Goal: Transaction & Acquisition: Purchase product/service

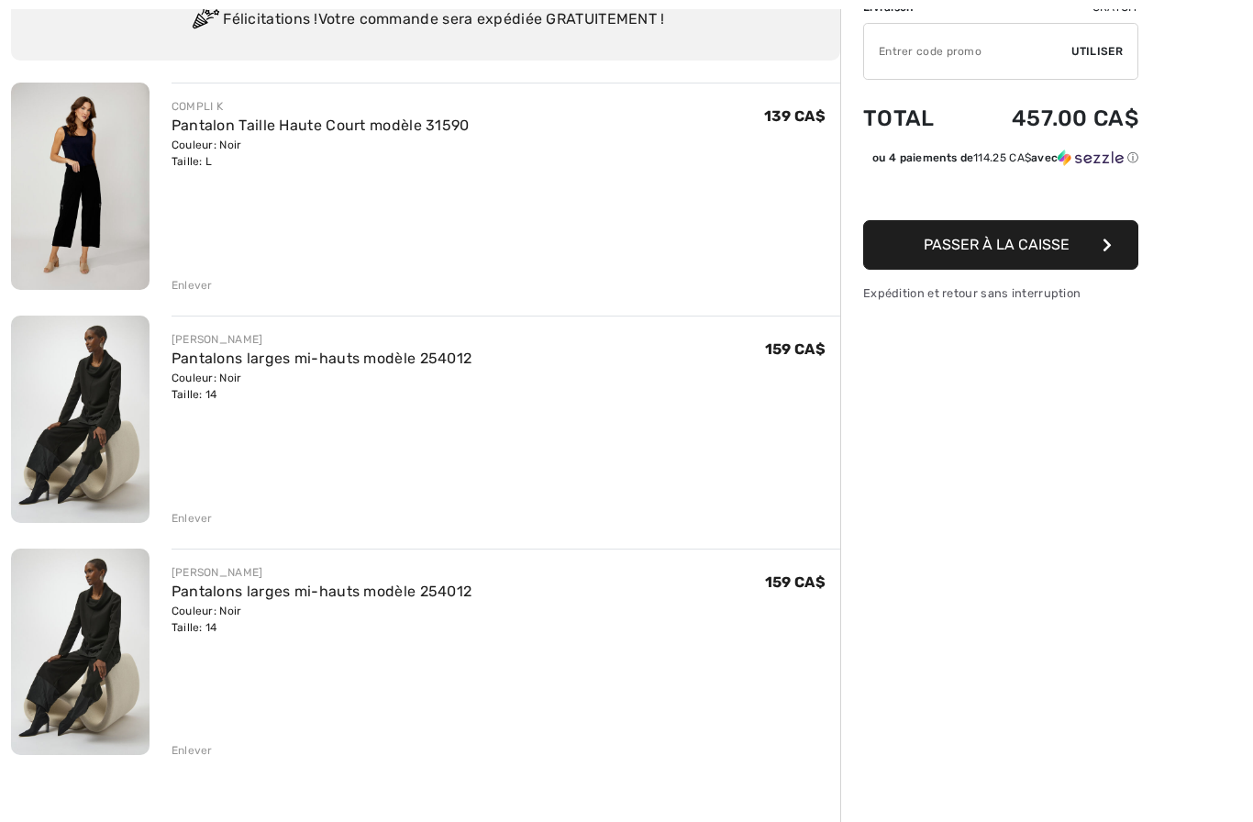
scroll to position [187, 0]
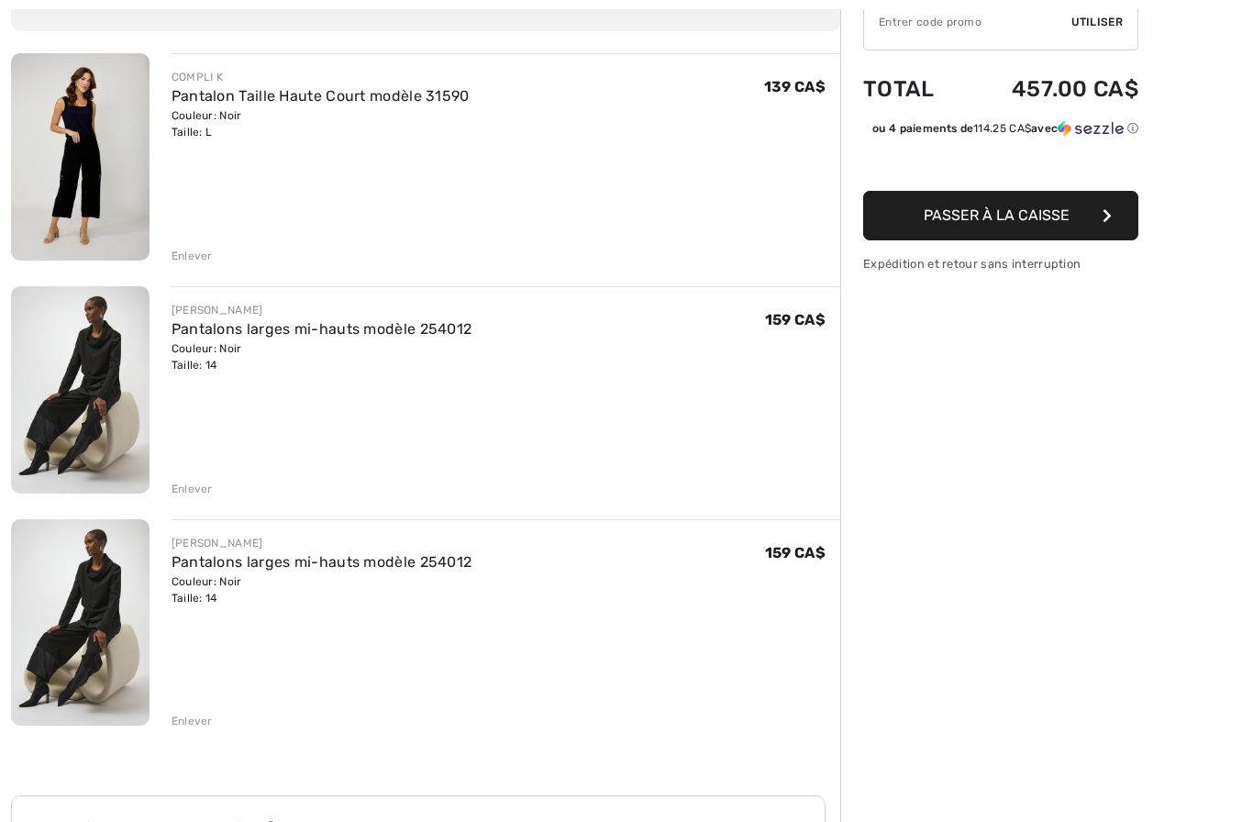
click at [201, 728] on div "Enlever" at bounding box center [192, 721] width 41 height 17
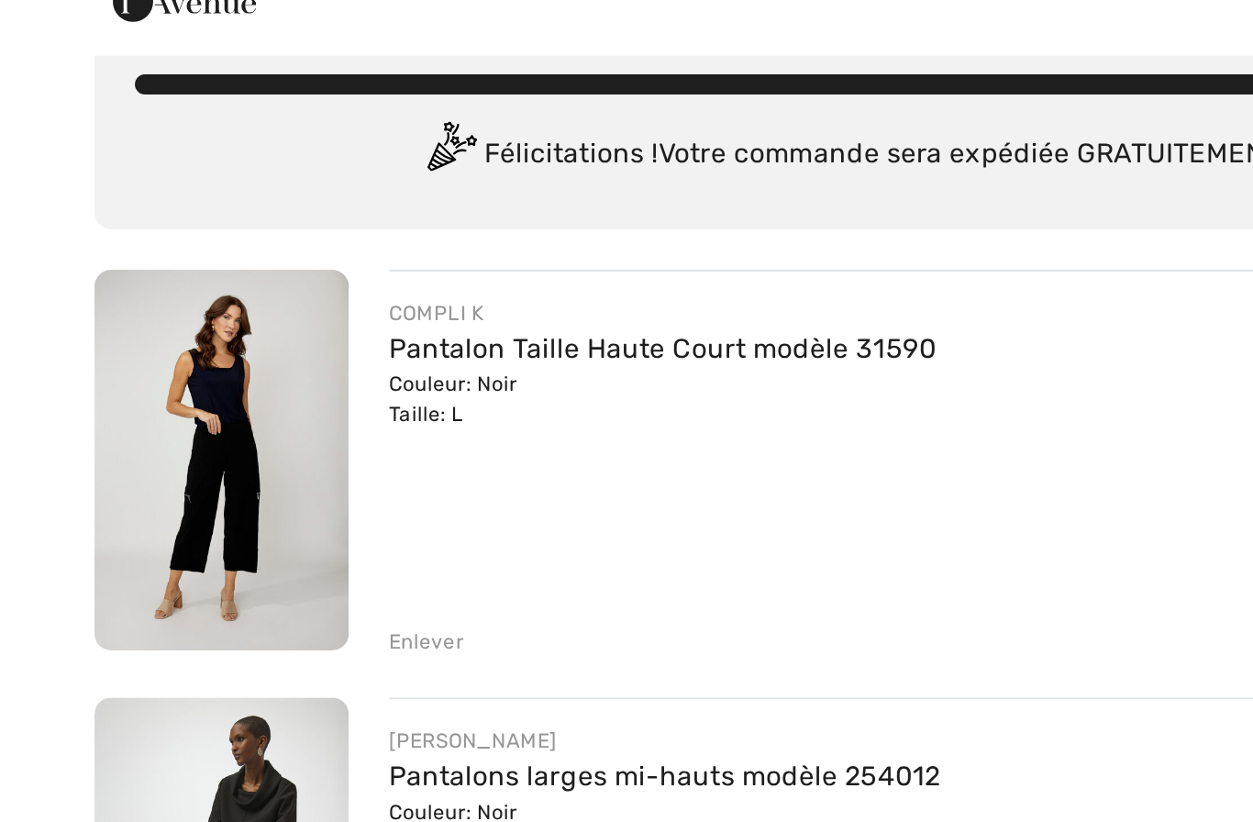
scroll to position [3, 0]
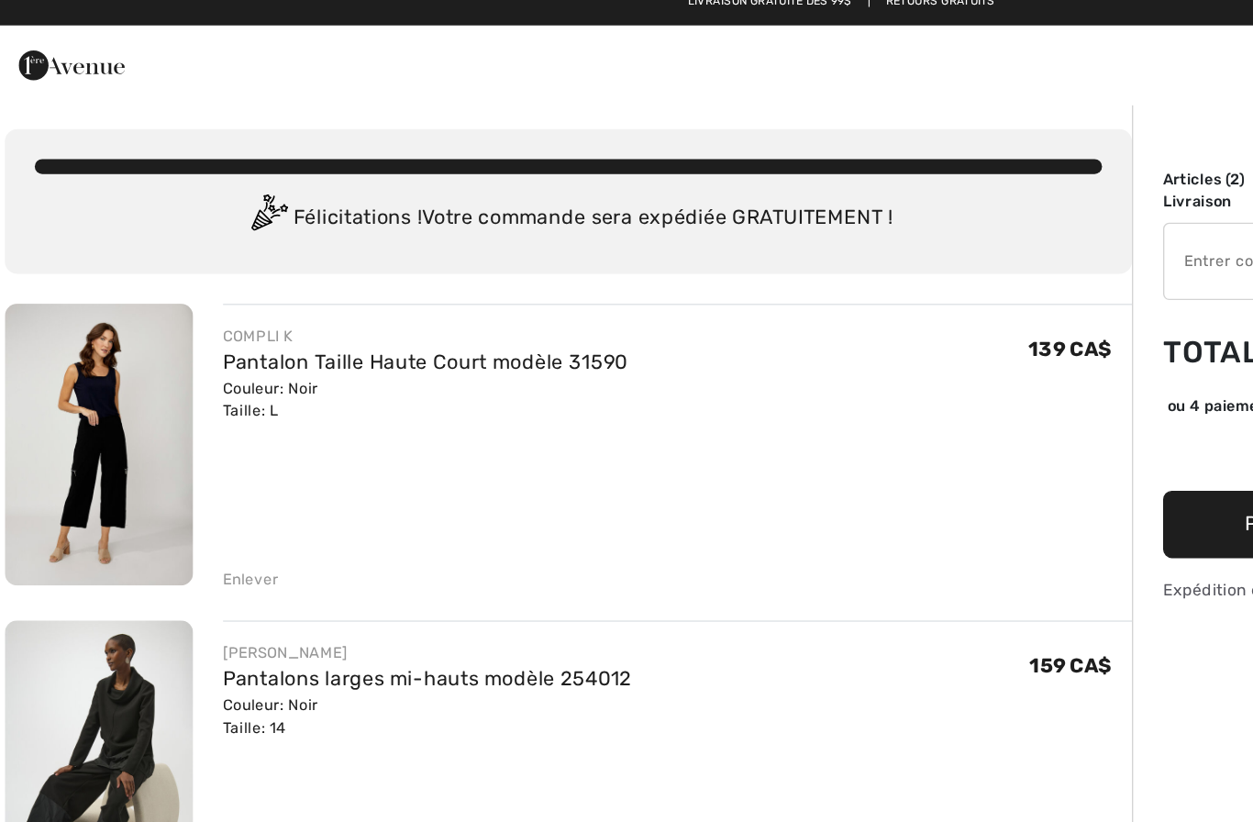
click at [373, 272] on link "Pantalon Taille Haute Court modèle 31590" at bounding box center [321, 280] width 298 height 17
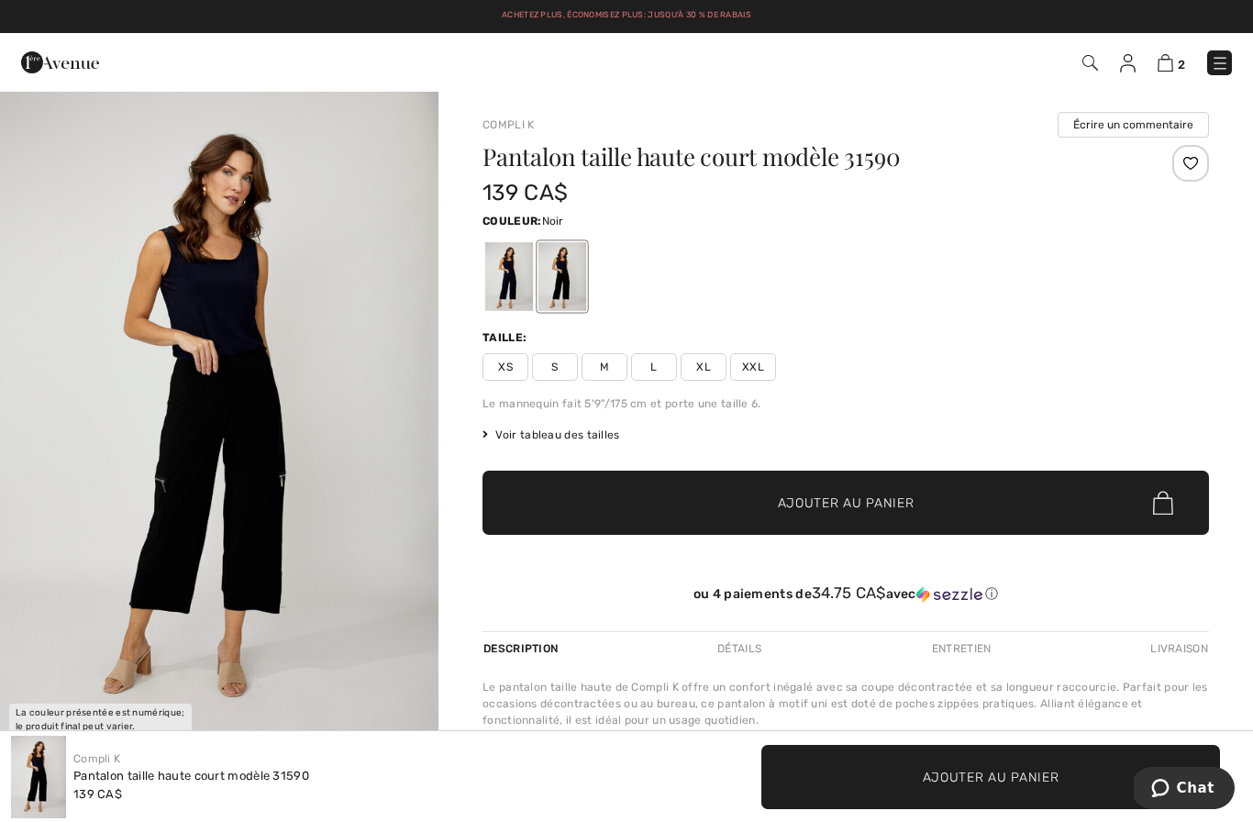
click at [384, 593] on img "1 / 1" at bounding box center [219, 419] width 439 height 658
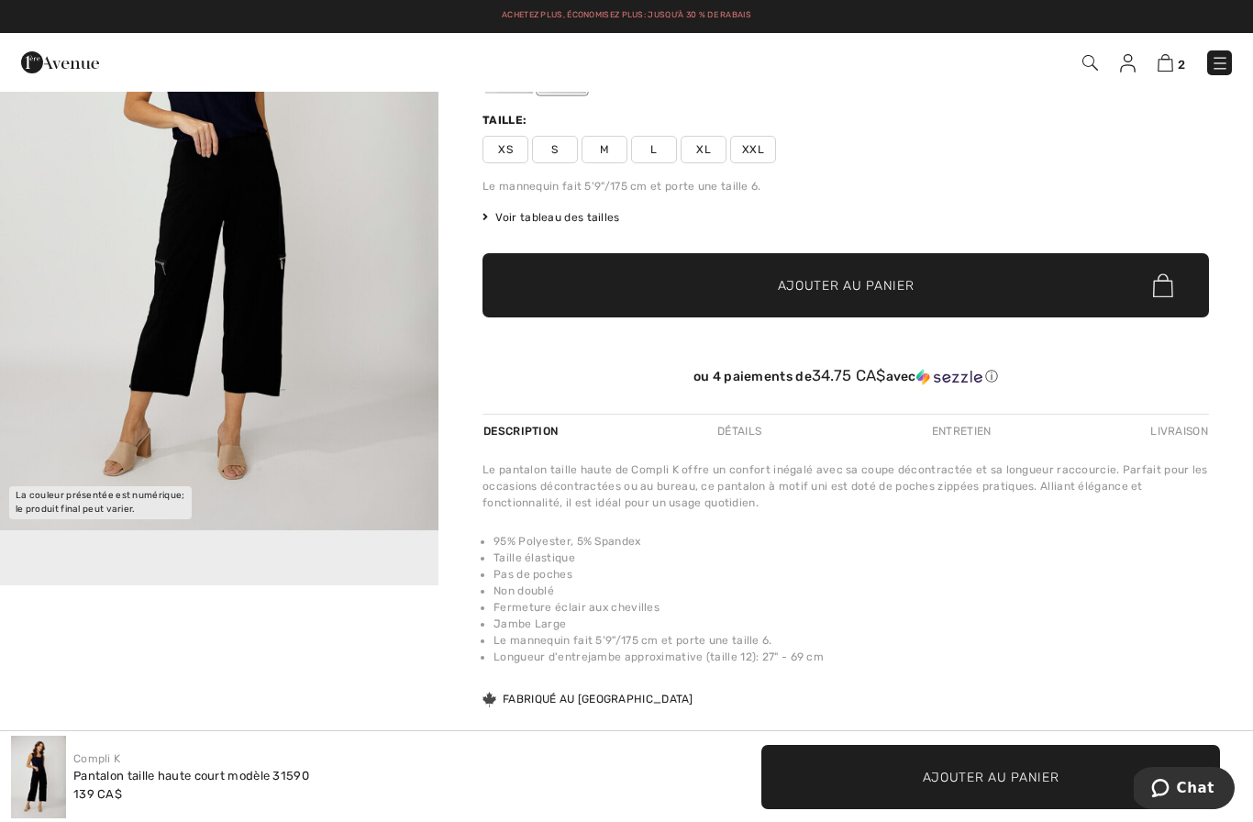
scroll to position [21, 0]
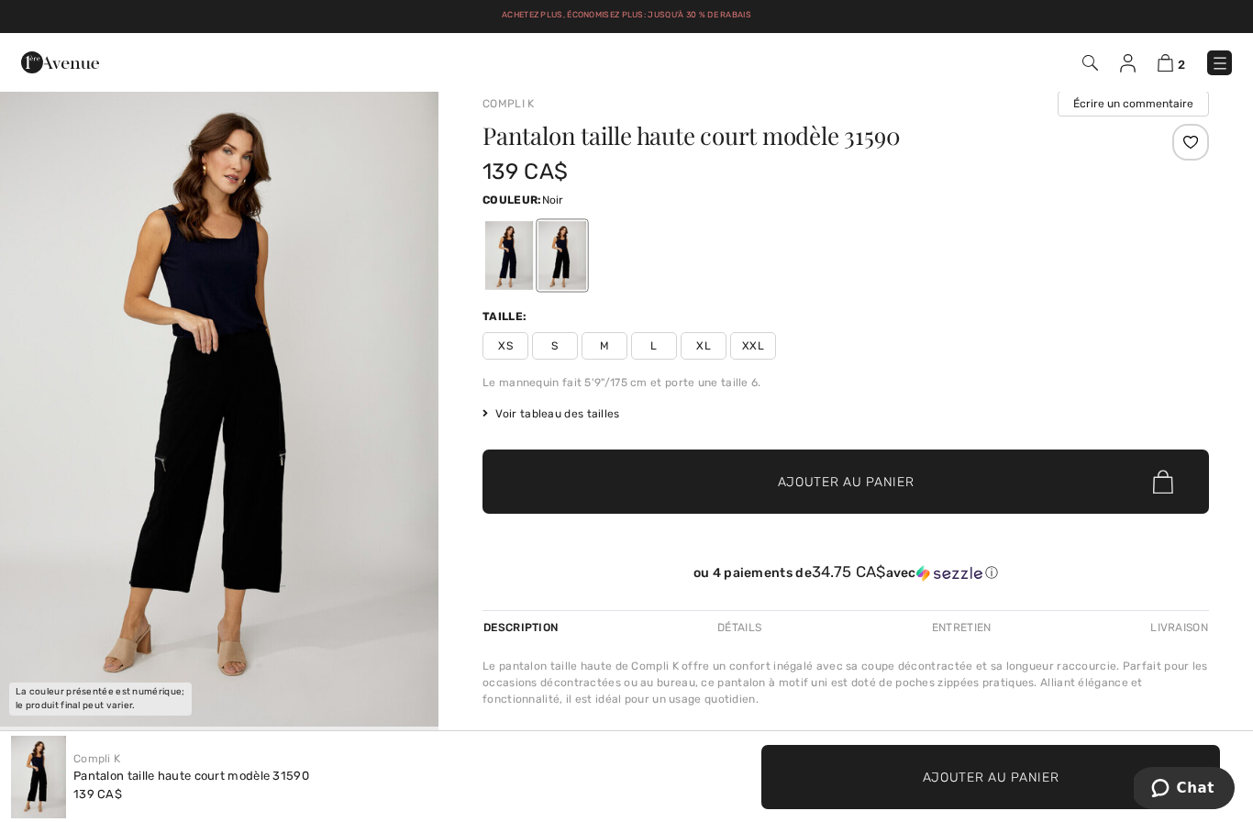
click at [573, 419] on span "Voir tableau des tailles" at bounding box center [552, 414] width 138 height 17
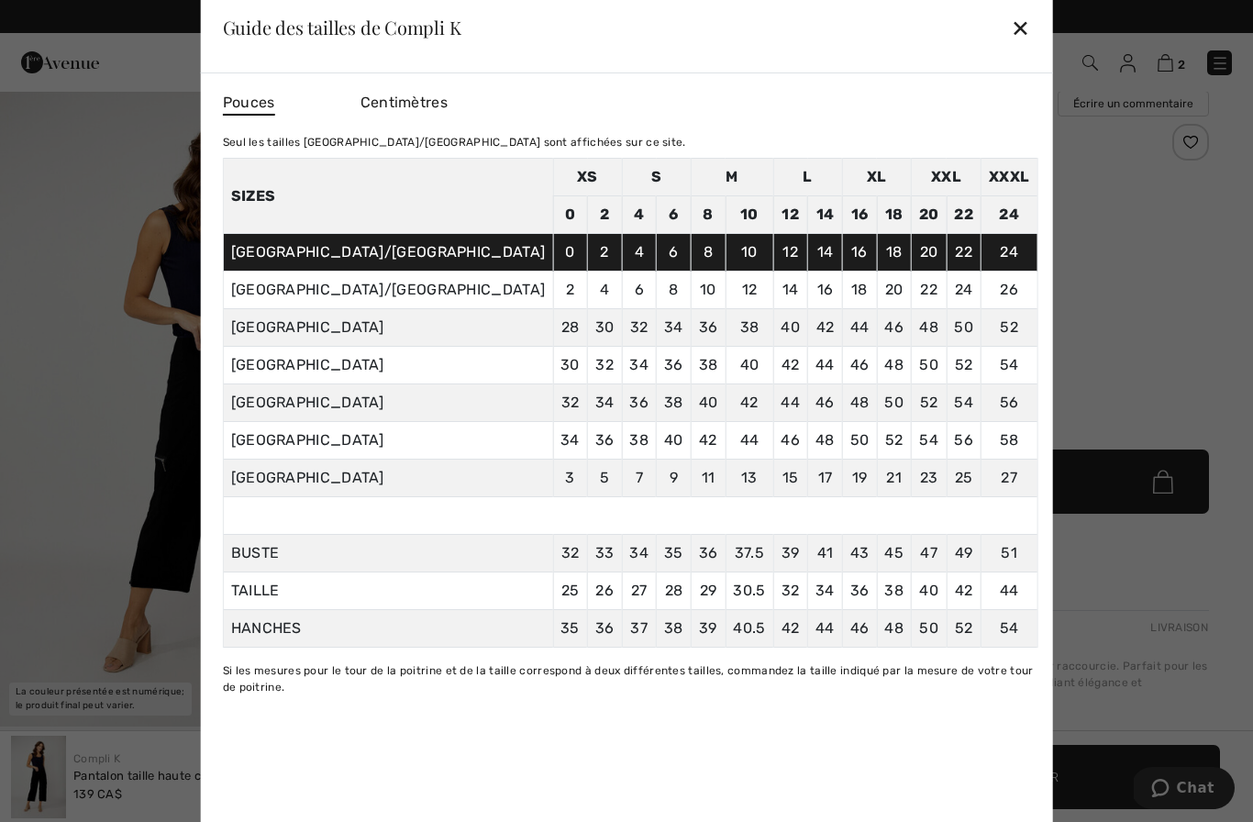
click at [1011, 39] on div "✕" at bounding box center [1020, 27] width 19 height 39
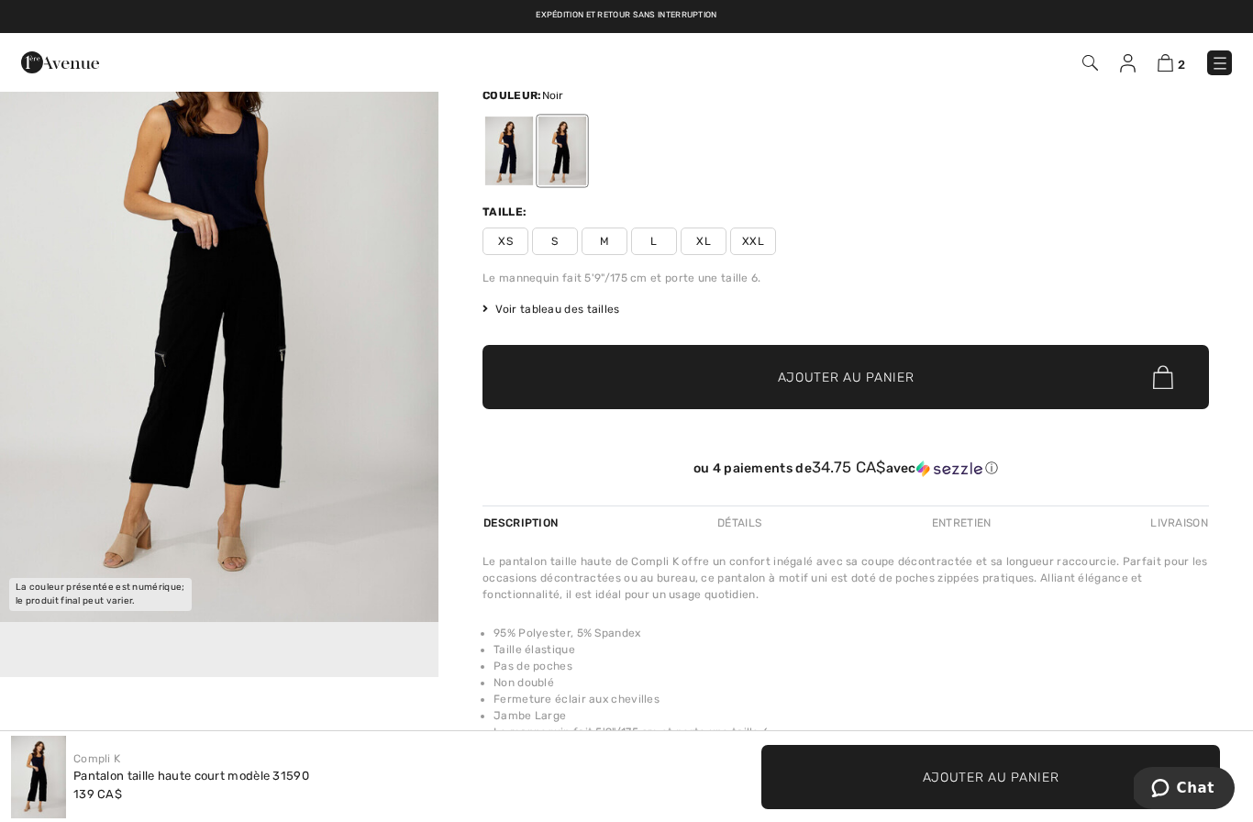
scroll to position [0, 0]
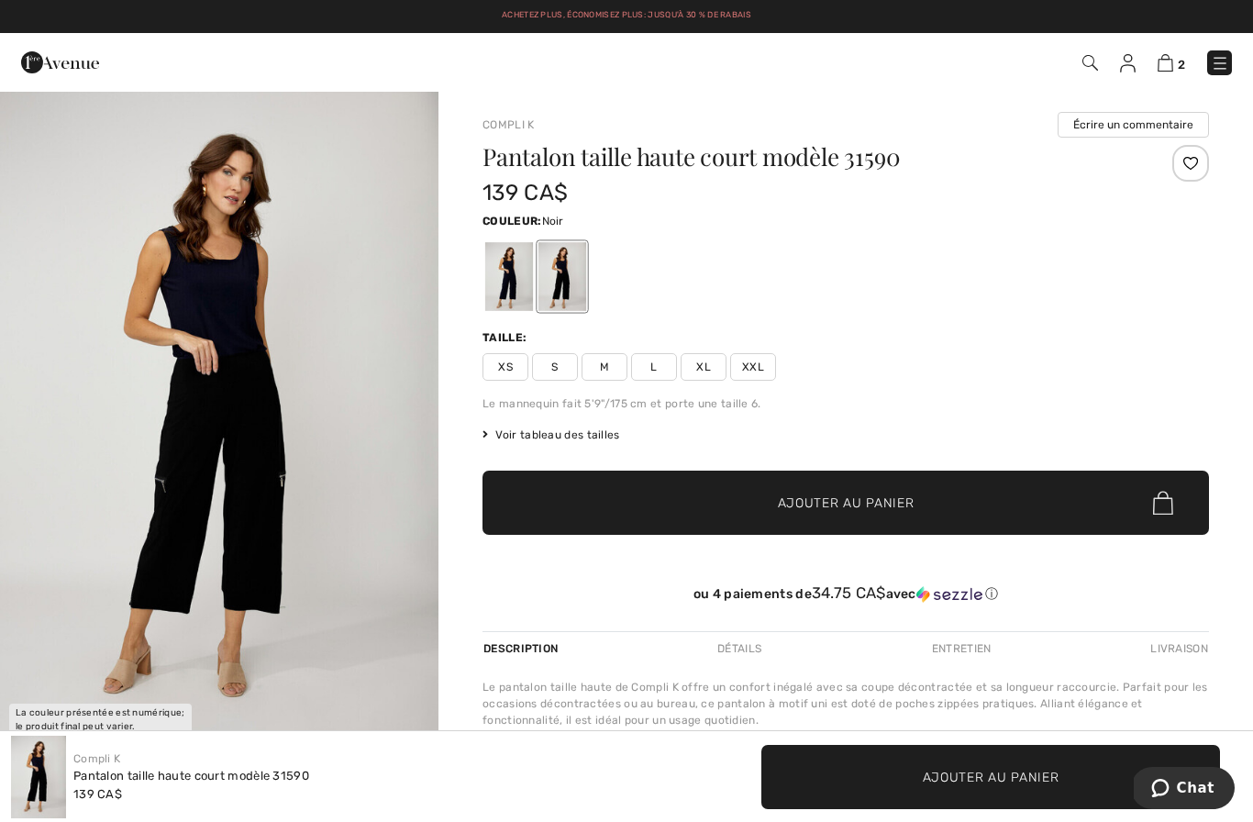
click at [1224, 60] on img at bounding box center [1220, 63] width 18 height 18
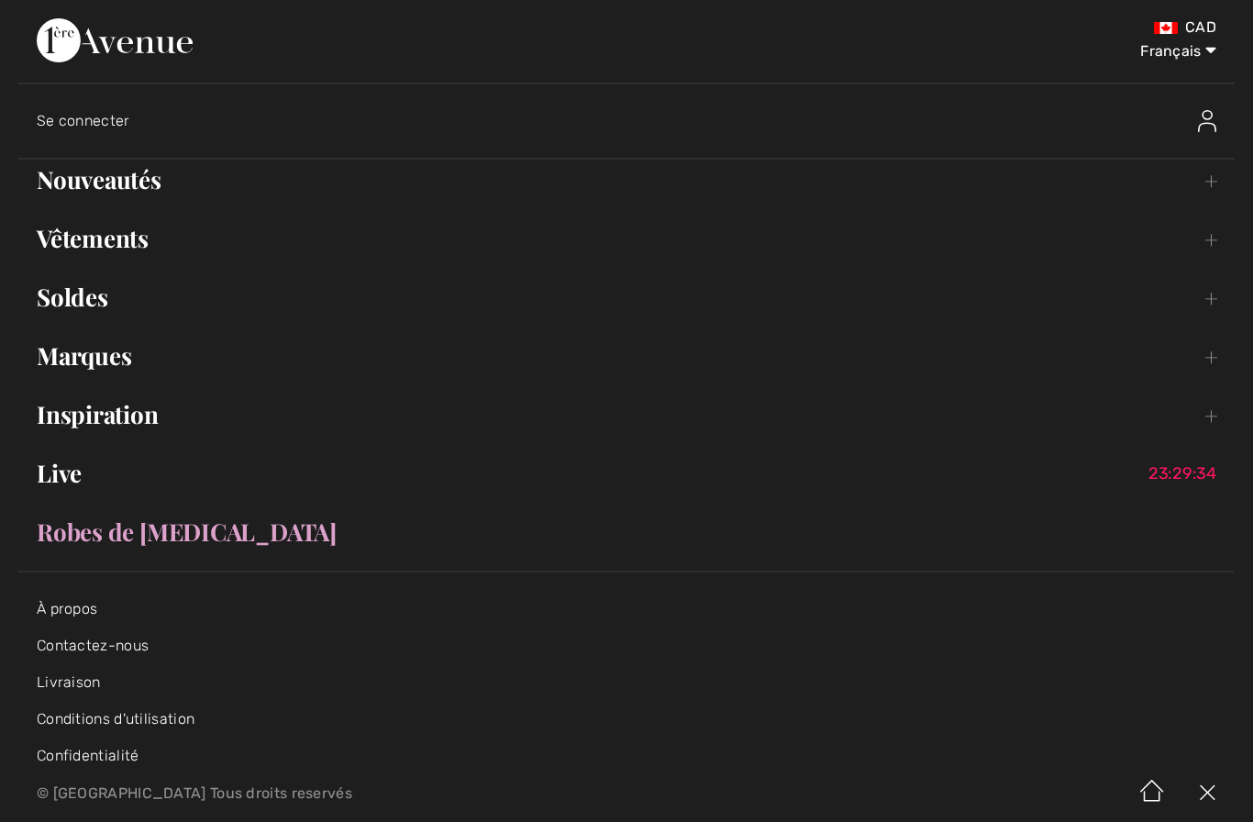
click at [124, 247] on link "Vêtements Toggle submenu" at bounding box center [626, 238] width 1217 height 40
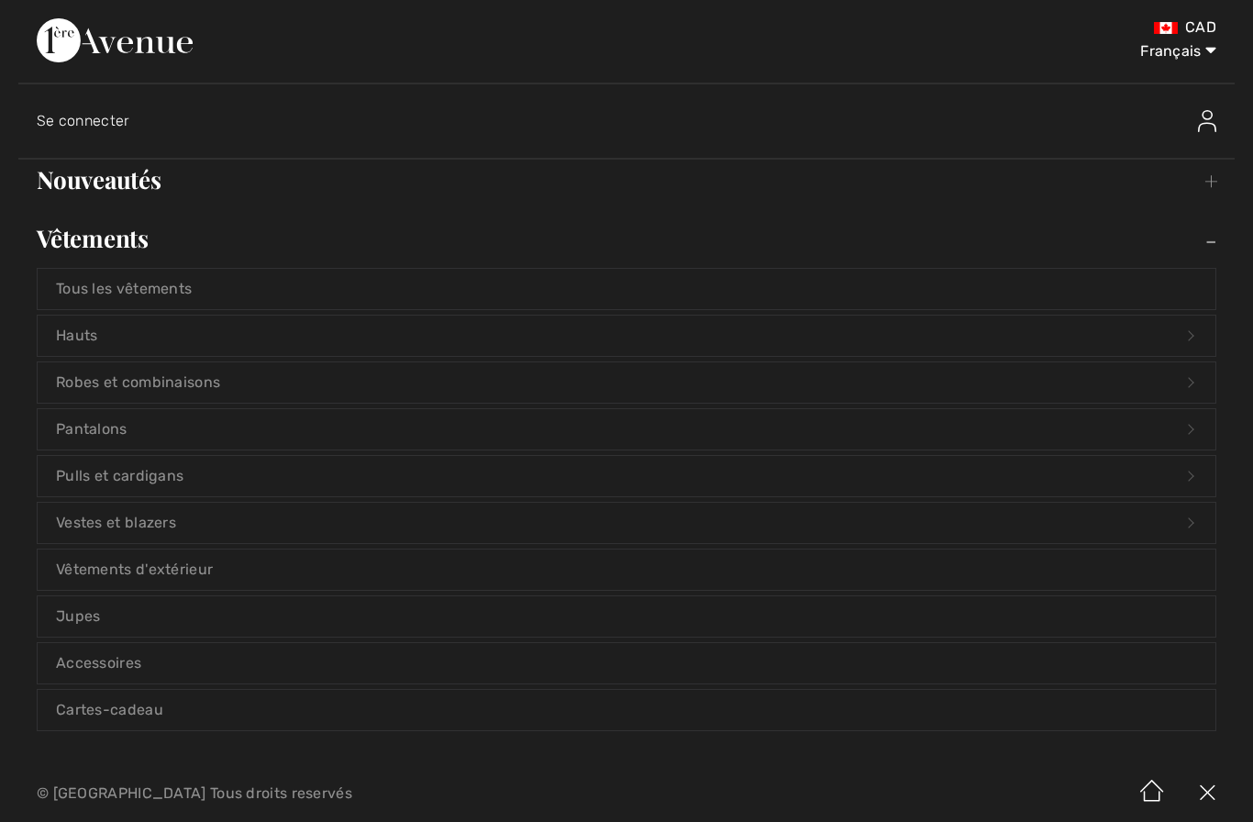
click at [201, 530] on link "Vestes et blazers Open submenu" at bounding box center [627, 523] width 1178 height 40
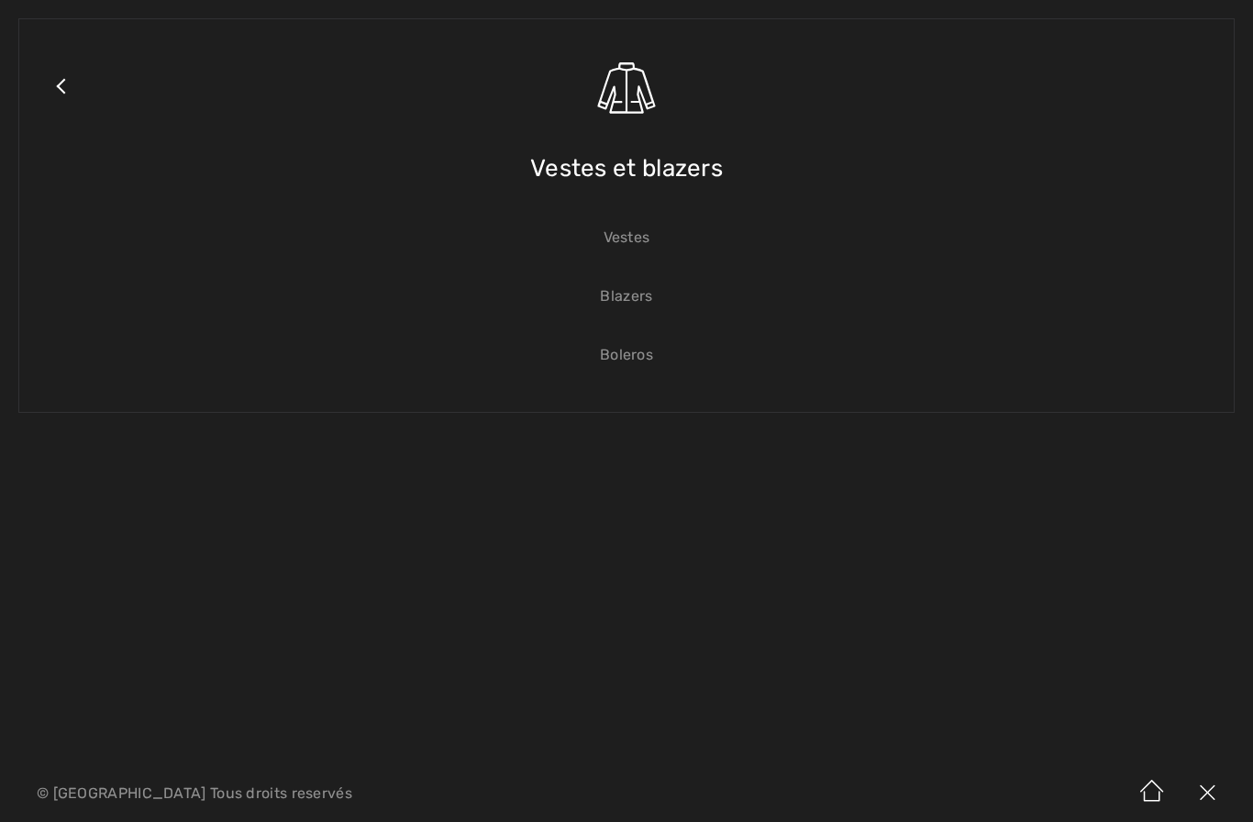
click at [641, 228] on link "Vestes" at bounding box center [627, 237] width 1178 height 40
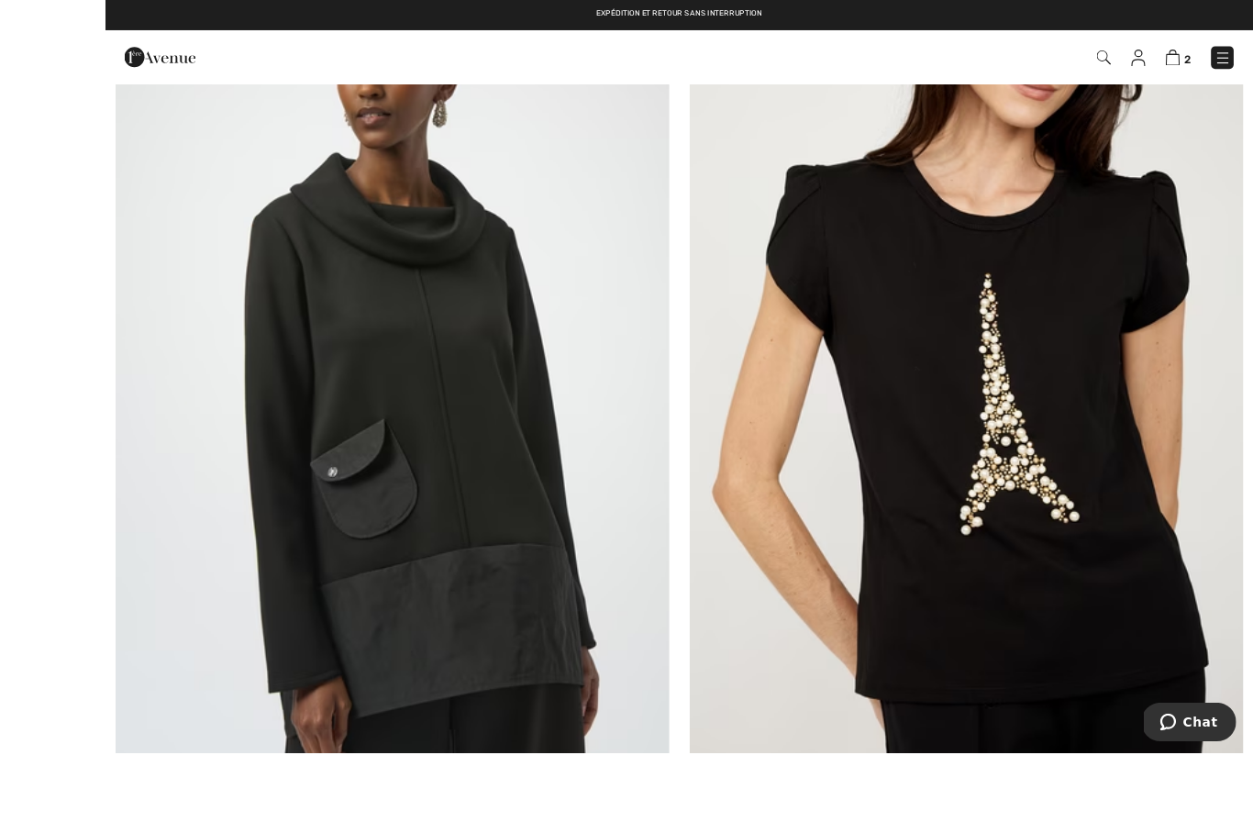
scroll to position [5424, 0]
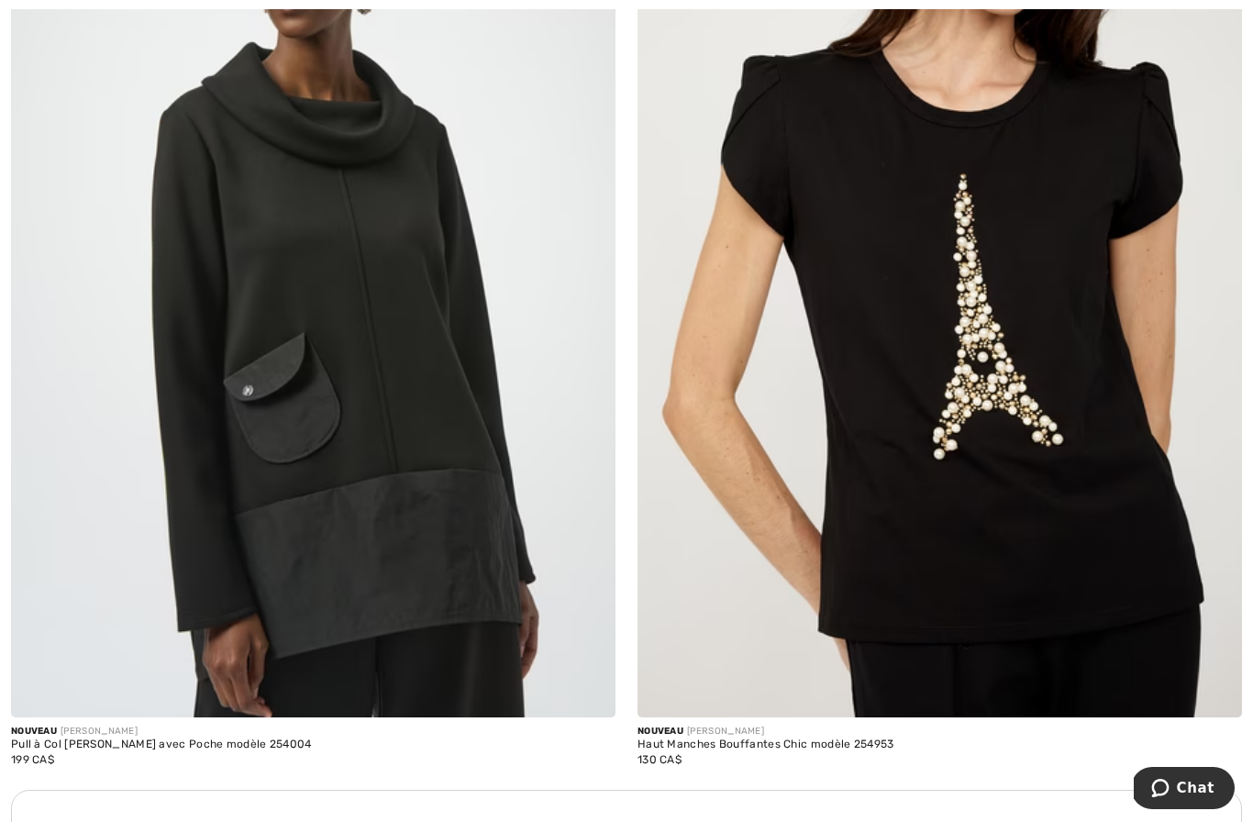
click at [501, 576] on img at bounding box center [313, 264] width 605 height 907
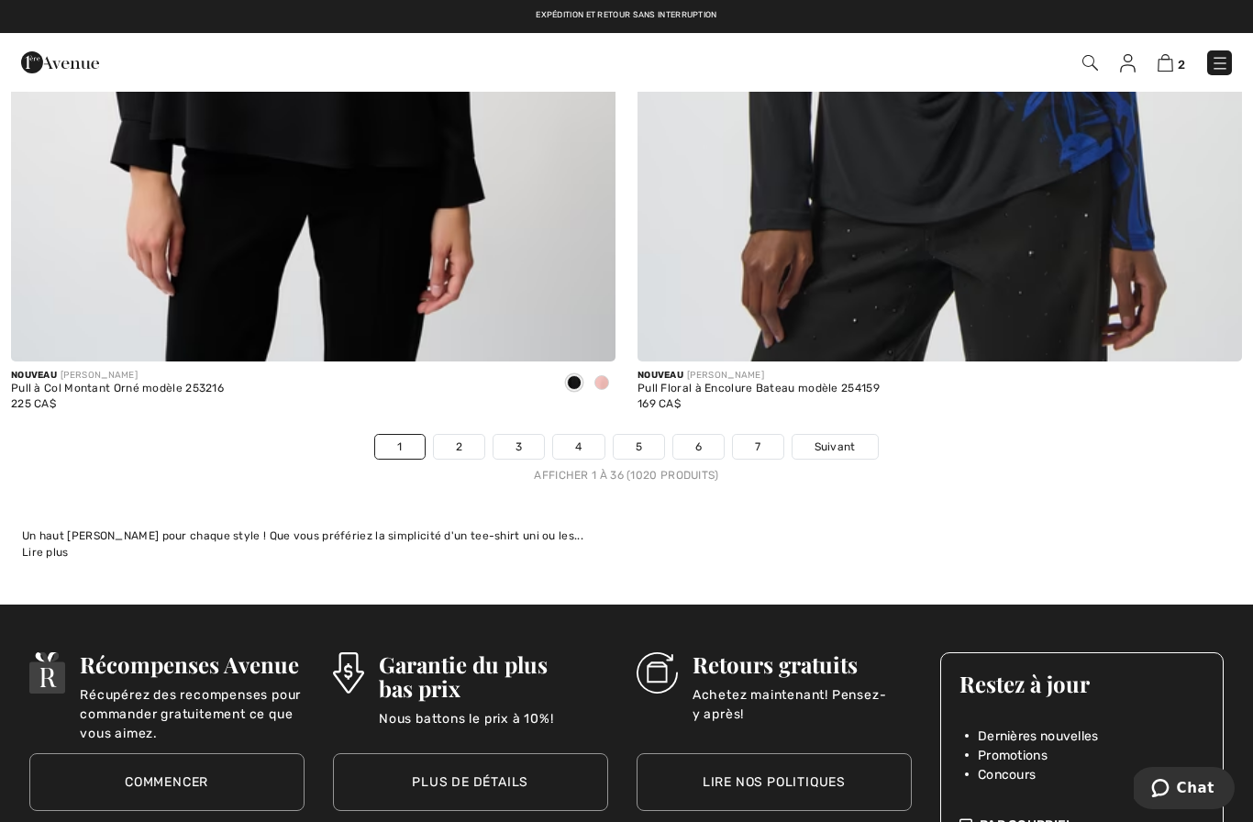
scroll to position [17880, 0]
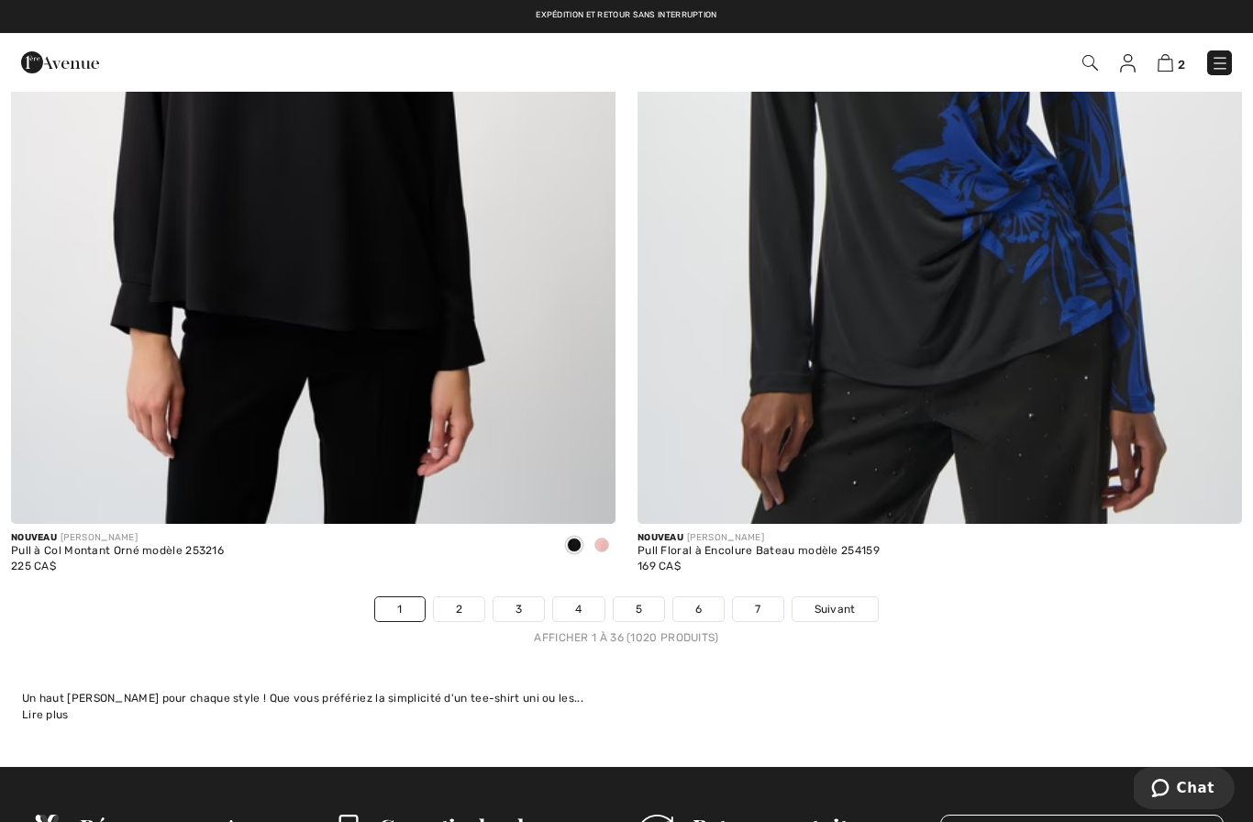
click at [469, 606] on link "2" at bounding box center [459, 609] width 50 height 24
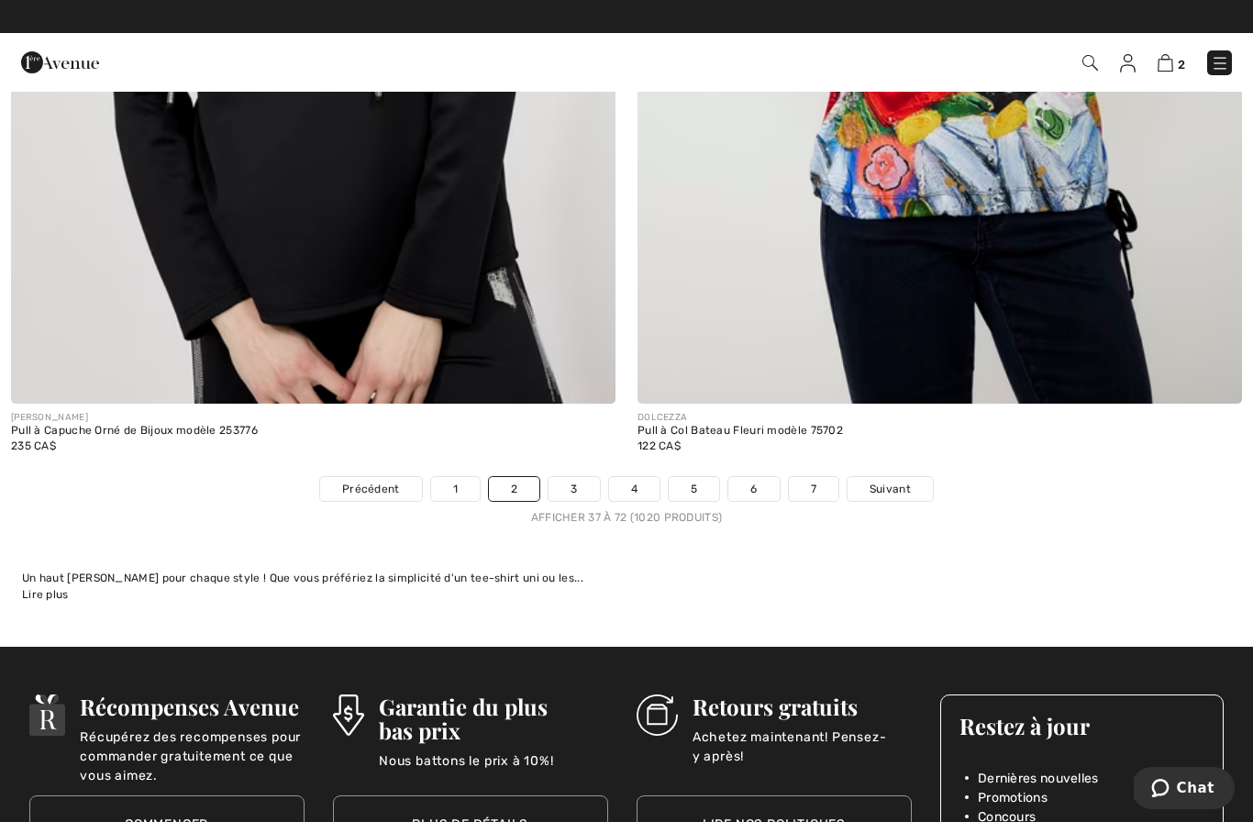
scroll to position [17881, 0]
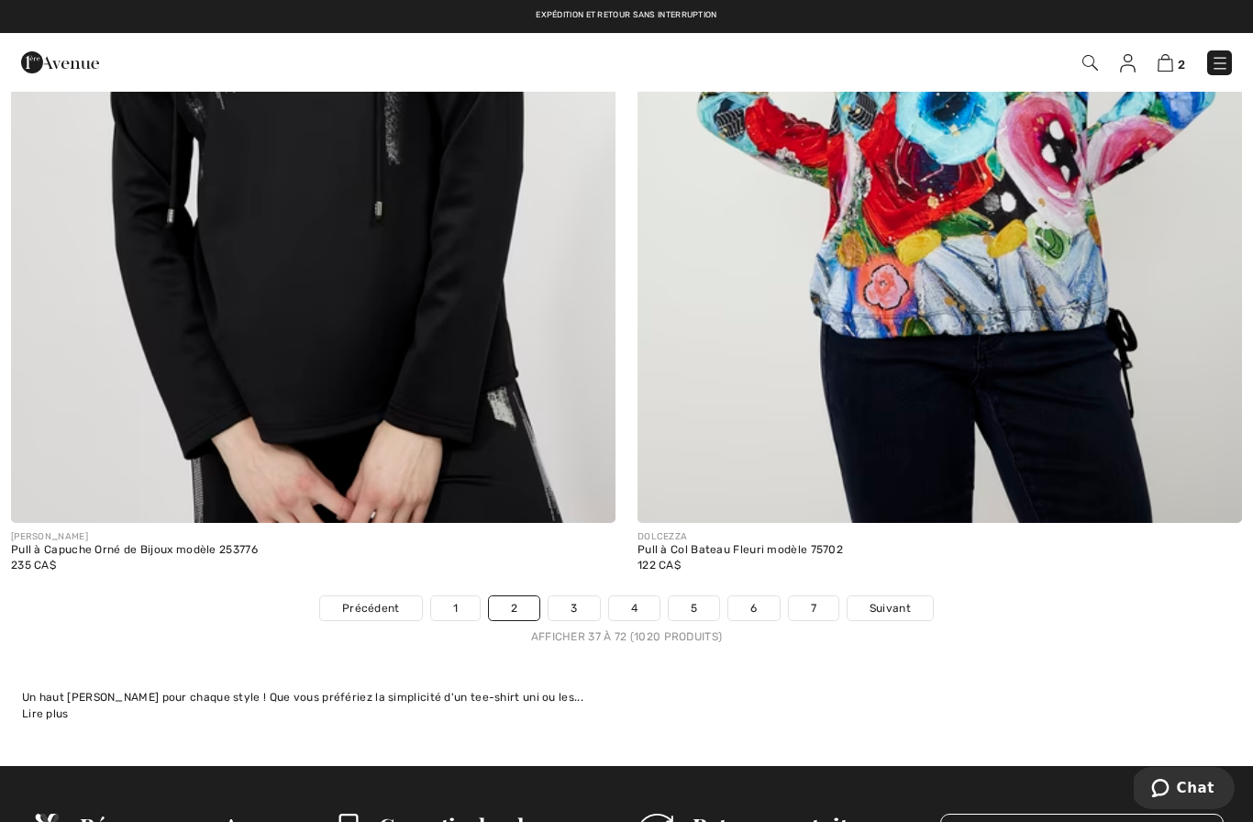
click at [572, 599] on link "3" at bounding box center [574, 608] width 50 height 24
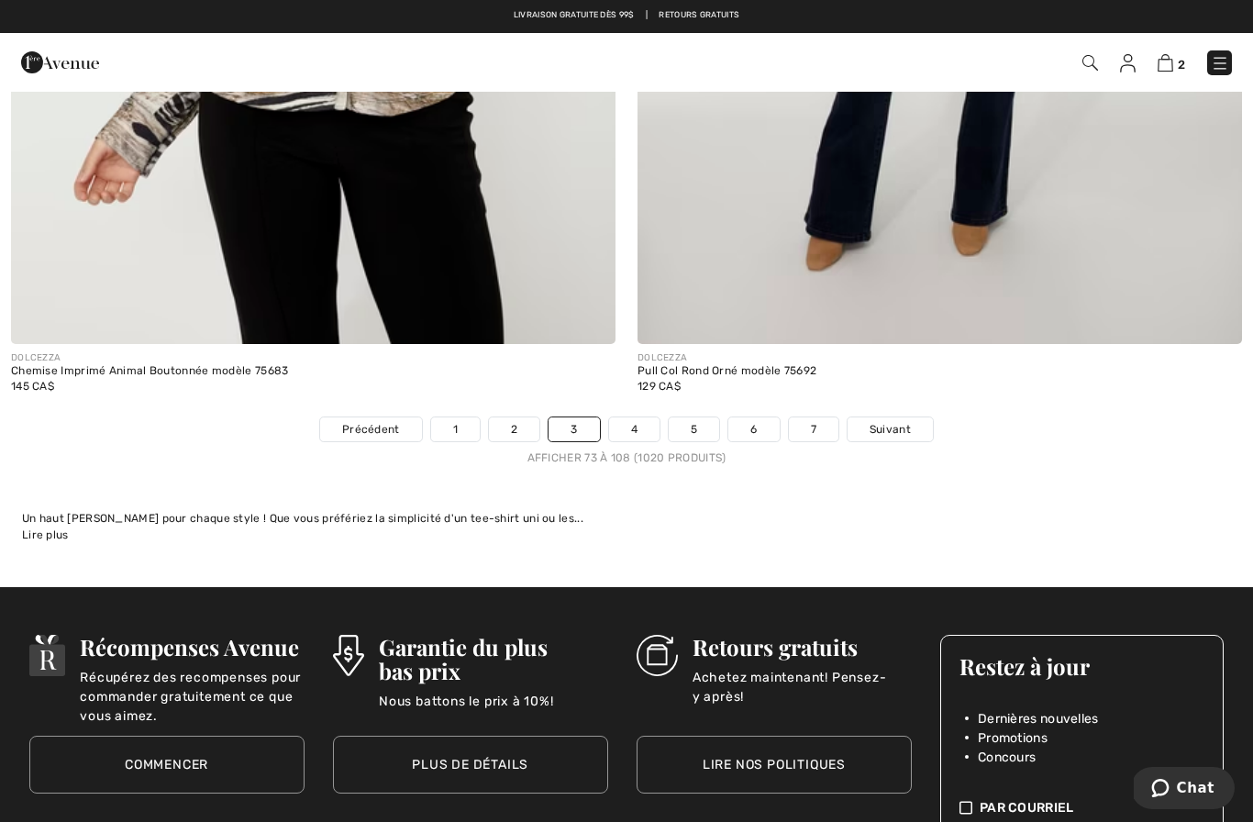
scroll to position [17911, 0]
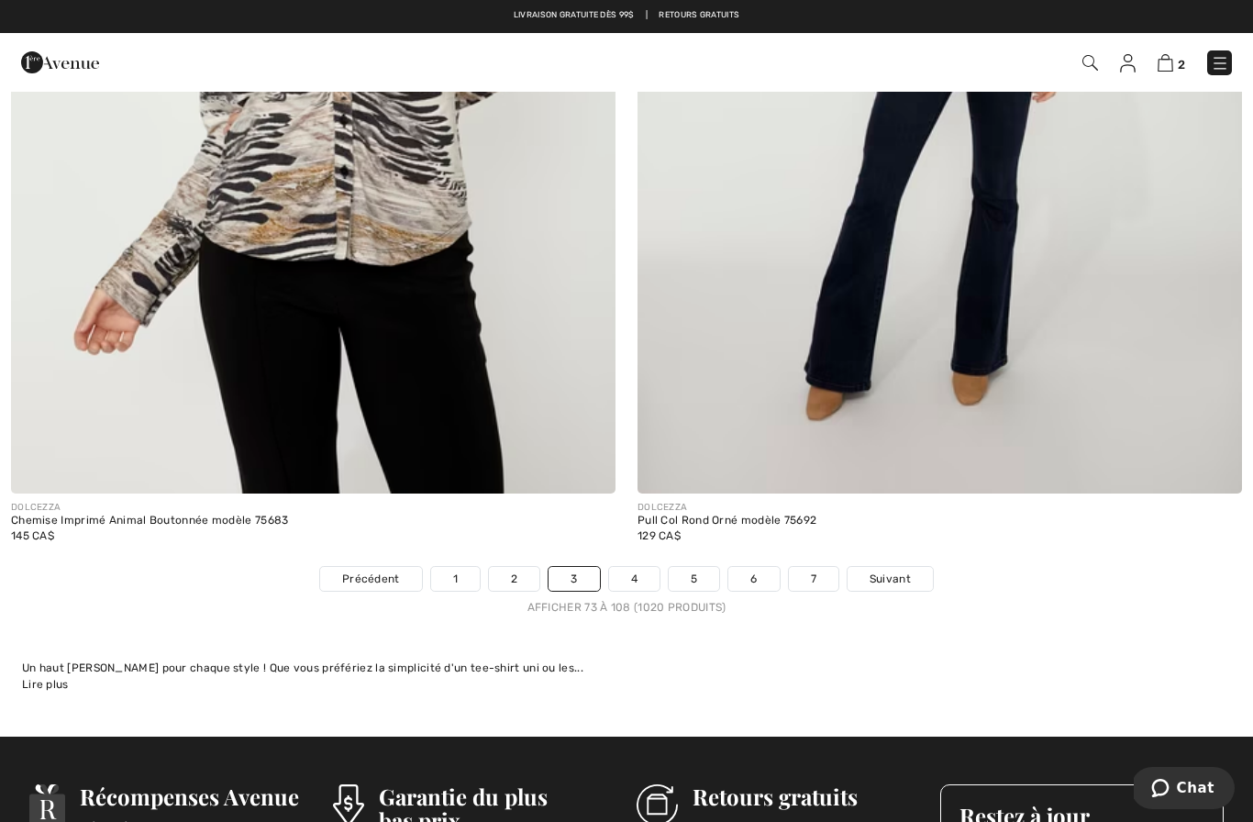
click at [636, 570] on link "4" at bounding box center [634, 579] width 50 height 24
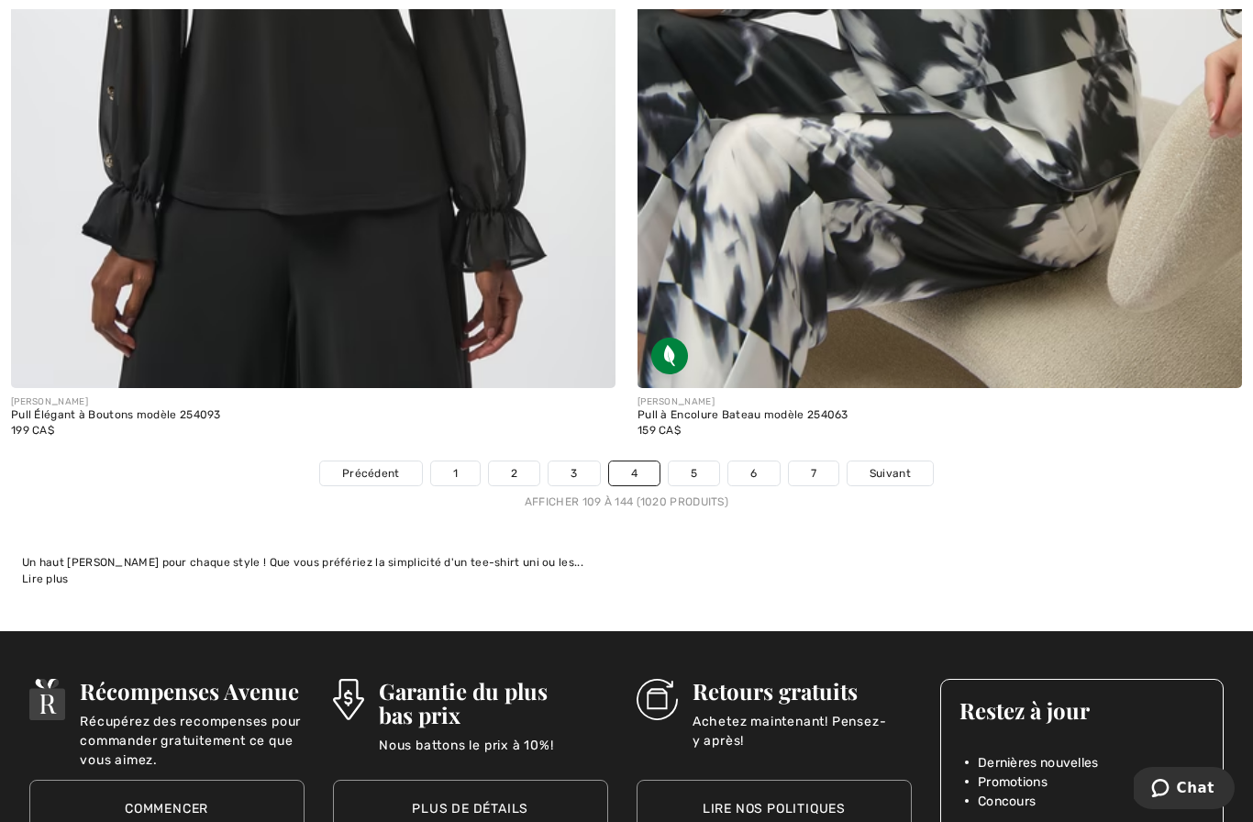
scroll to position [18075, 0]
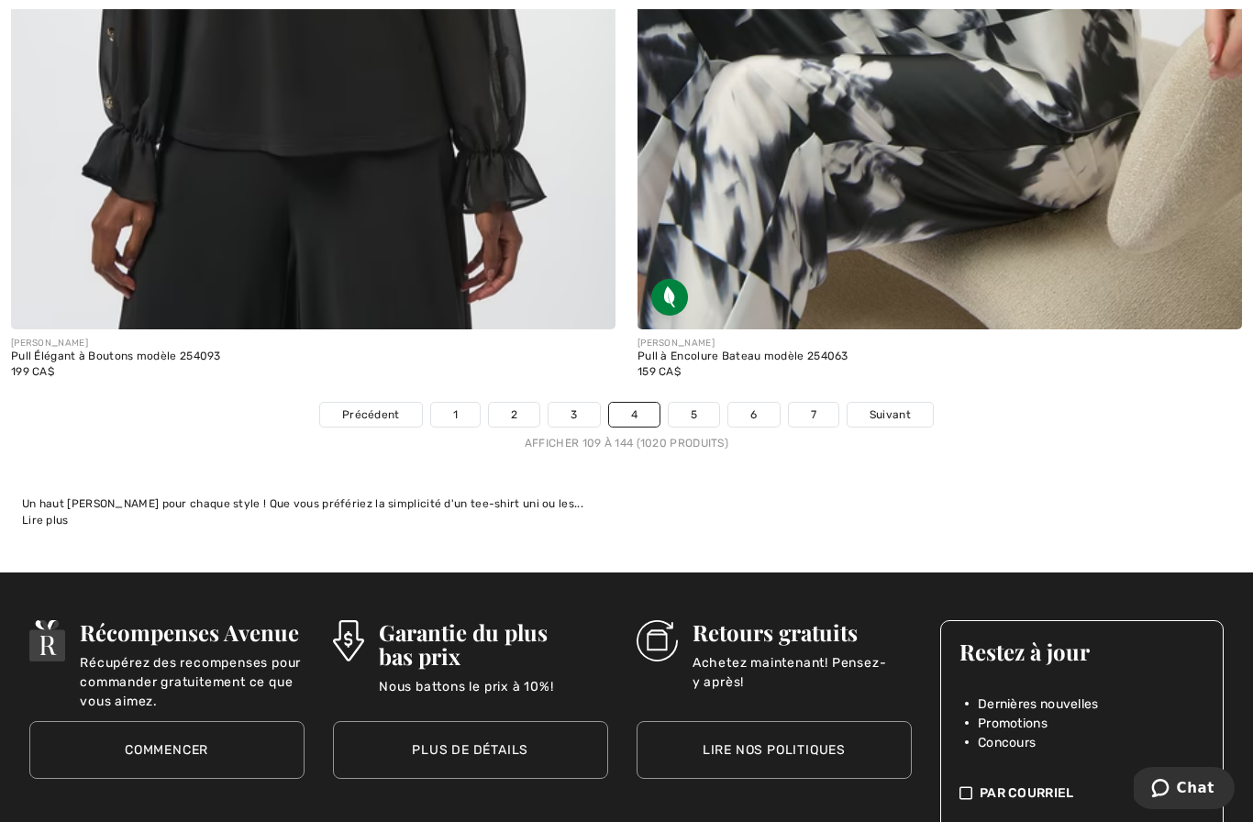
click at [697, 403] on link "5" at bounding box center [694, 415] width 50 height 24
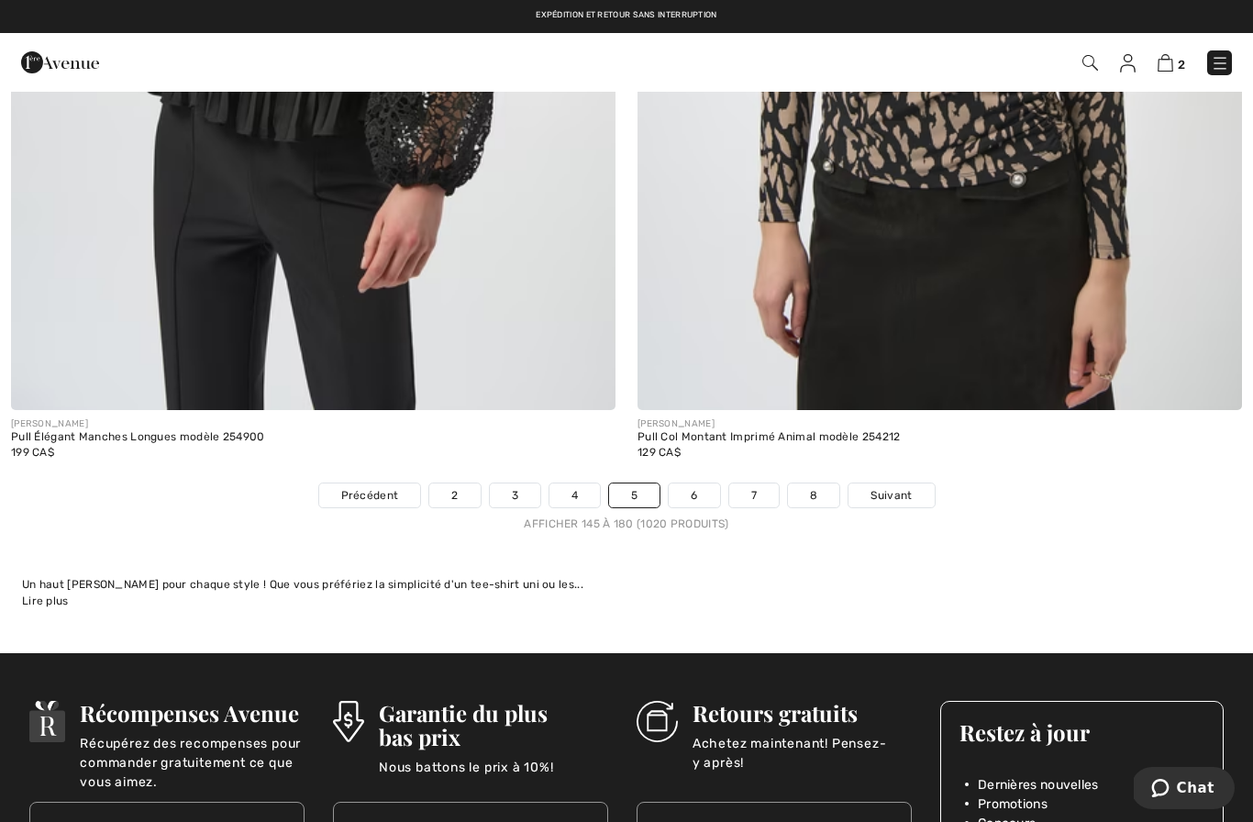
scroll to position [17982, 0]
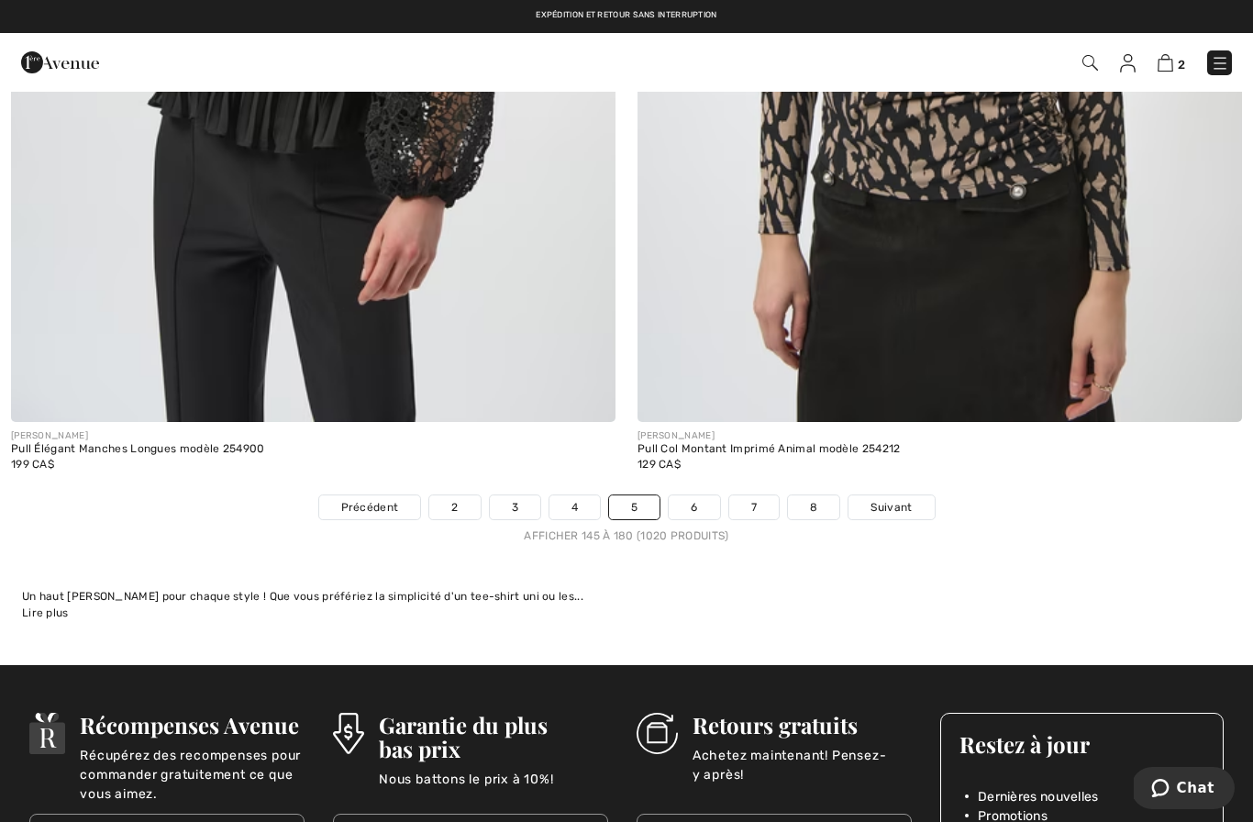
click at [704, 499] on link "6" at bounding box center [694, 507] width 50 height 24
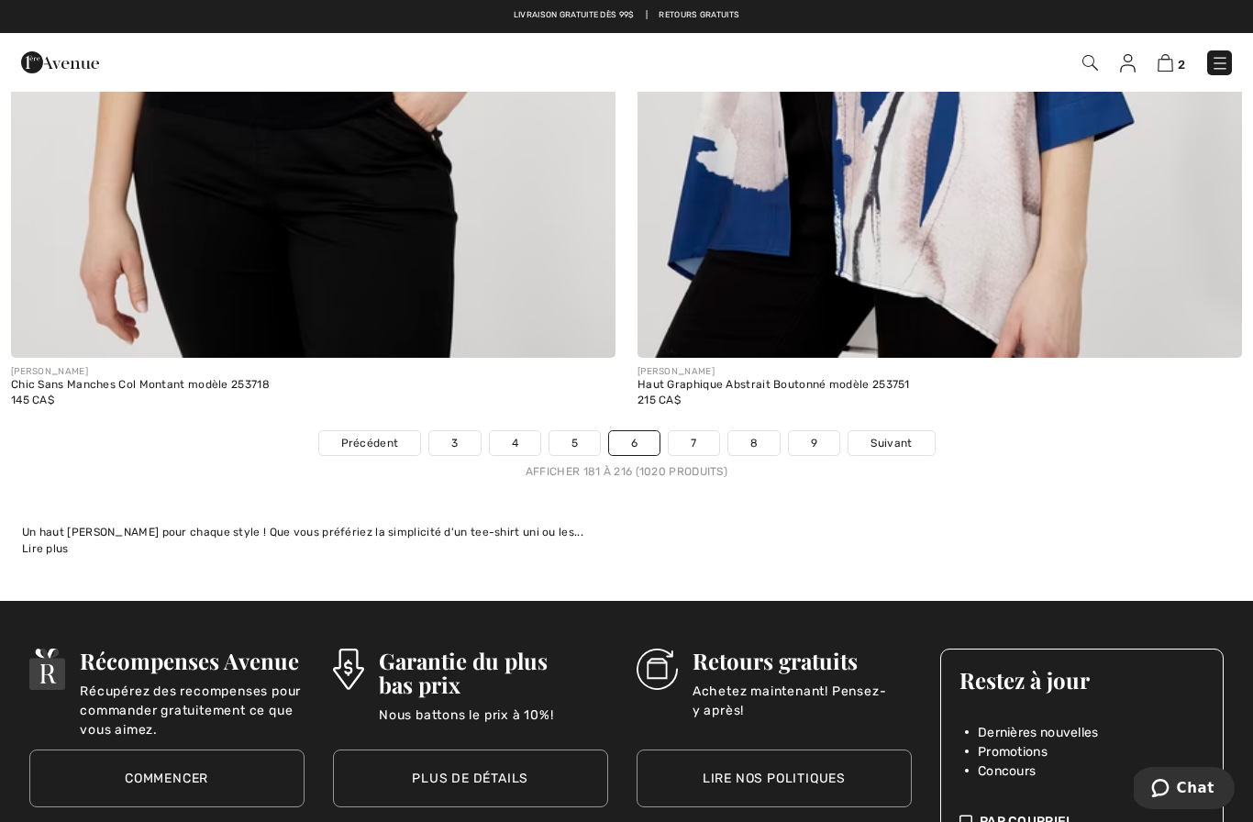
scroll to position [17915, 0]
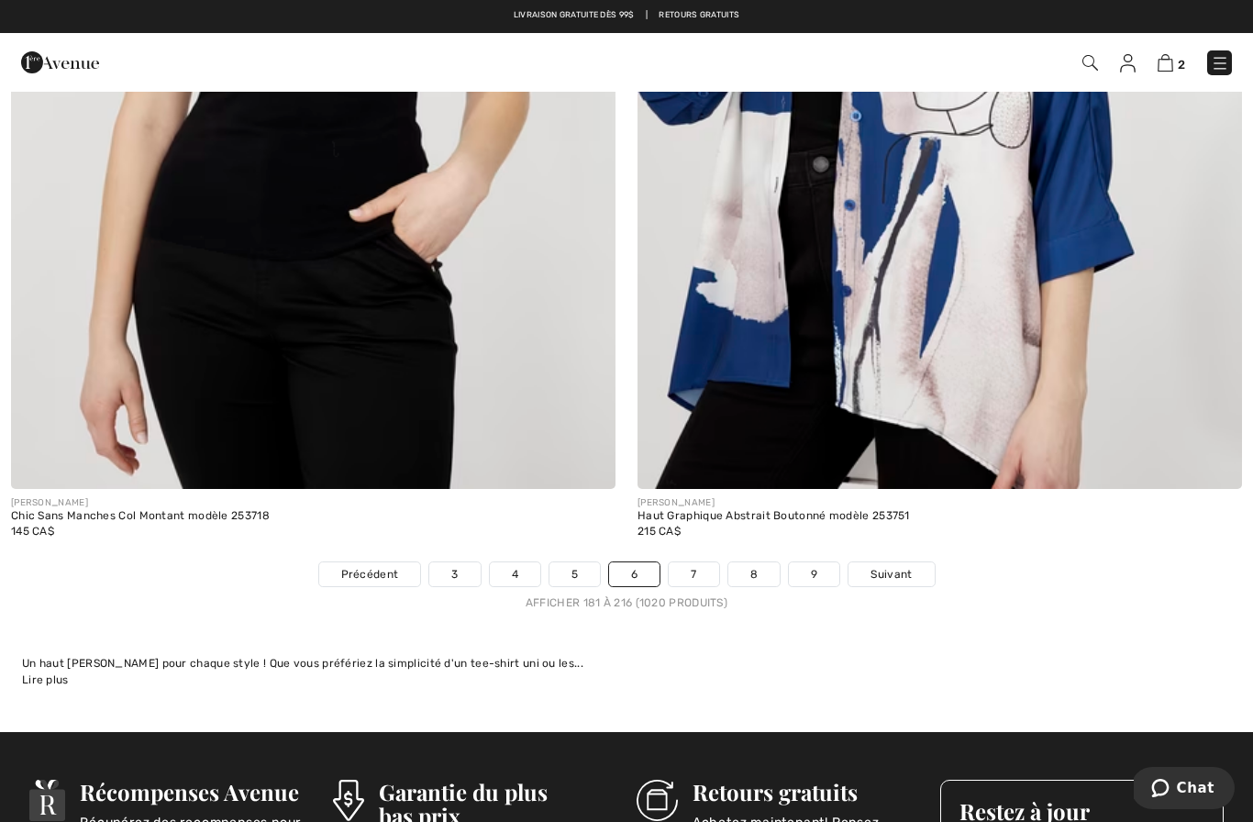
click at [704, 562] on link "7" at bounding box center [694, 574] width 50 height 24
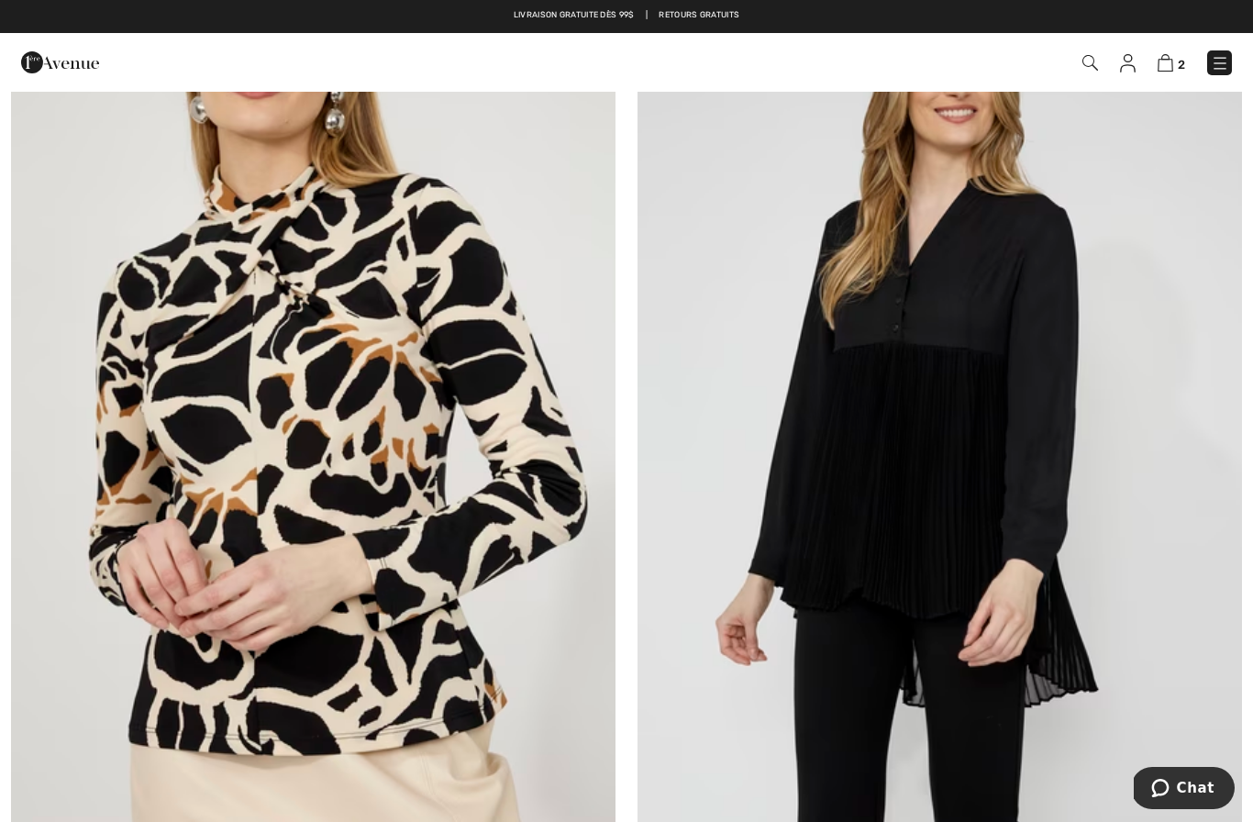
scroll to position [2336, 0]
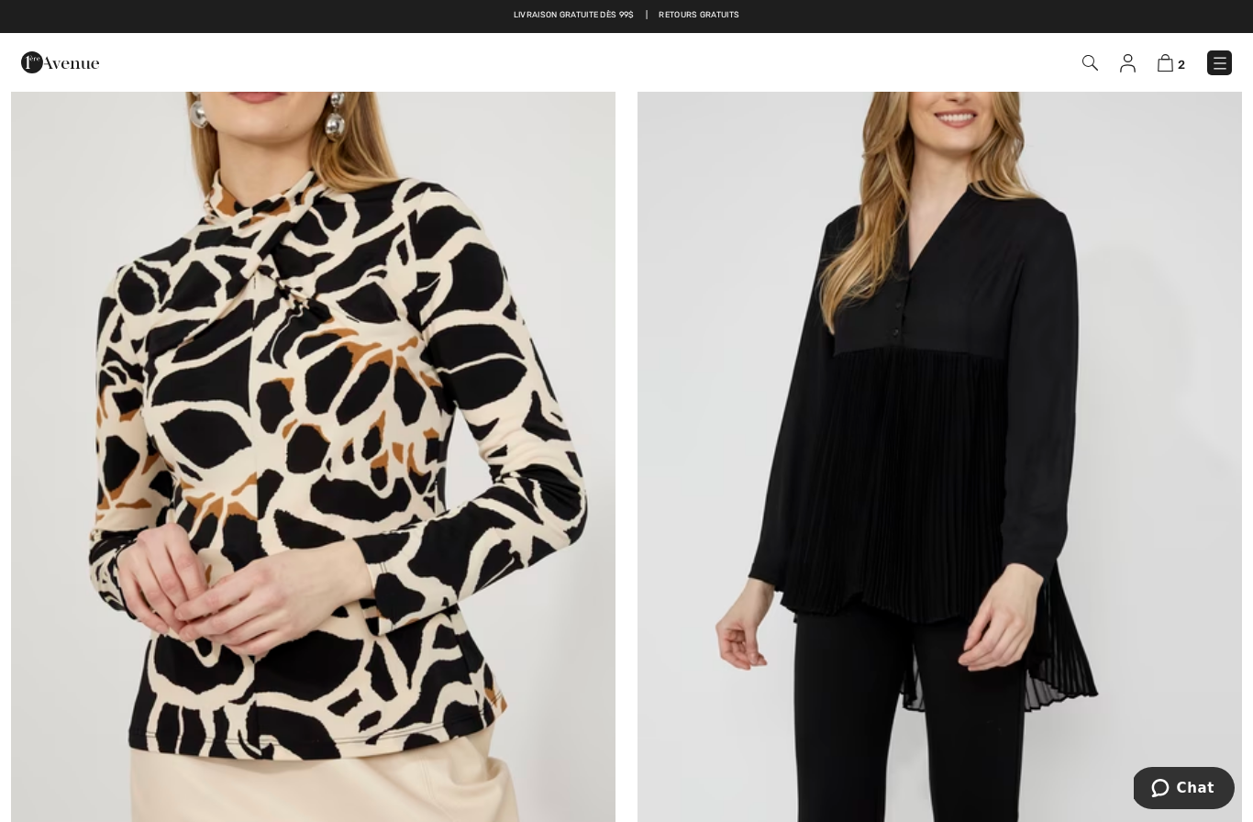
click at [1076, 542] on img at bounding box center [940, 414] width 605 height 907
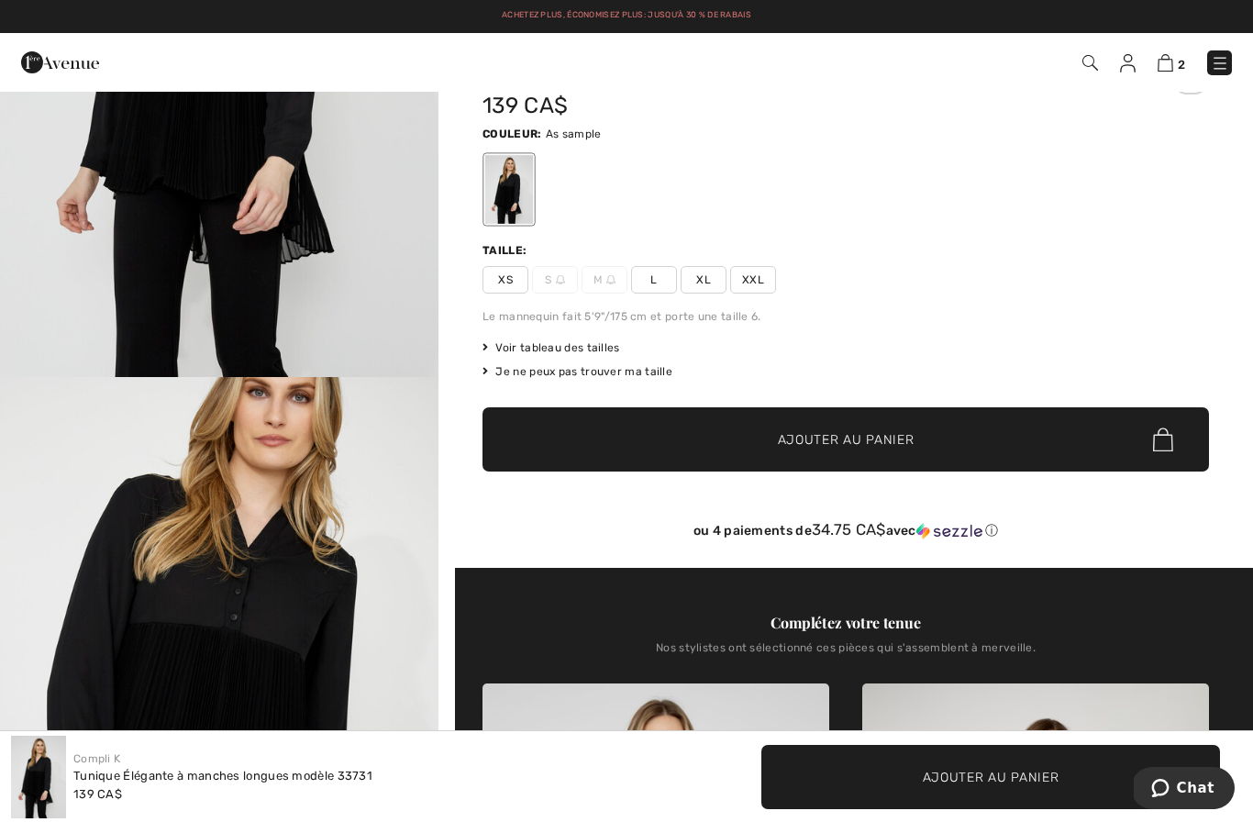
scroll to position [77, 0]
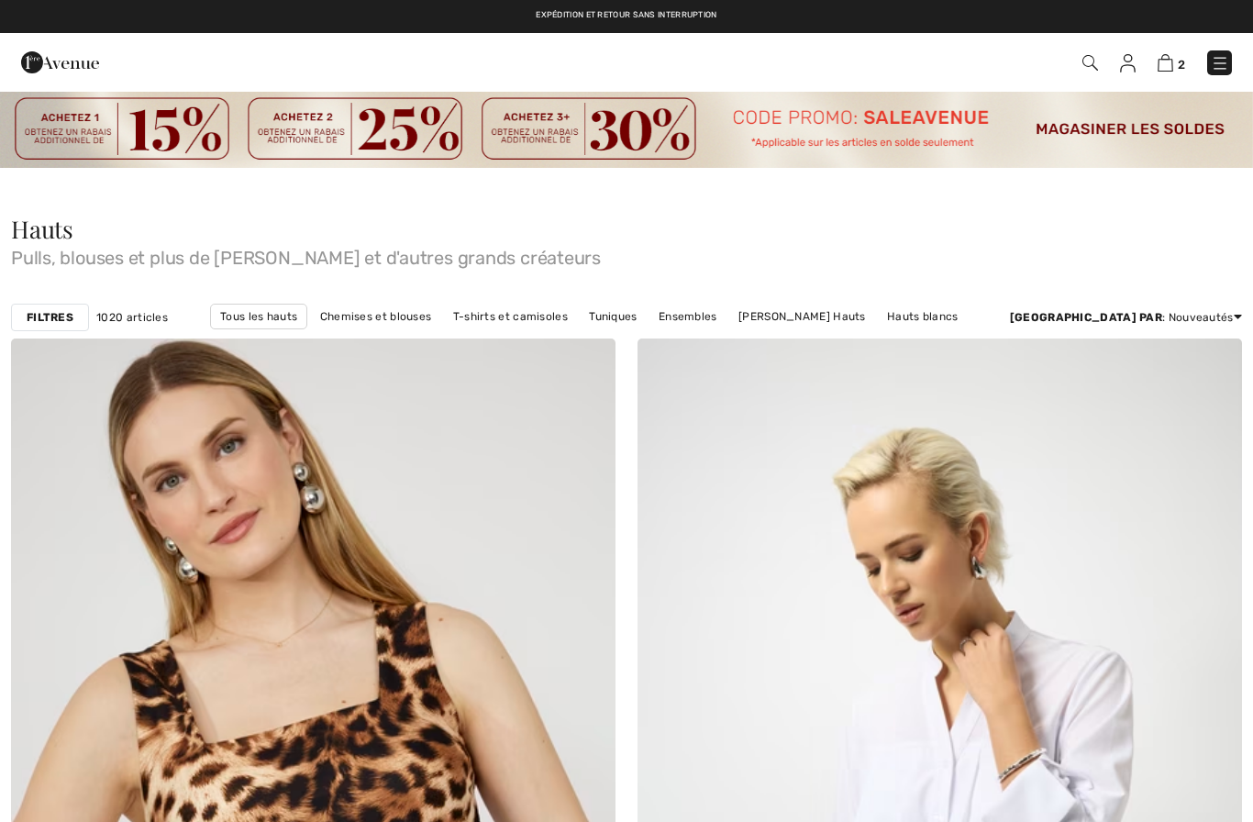
scroll to position [2401, 0]
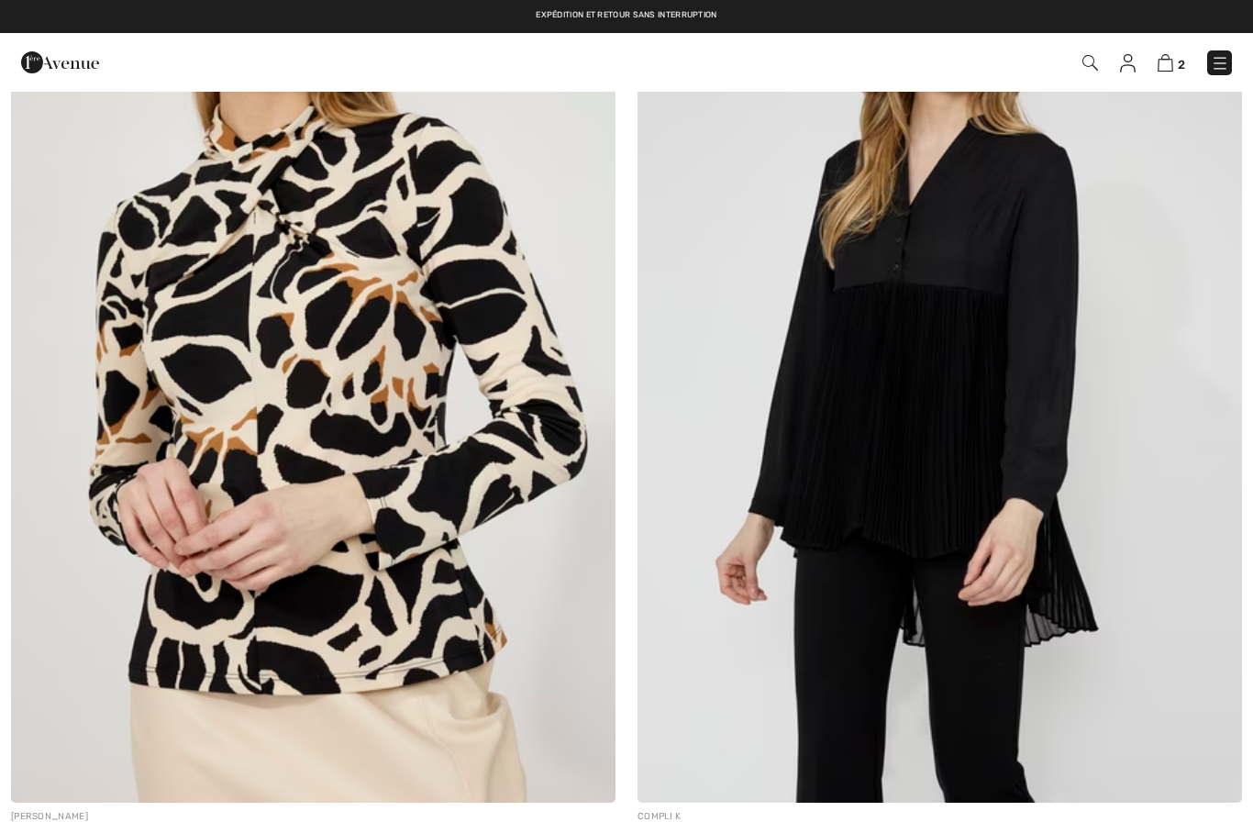
checkbox input "true"
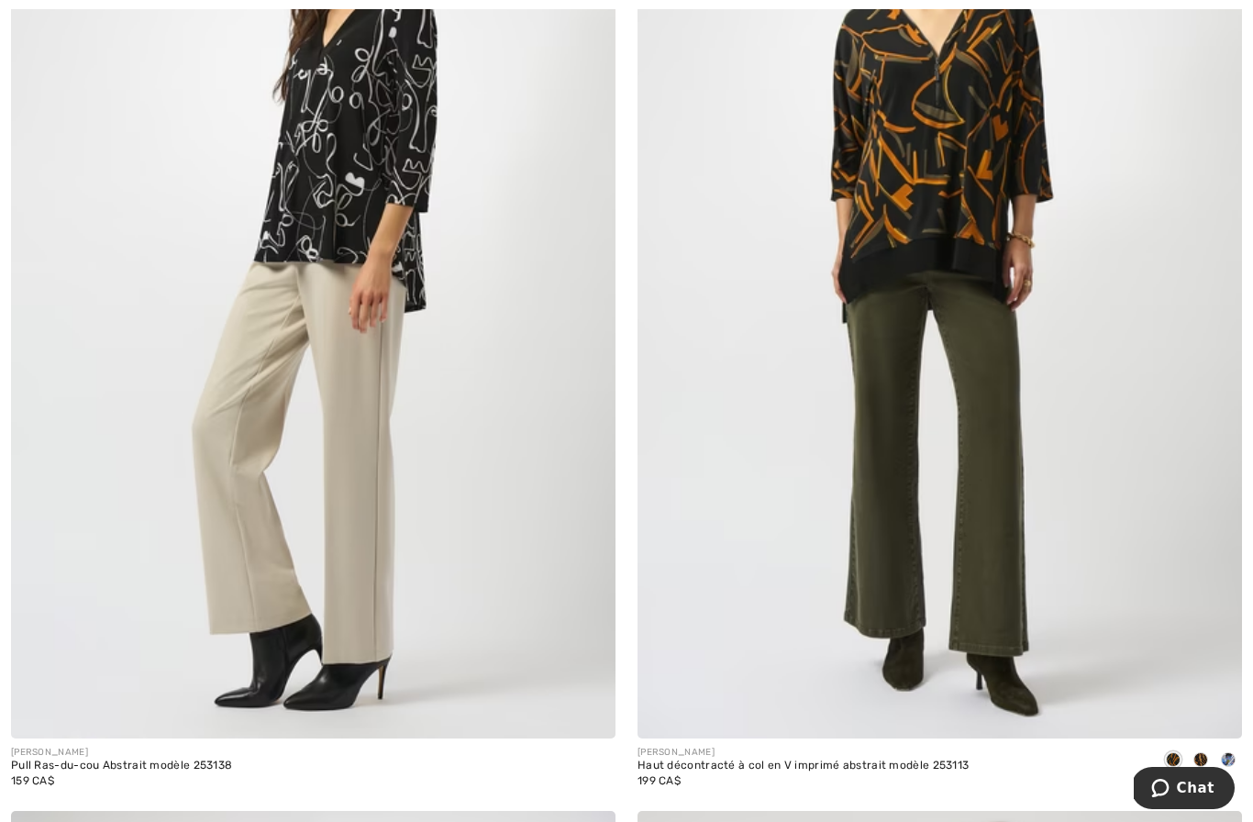
scroll to position [14729, 0]
click at [495, 601] on img at bounding box center [313, 283] width 605 height 907
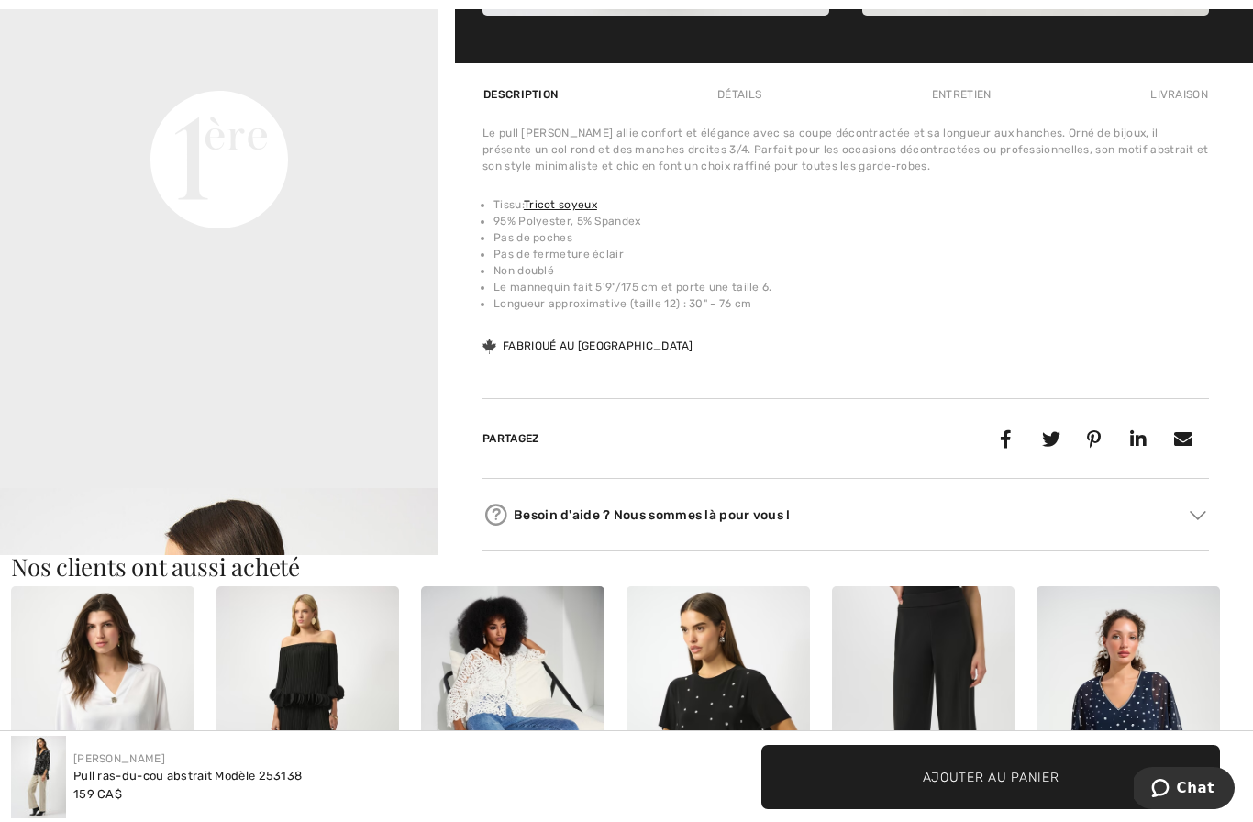
scroll to position [321, 0]
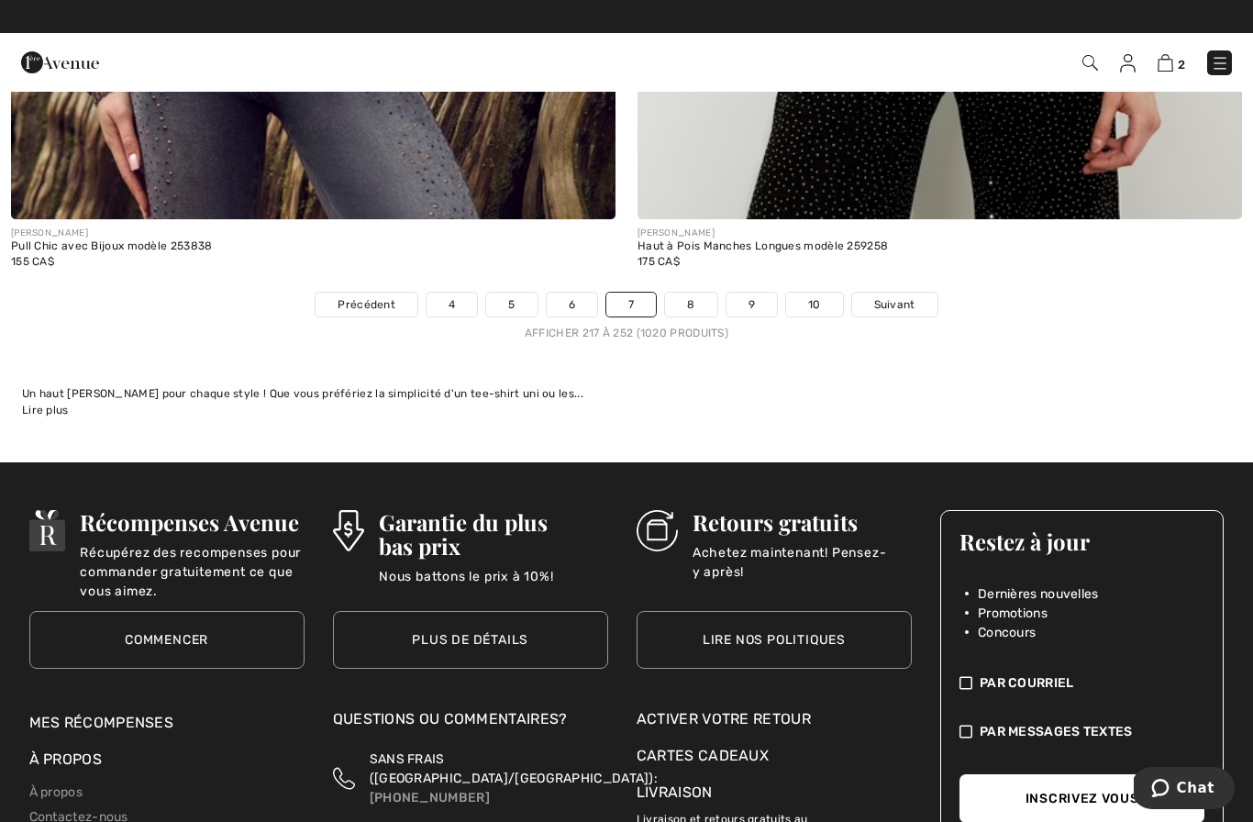
scroll to position [18114, 0]
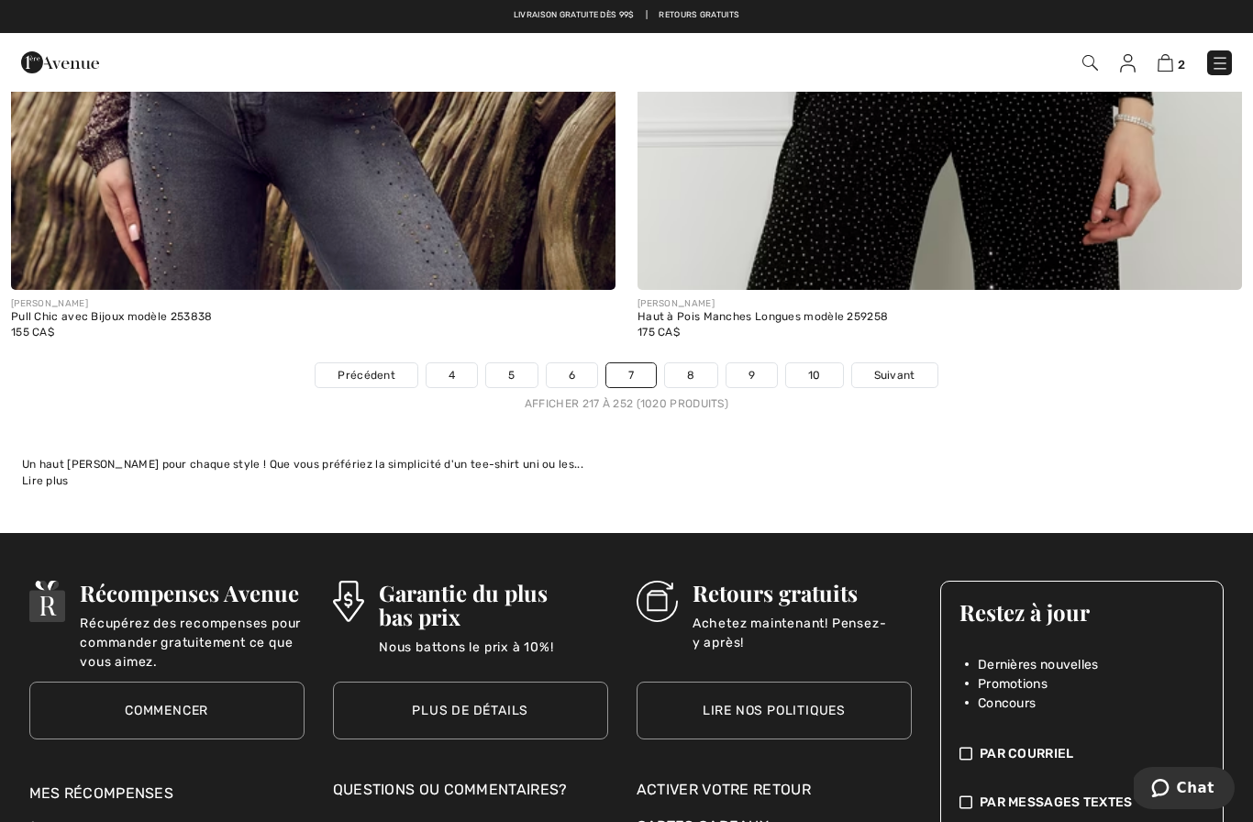
click at [693, 372] on link "8" at bounding box center [690, 375] width 51 height 24
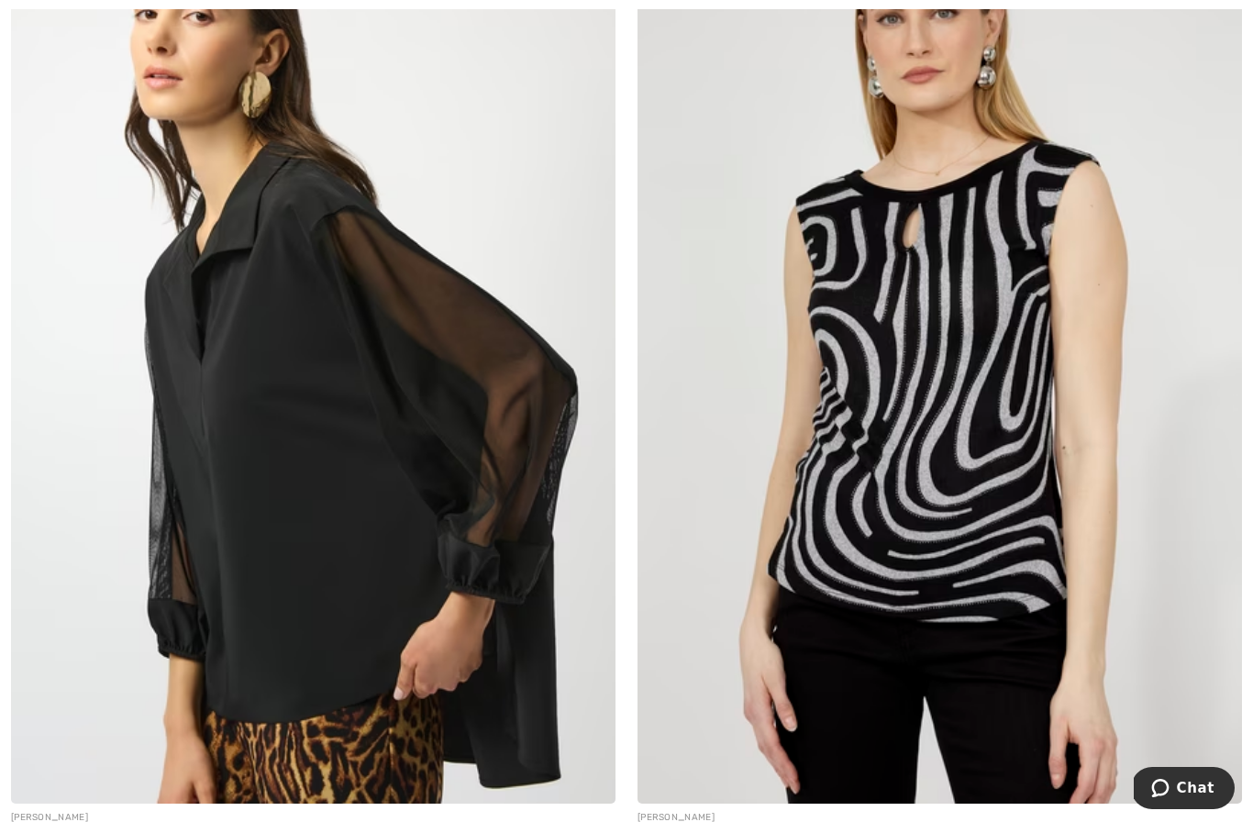
scroll to position [6638, 0]
click at [460, 582] on img at bounding box center [313, 349] width 605 height 907
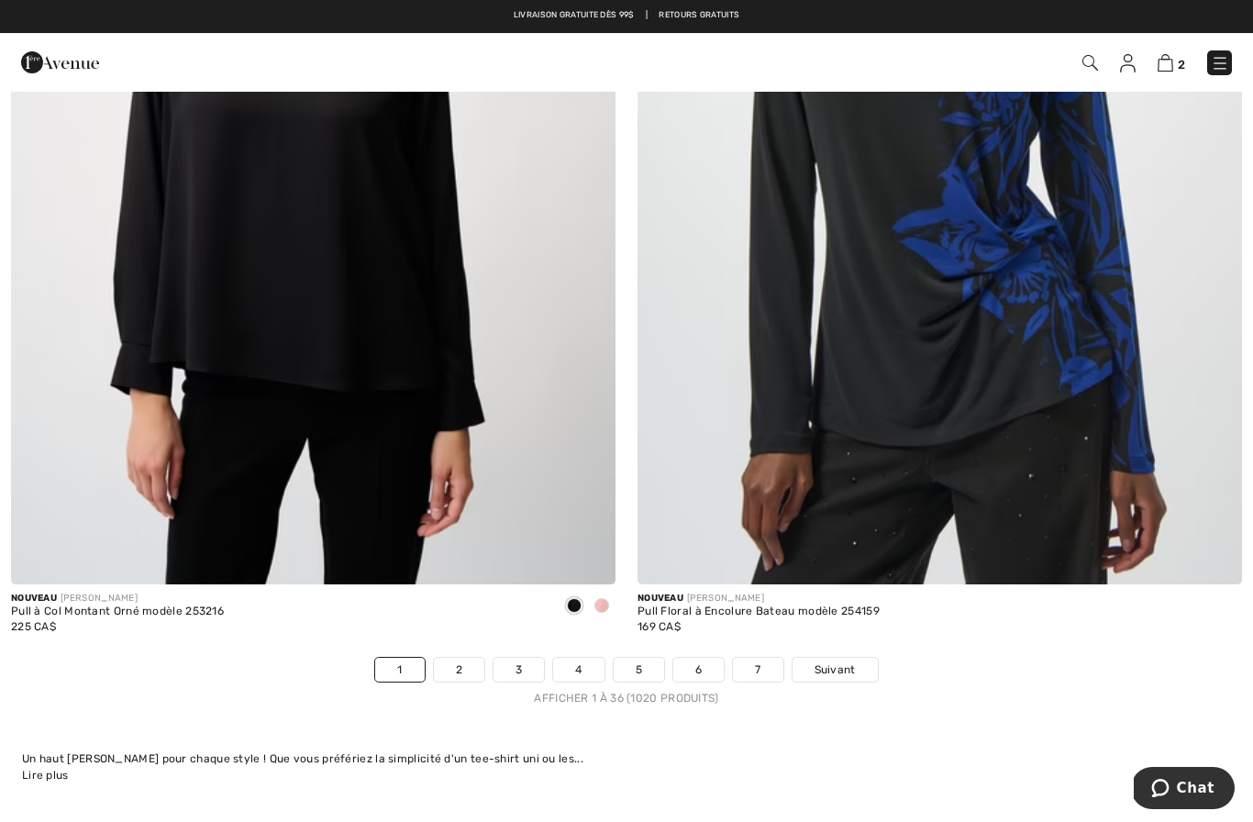
scroll to position [17807, 0]
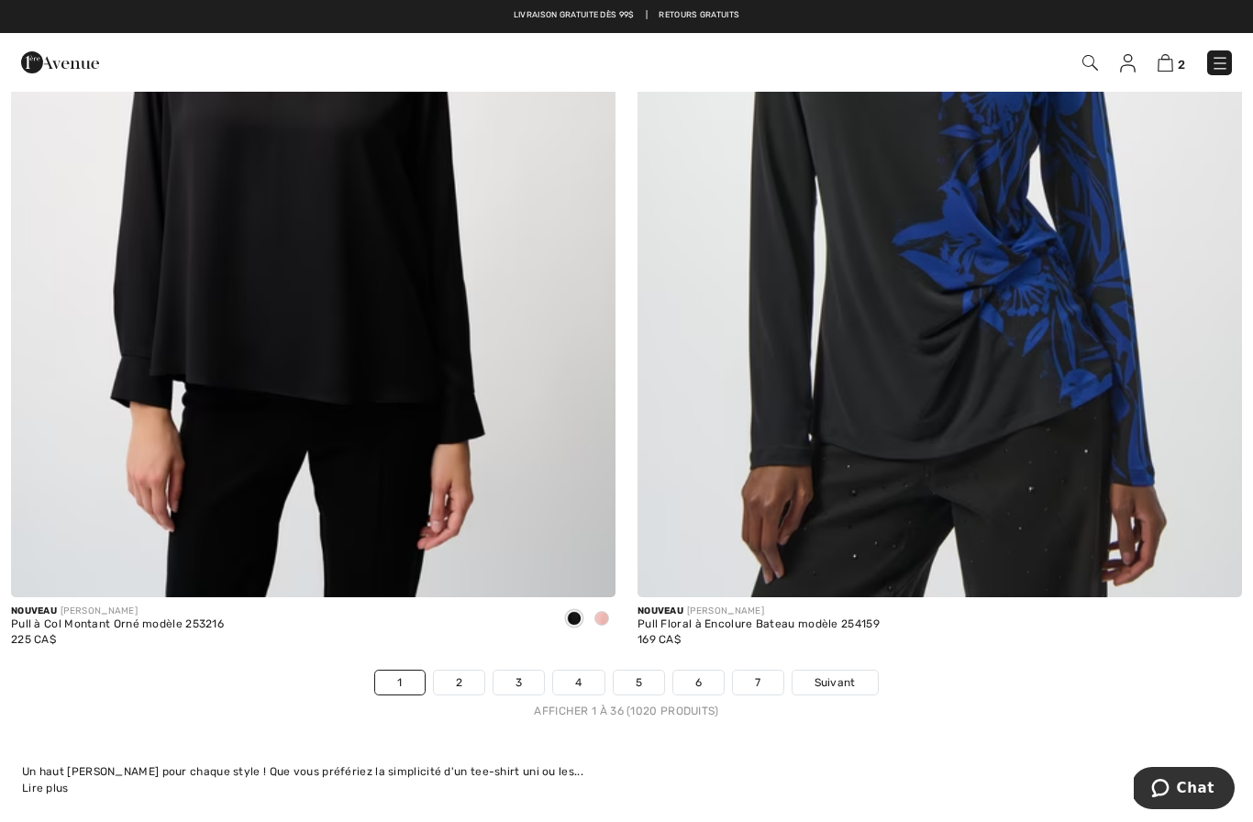
click at [462, 671] on link "2" at bounding box center [459, 683] width 50 height 24
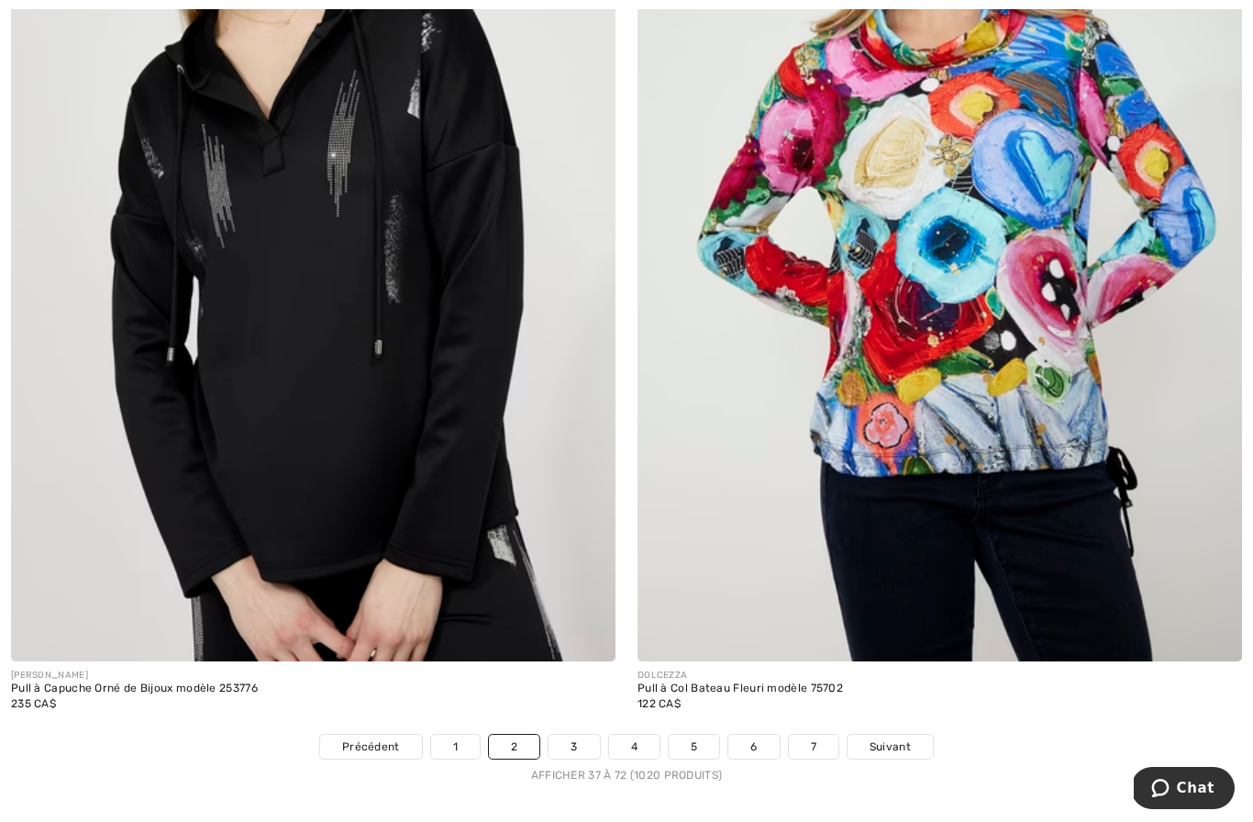
scroll to position [17744, 0]
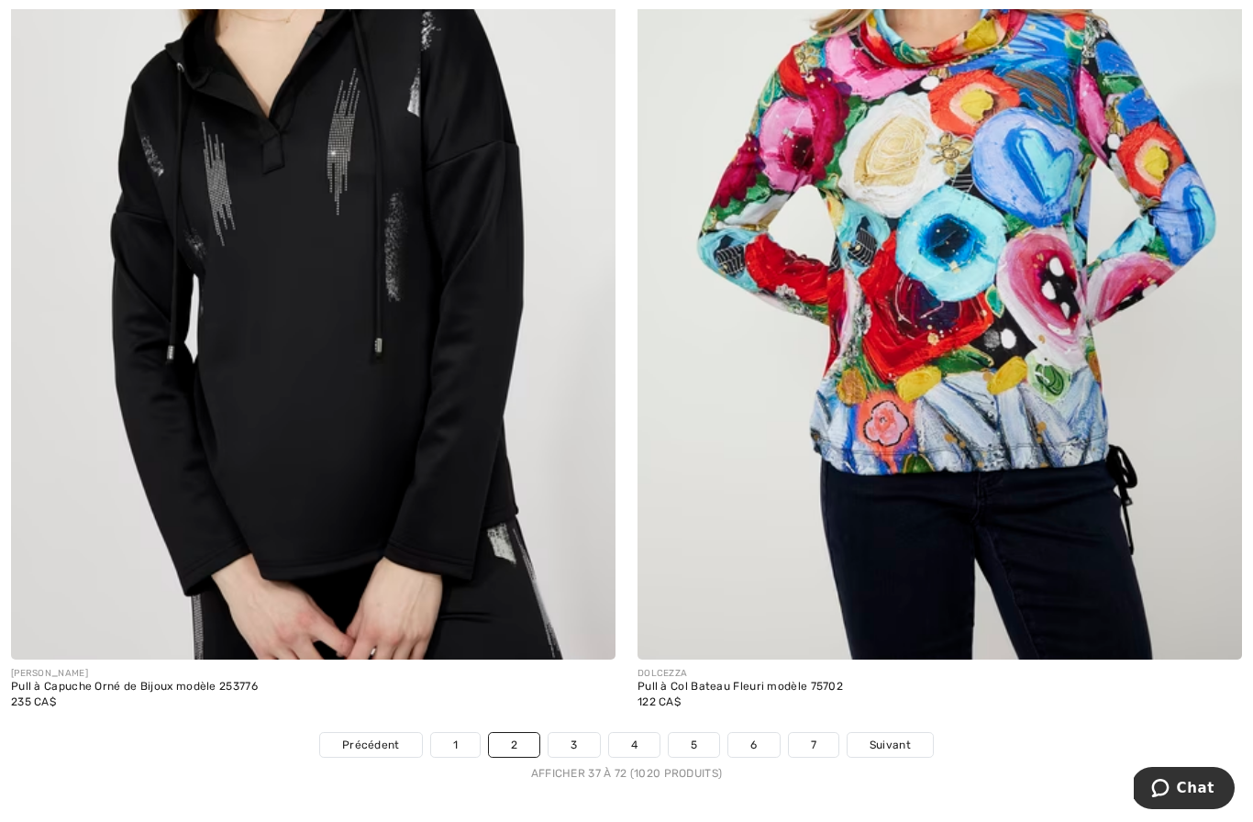
click at [577, 739] on link "3" at bounding box center [574, 745] width 50 height 24
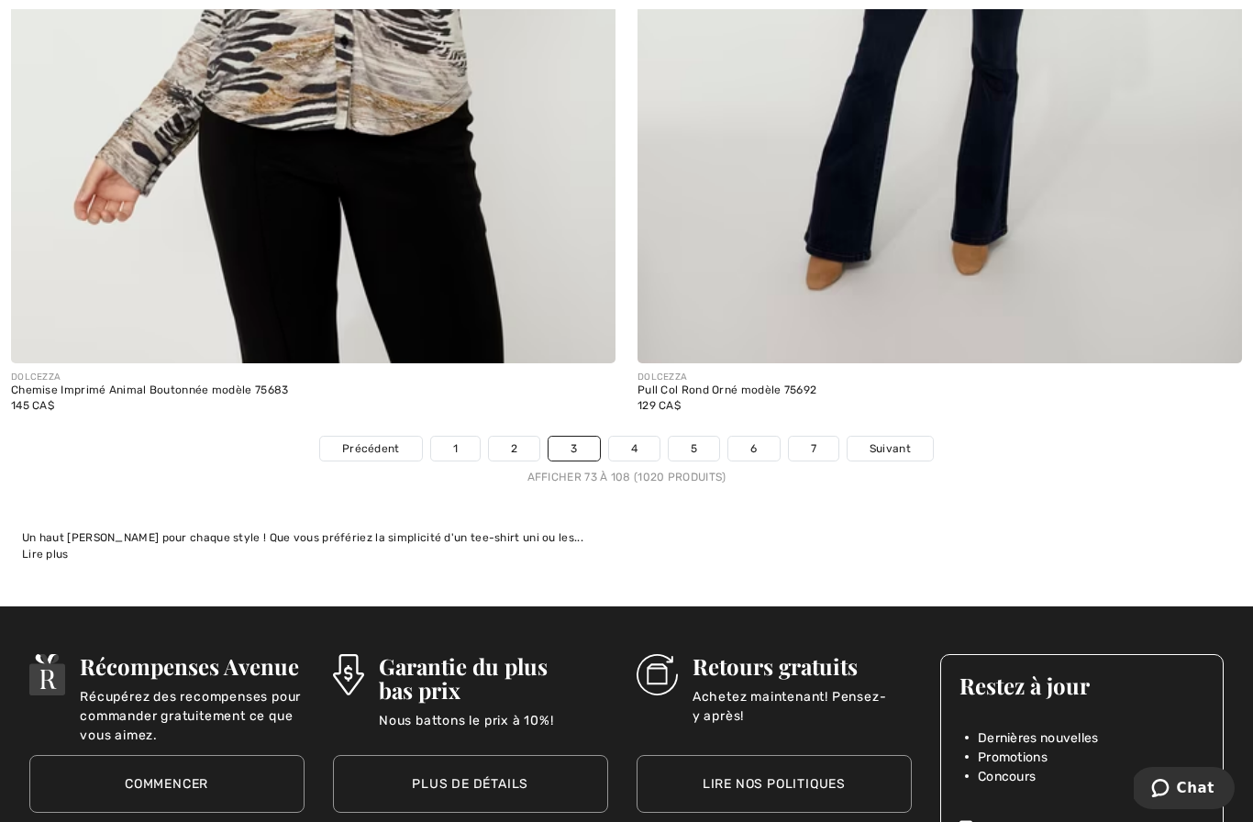
scroll to position [18044, 0]
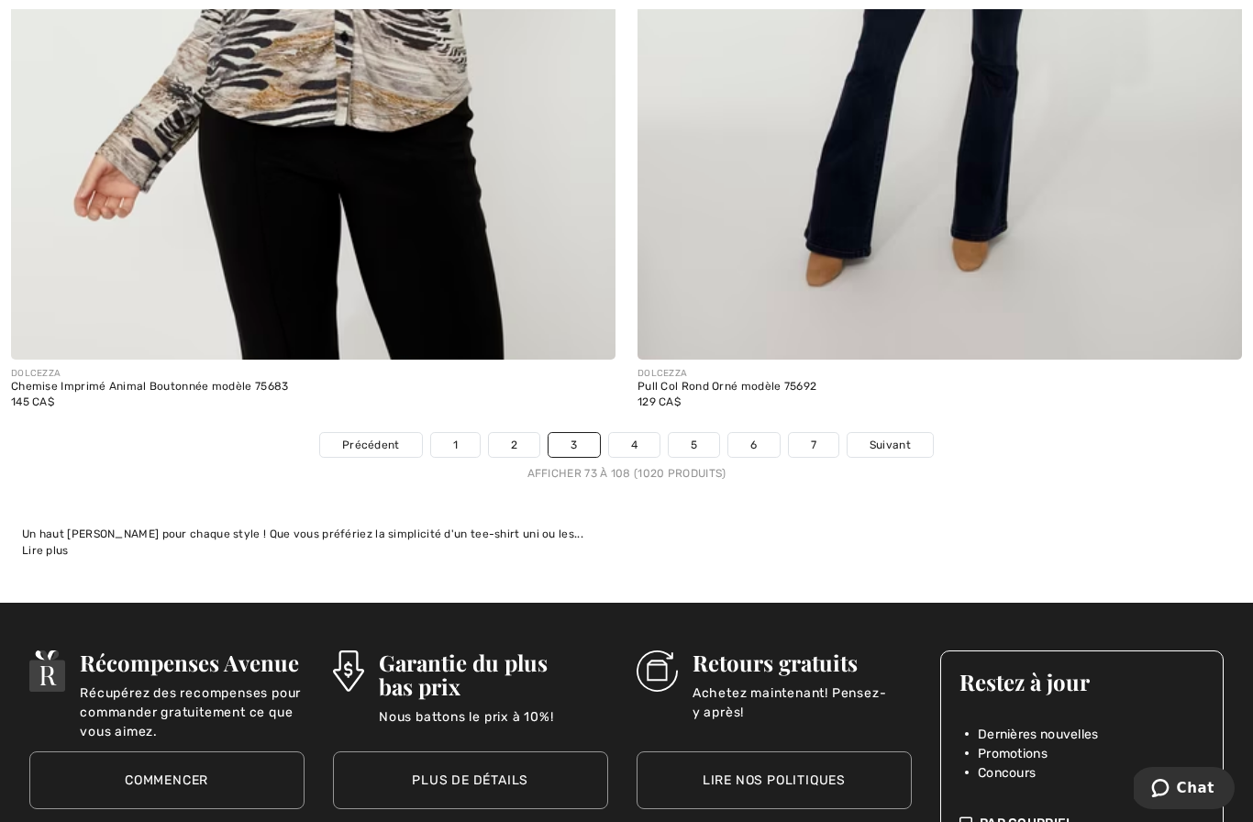
click at [641, 433] on link "4" at bounding box center [634, 445] width 50 height 24
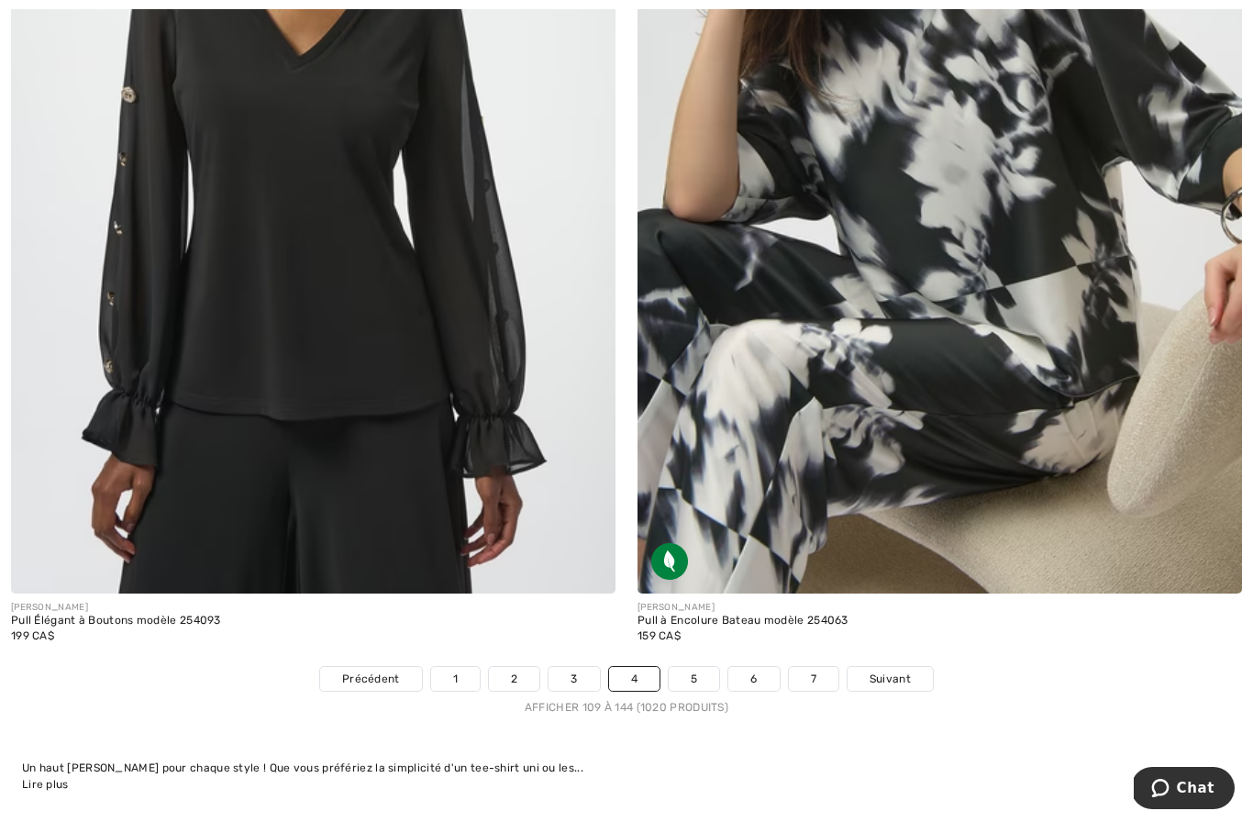
scroll to position [17832, 0]
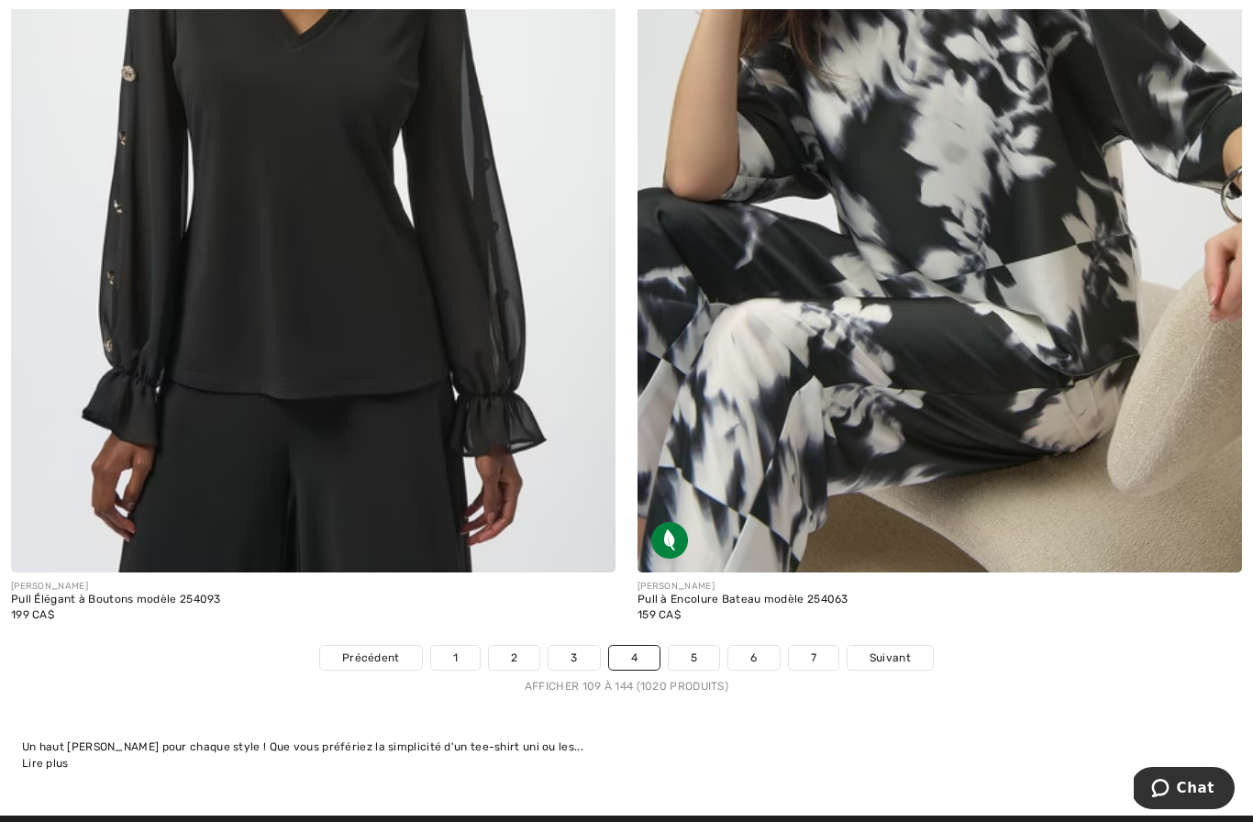
click at [697, 651] on link "5" at bounding box center [694, 658] width 50 height 24
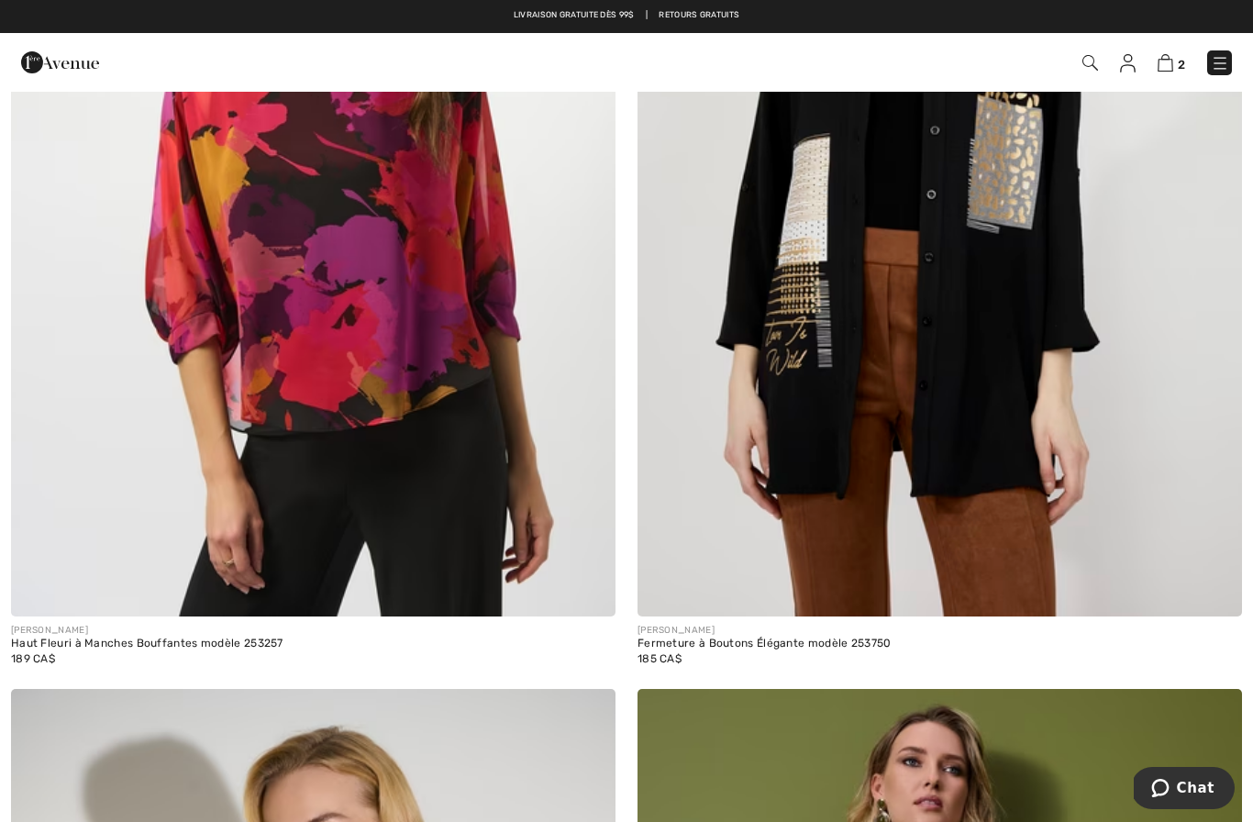
scroll to position [10723, 0]
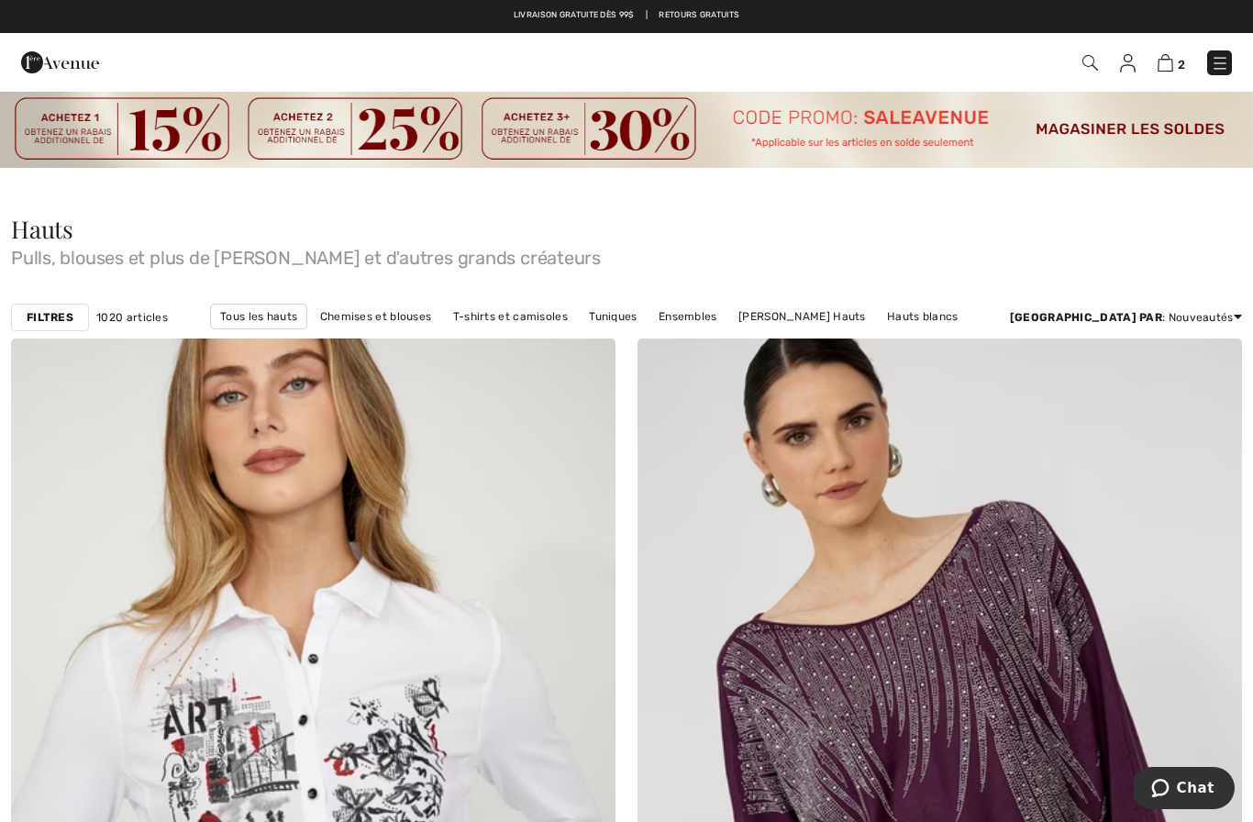
click at [1119, 249] on span "Pulls, blouses et plus de [PERSON_NAME] et d'autres grands créateurs" at bounding box center [626, 254] width 1231 height 26
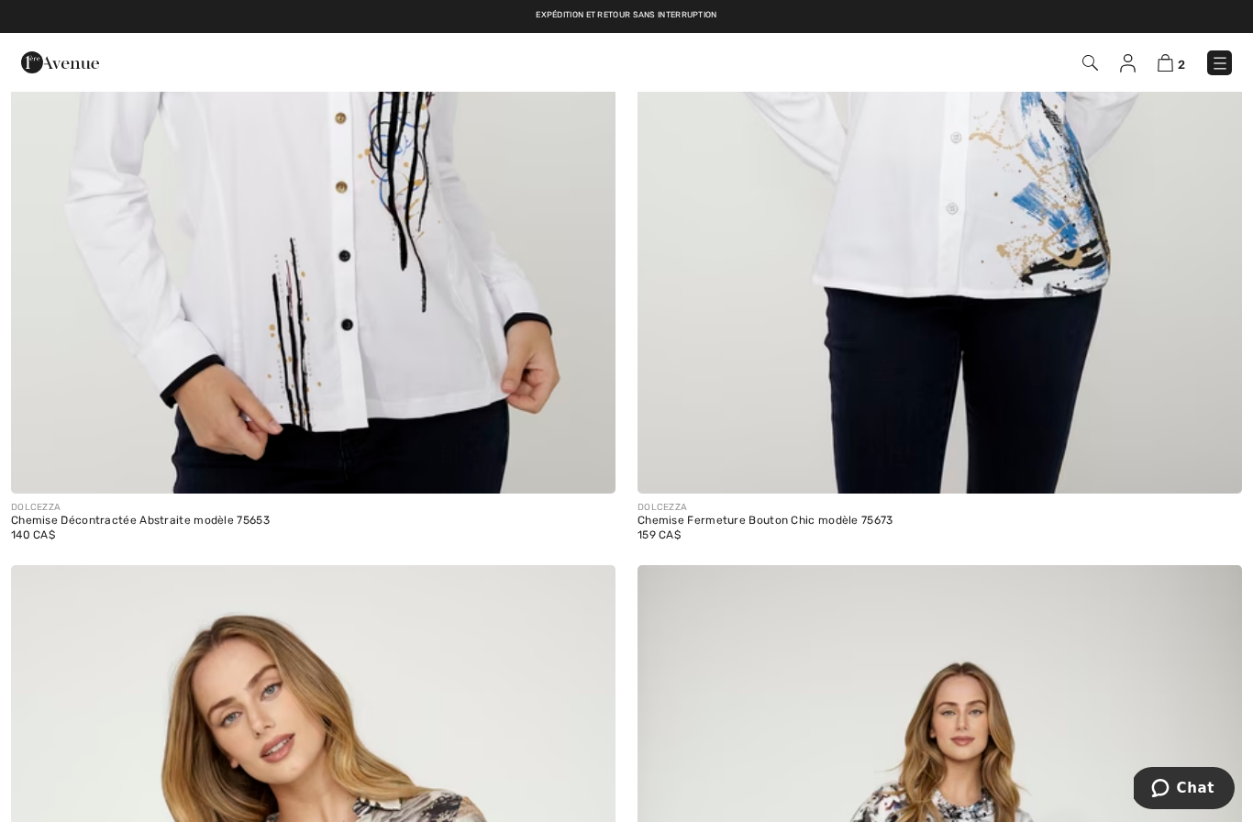
scroll to position [16902, 0]
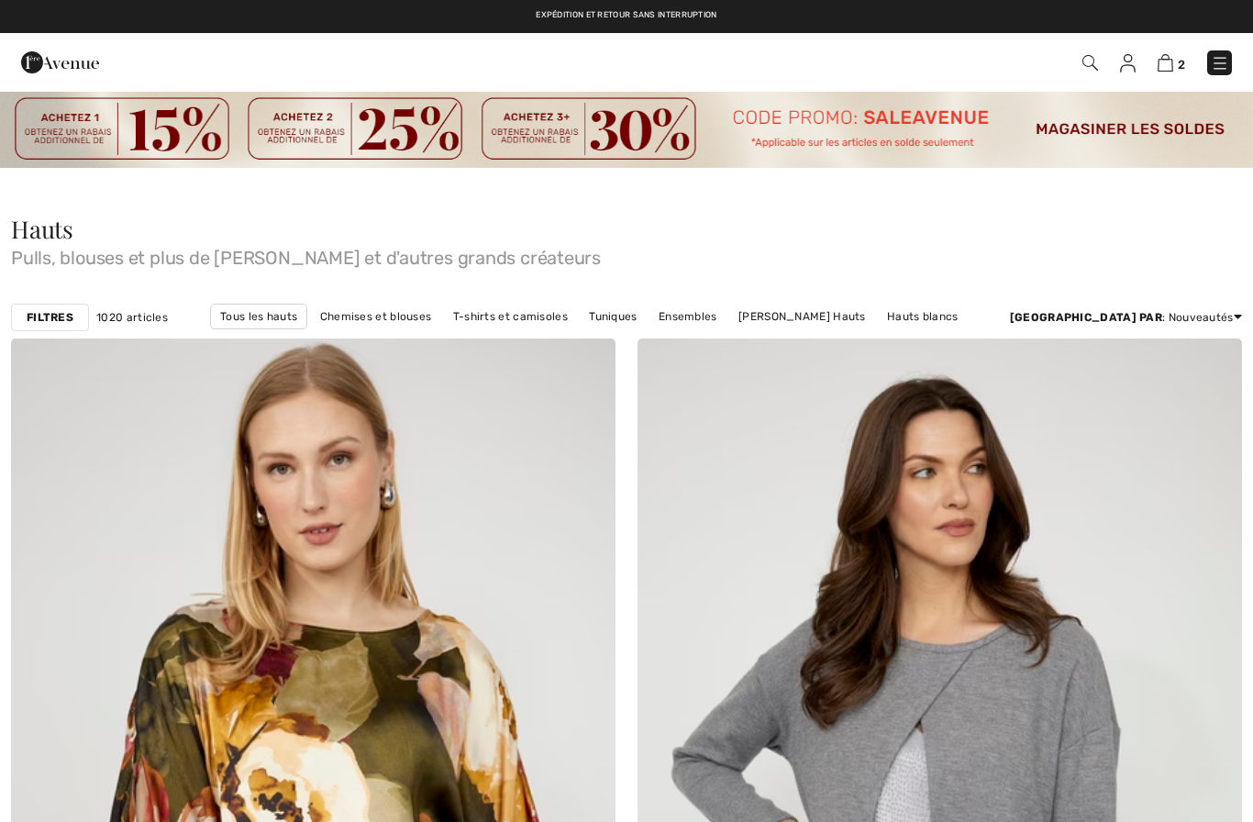
scroll to position [17810, 0]
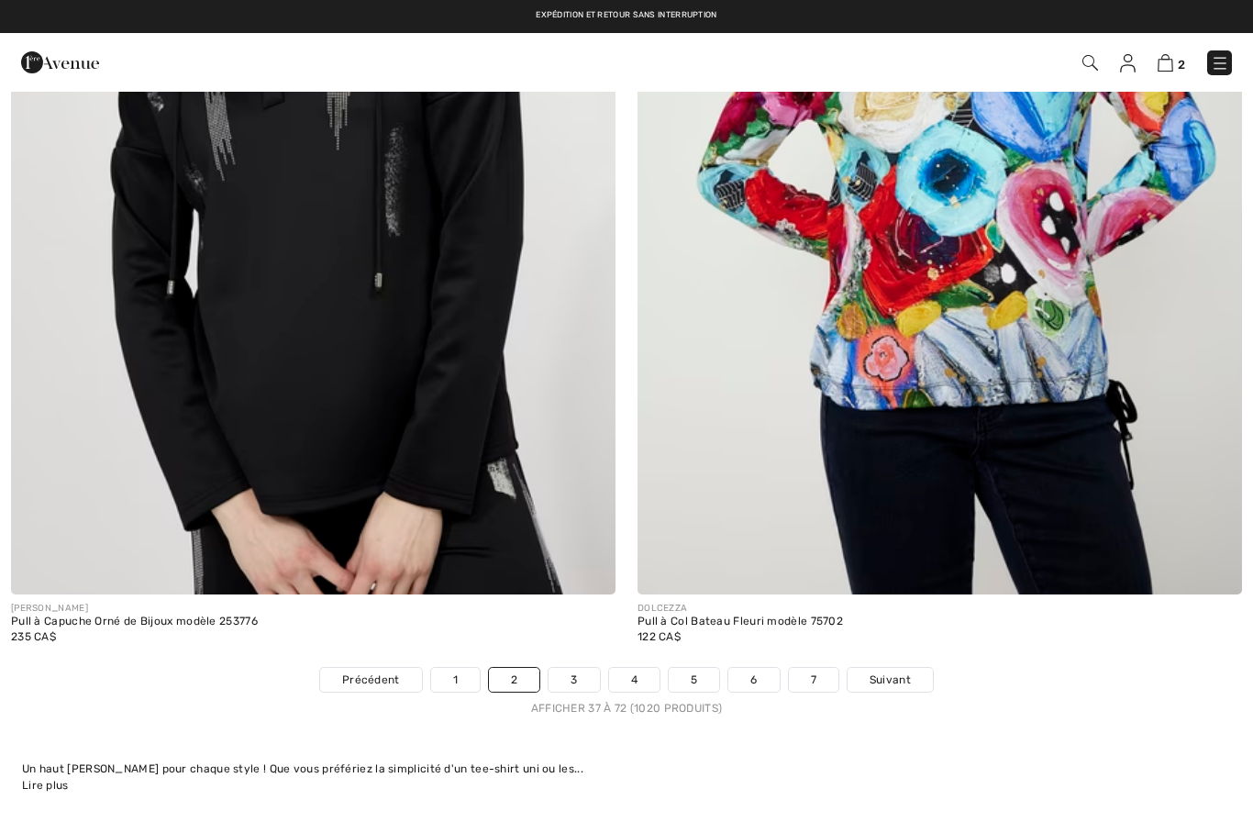
checkbox input "true"
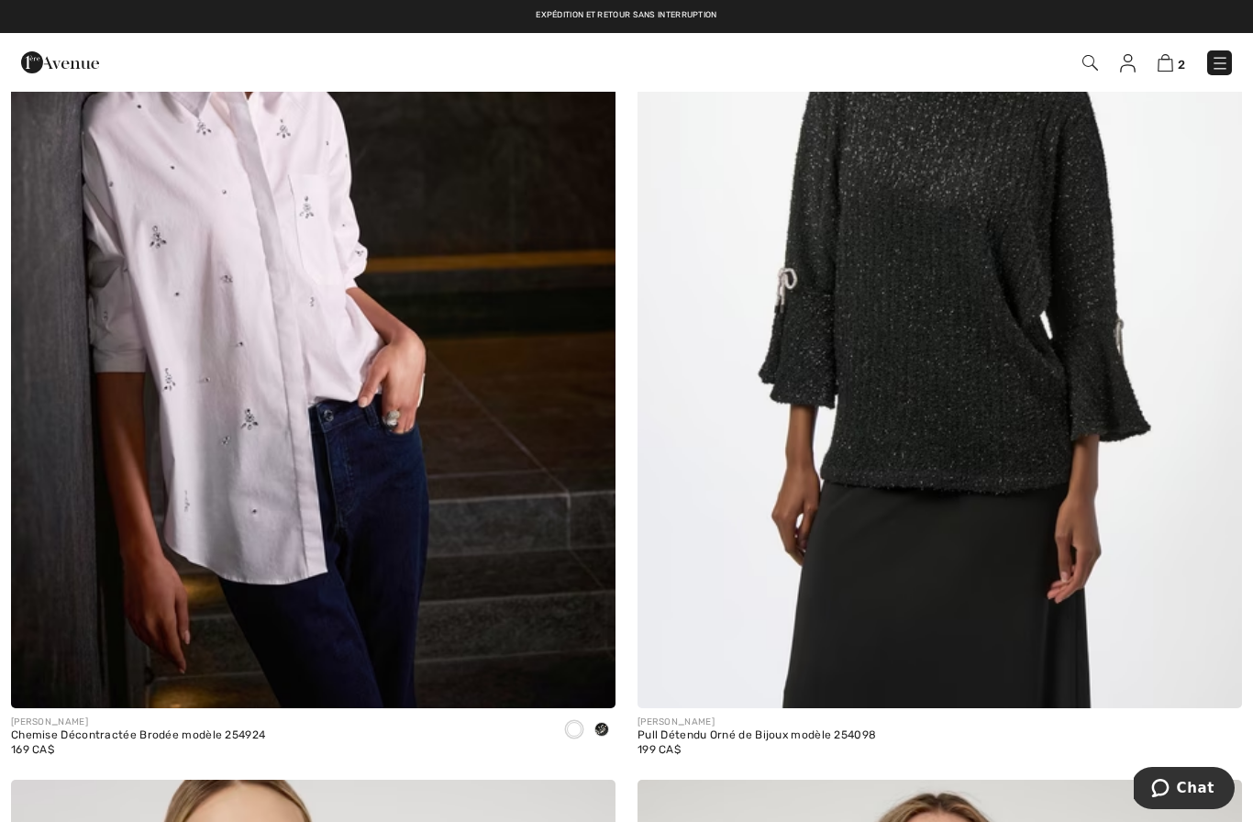
scroll to position [16660, 0]
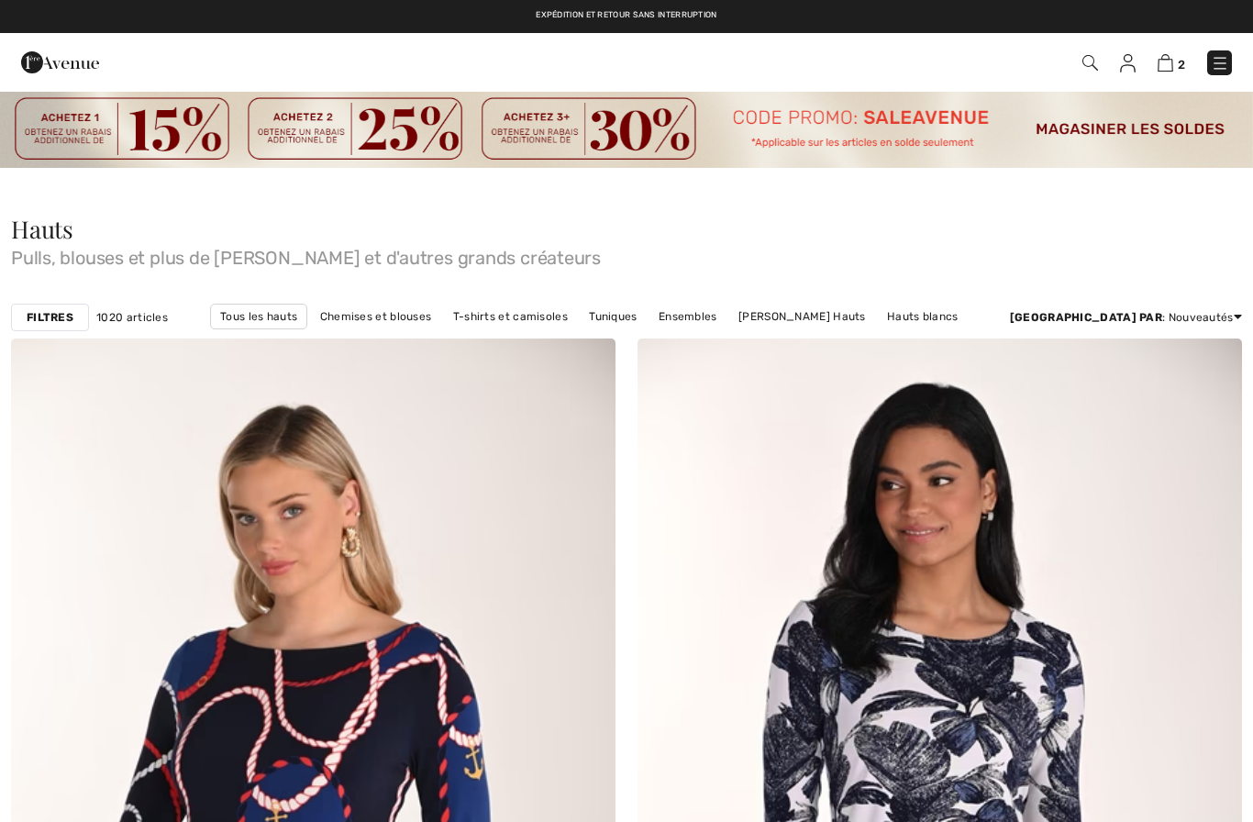
checkbox input "true"
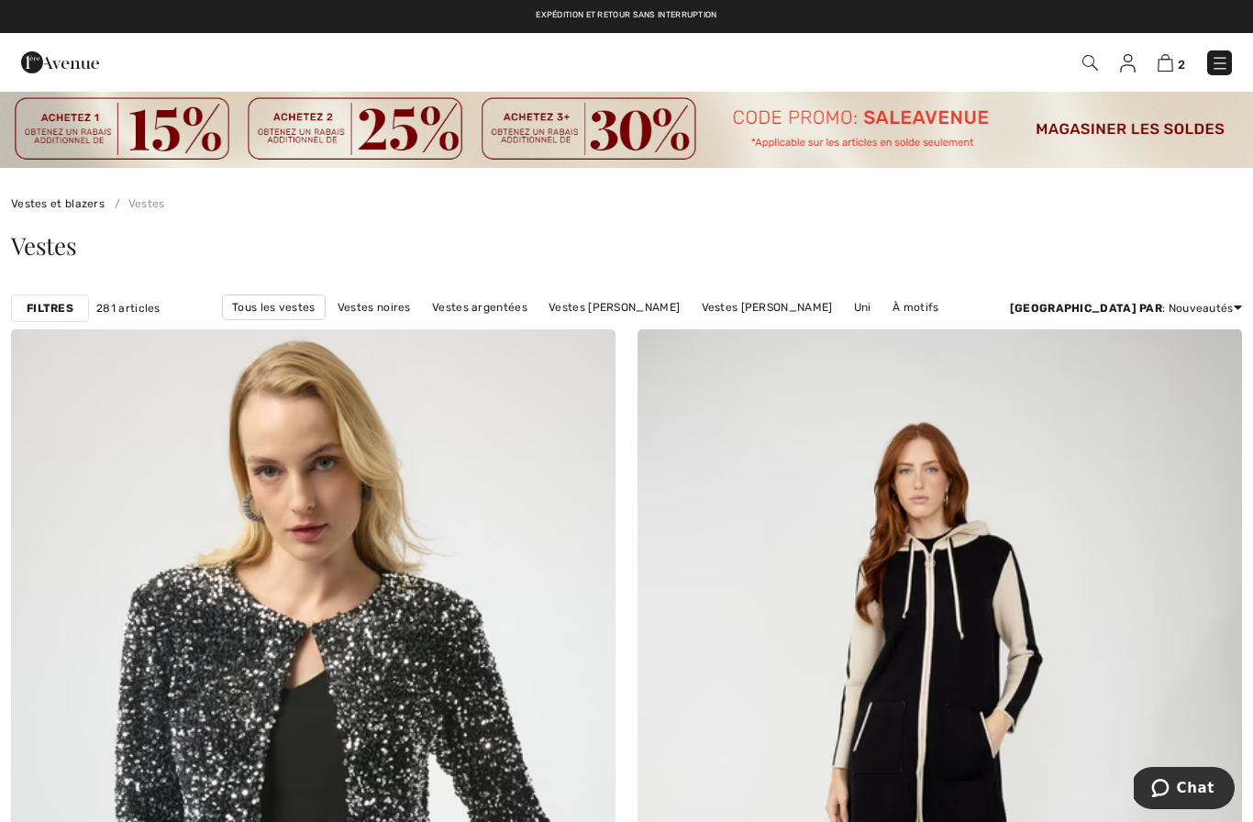
click at [1218, 72] on img at bounding box center [1220, 63] width 18 height 18
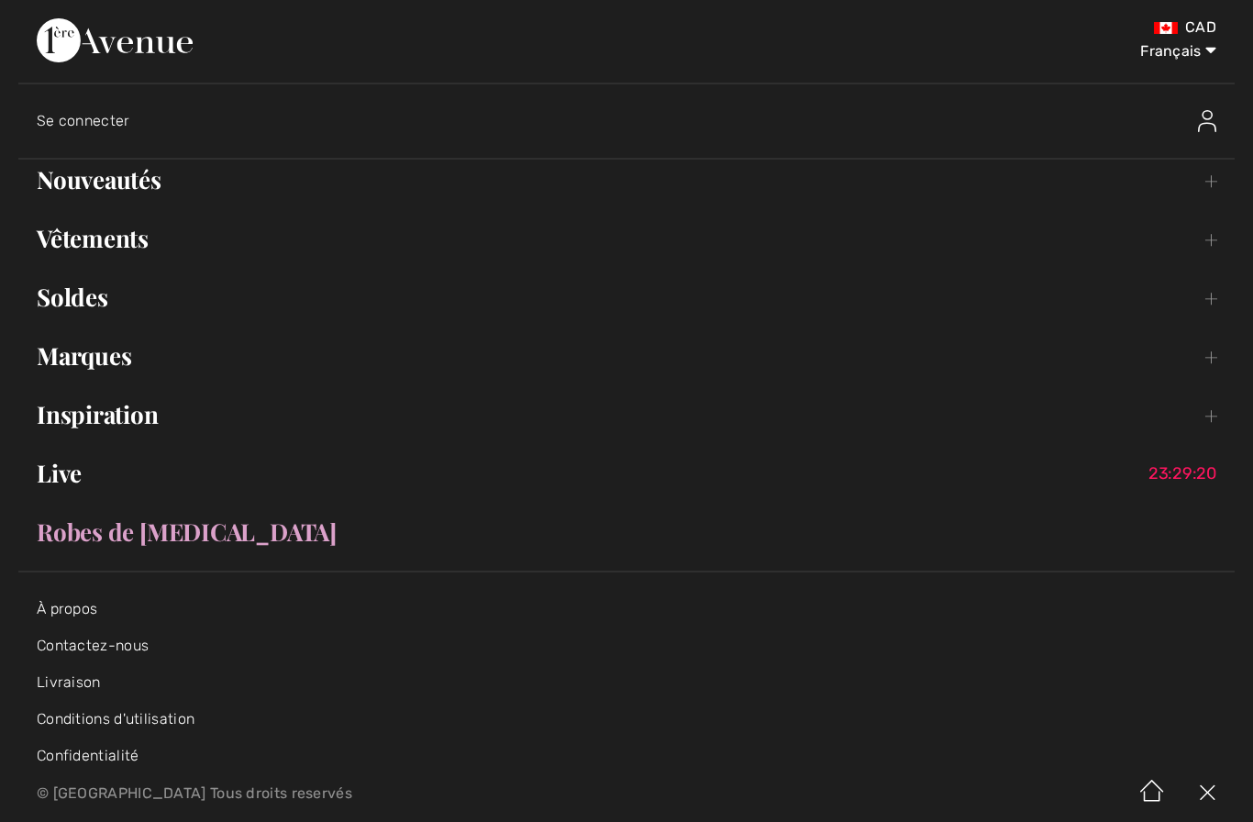
click at [122, 258] on link "Vêtements Toggle submenu" at bounding box center [626, 238] width 1217 height 40
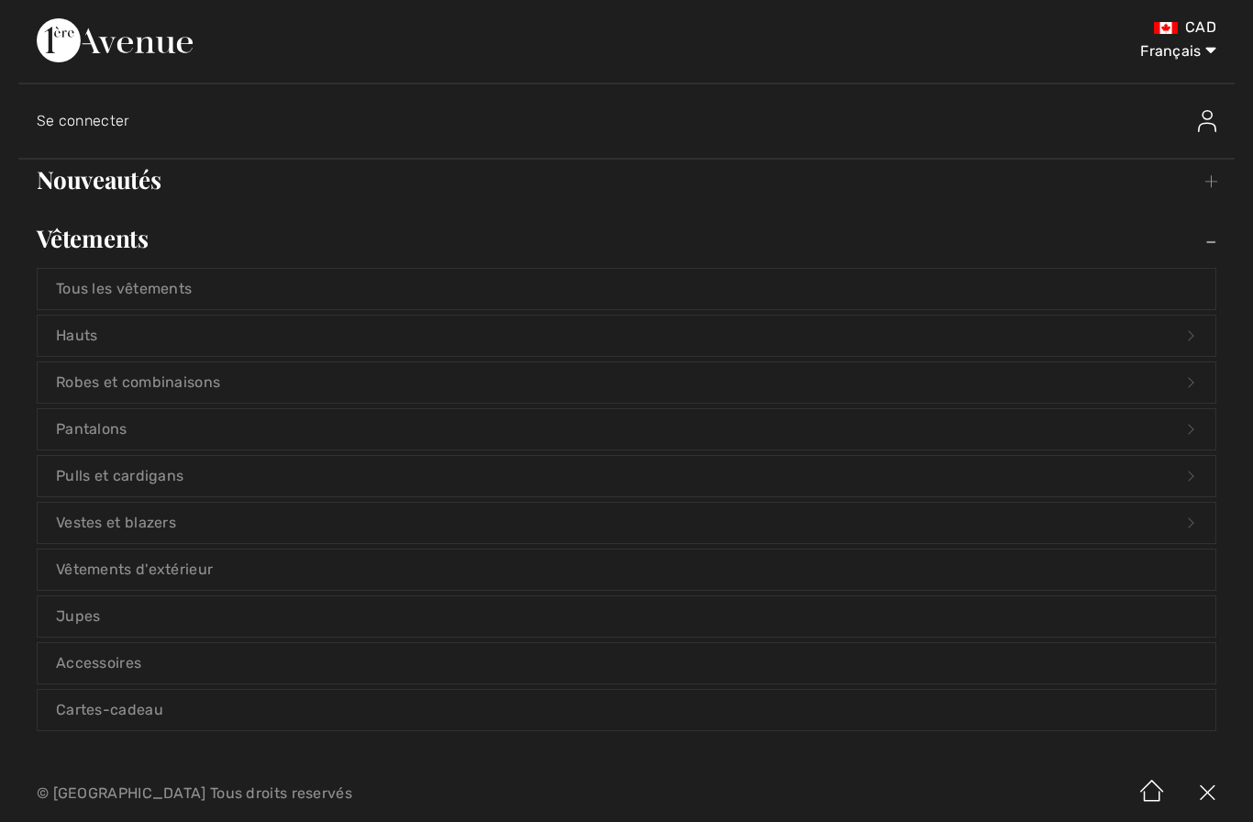
click at [195, 530] on link "Vestes et blazers Open submenu" at bounding box center [627, 523] width 1178 height 40
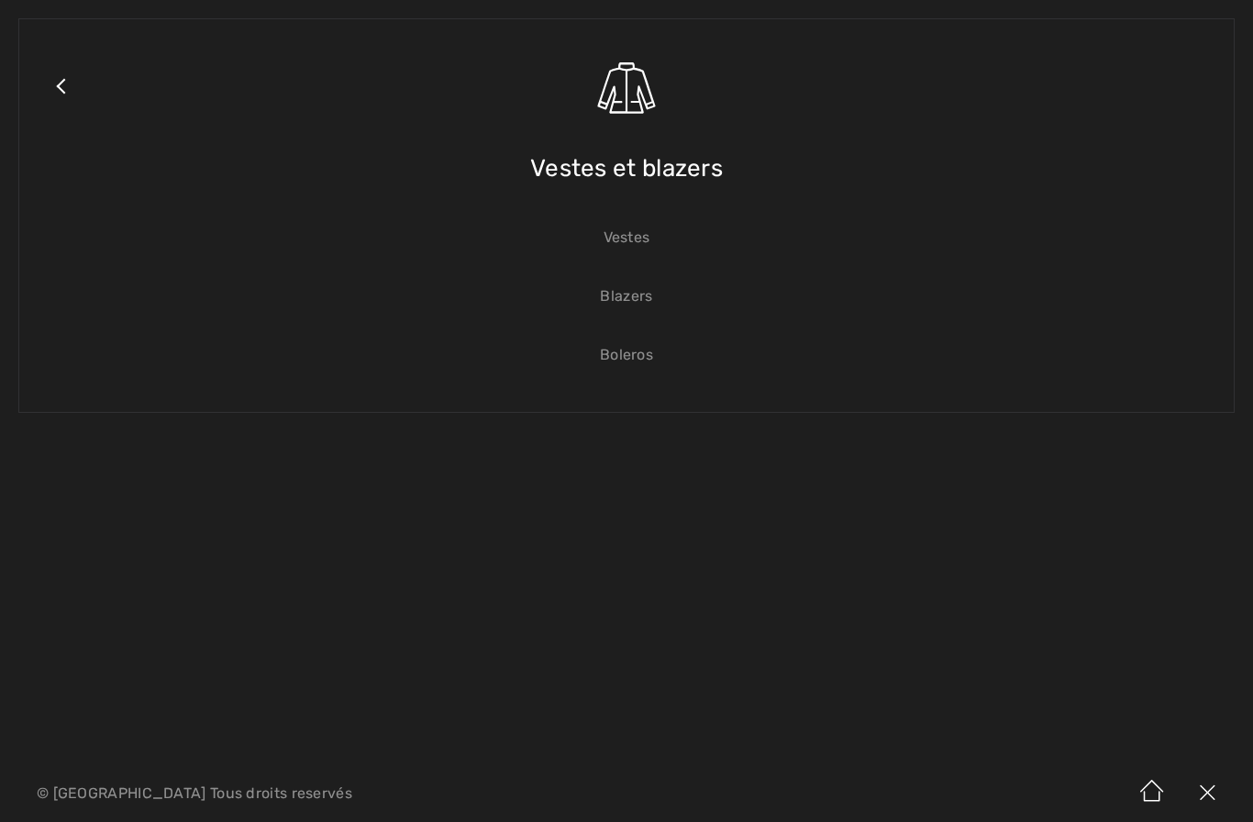
click at [637, 300] on link "Blazers" at bounding box center [627, 296] width 1178 height 40
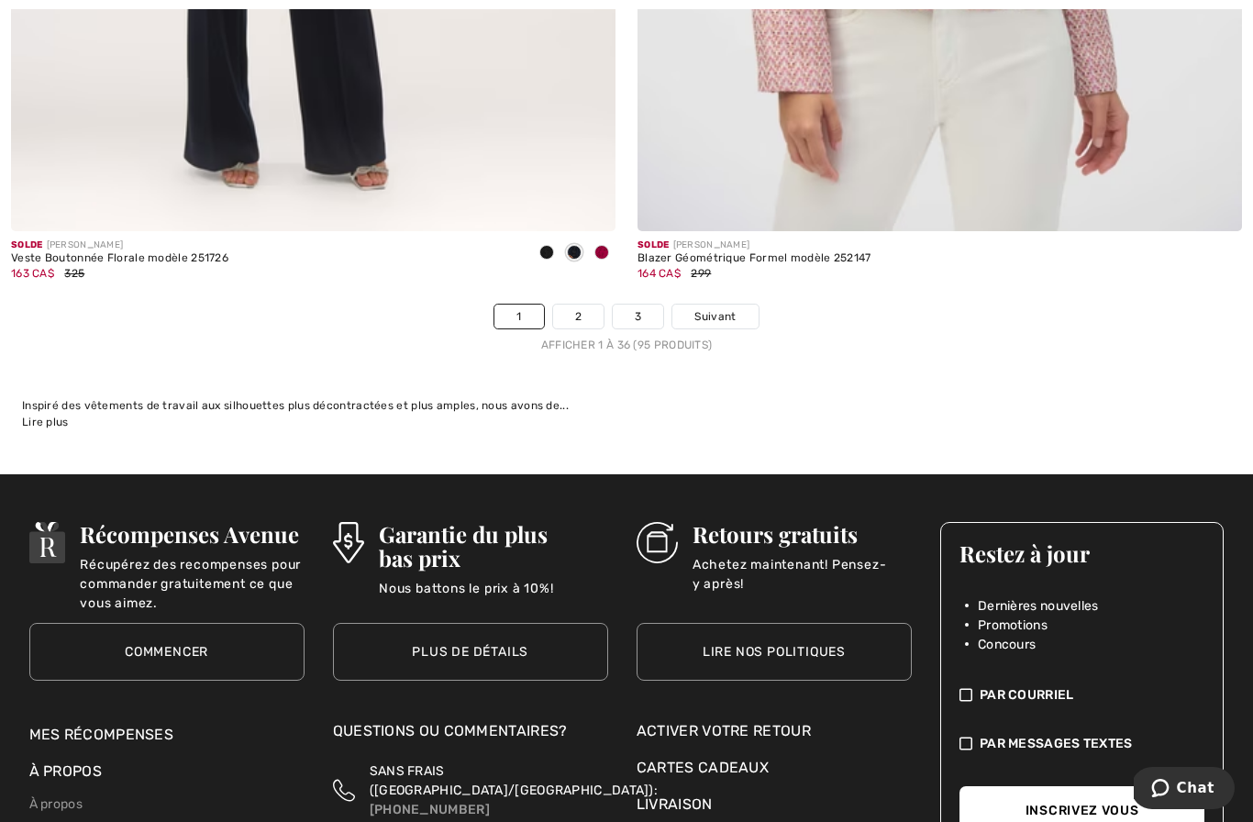
scroll to position [18160, 0]
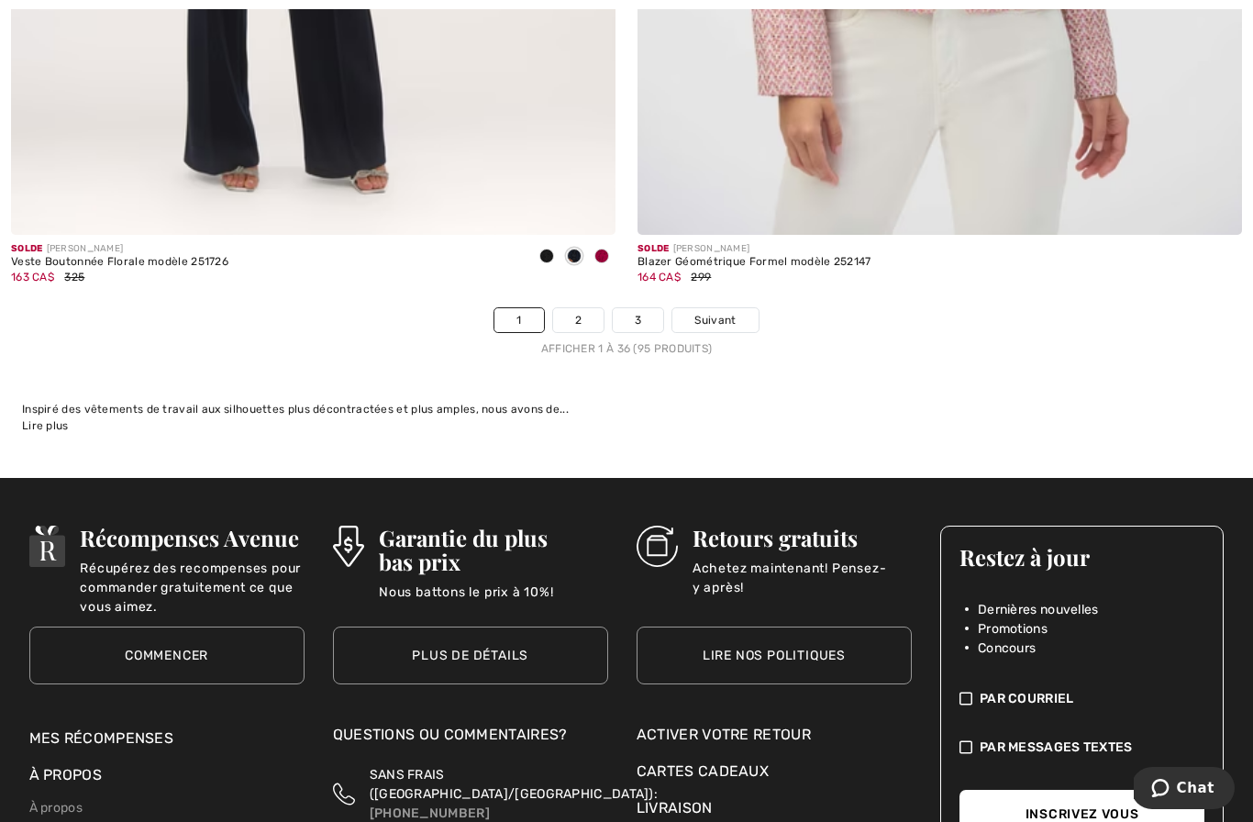
click at [586, 314] on link "2" at bounding box center [578, 320] width 50 height 24
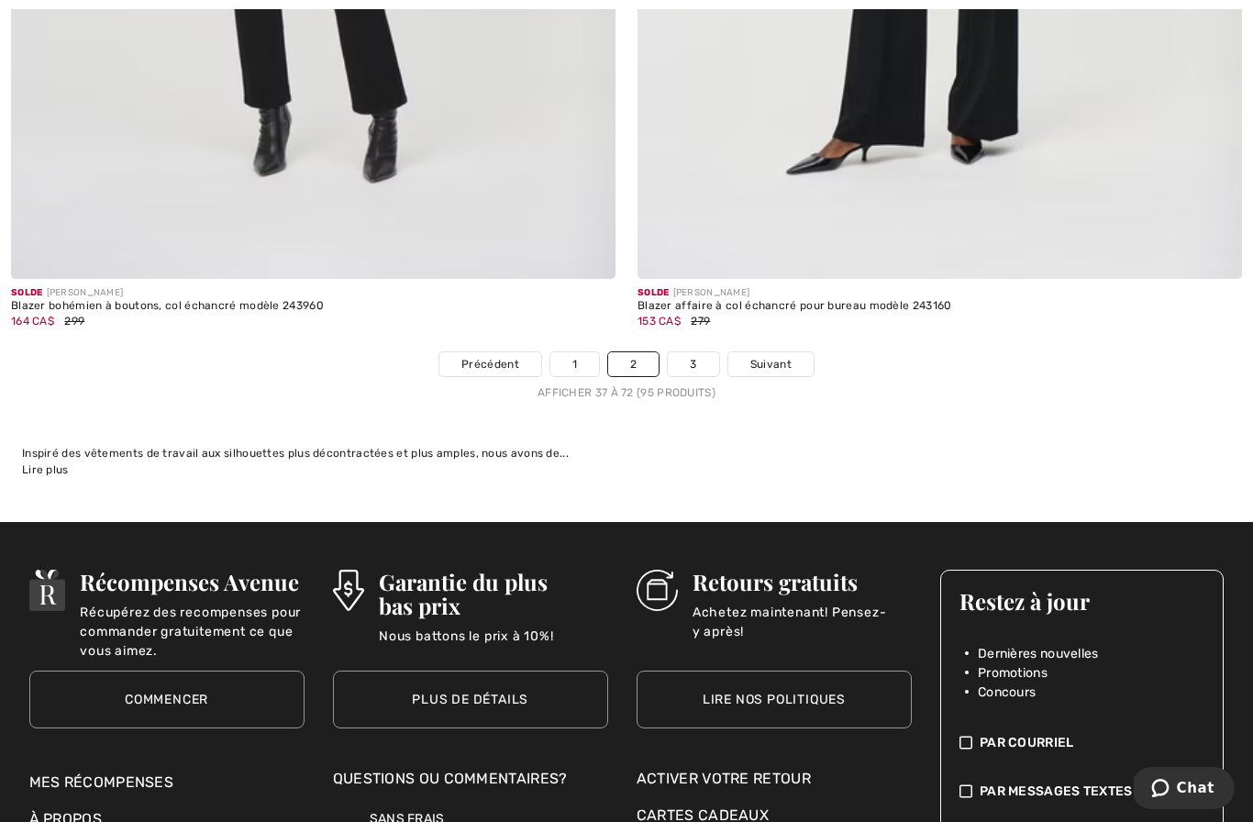
scroll to position [18122, 0]
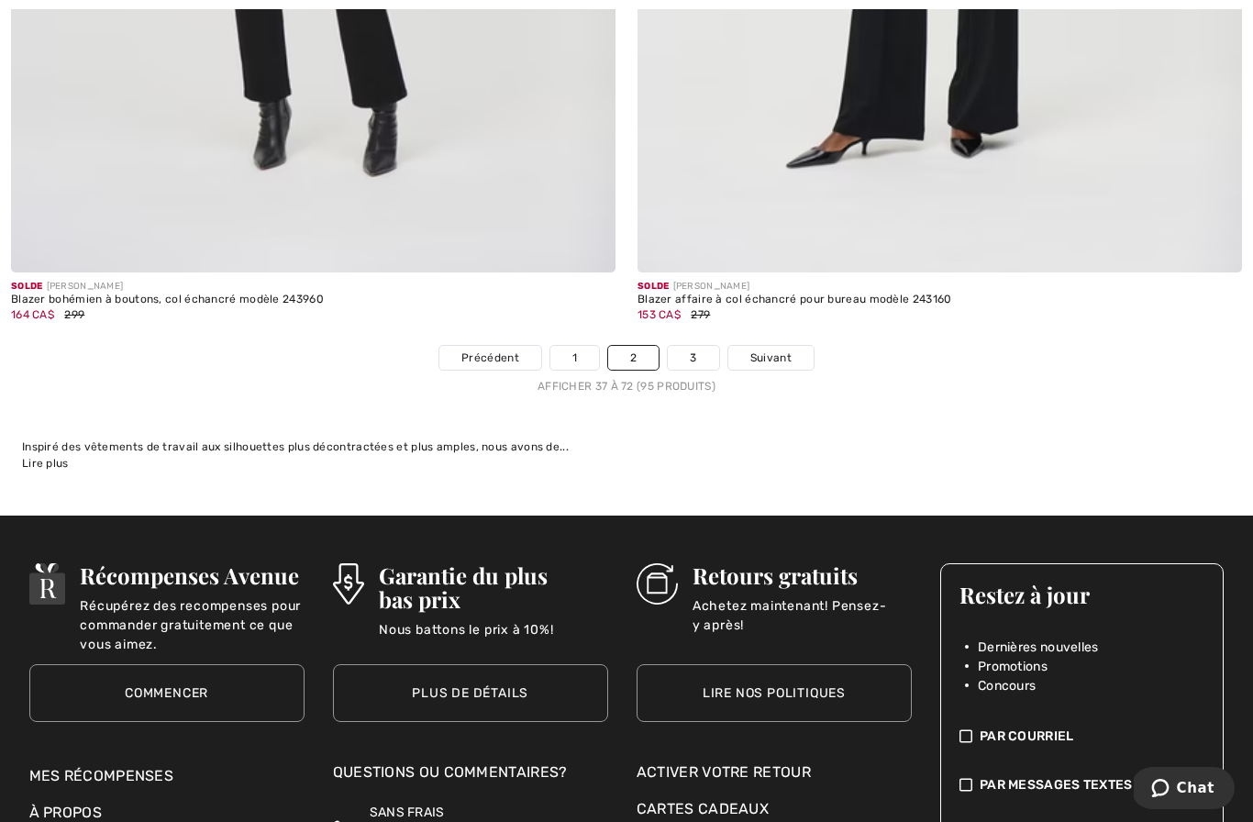
click at [699, 346] on link "3" at bounding box center [693, 358] width 50 height 24
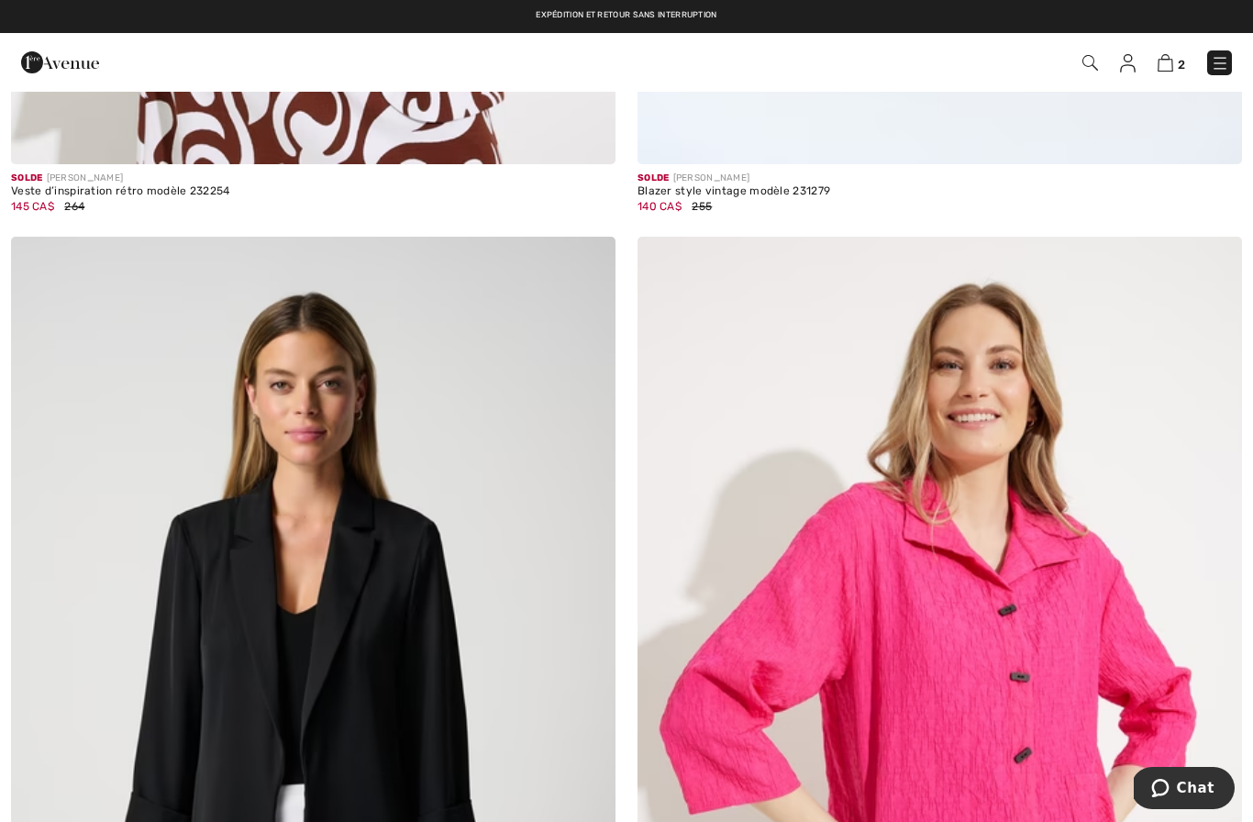
scroll to position [10193, 0]
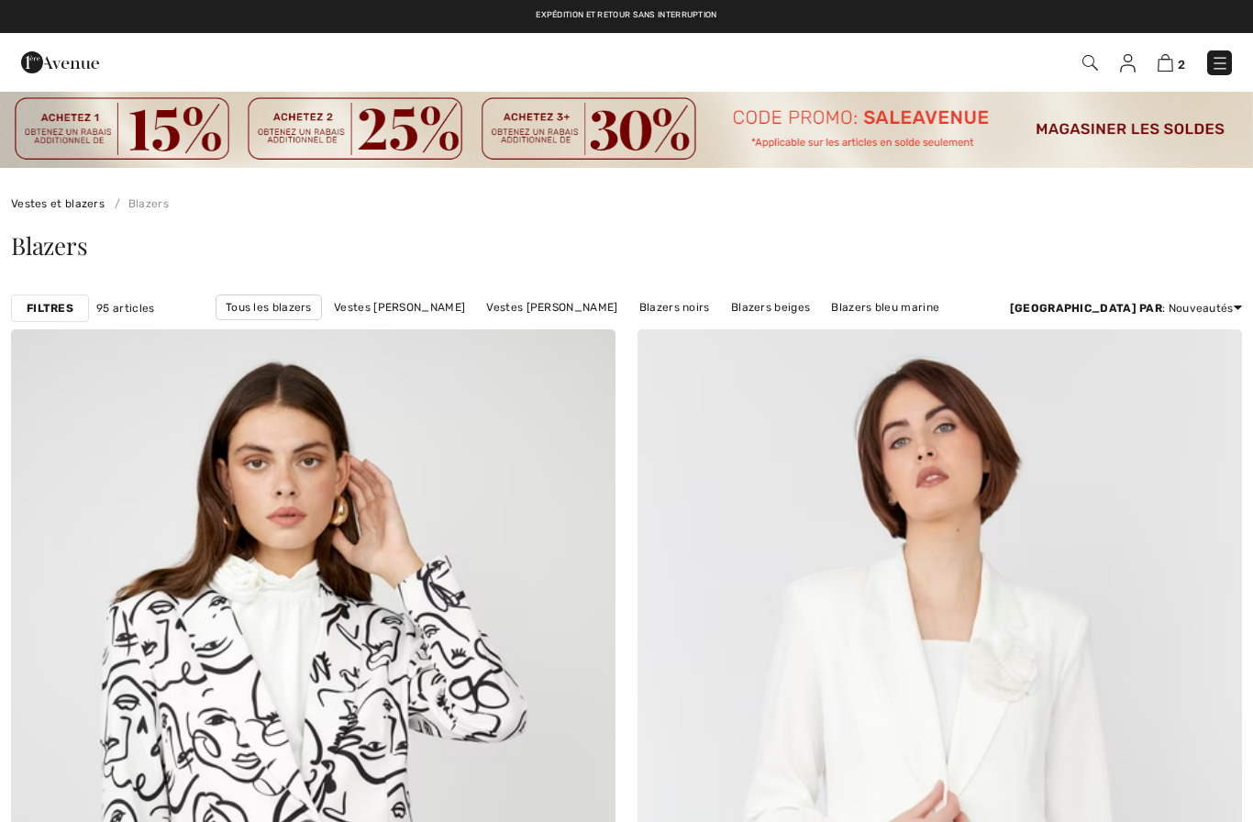
checkbox input "true"
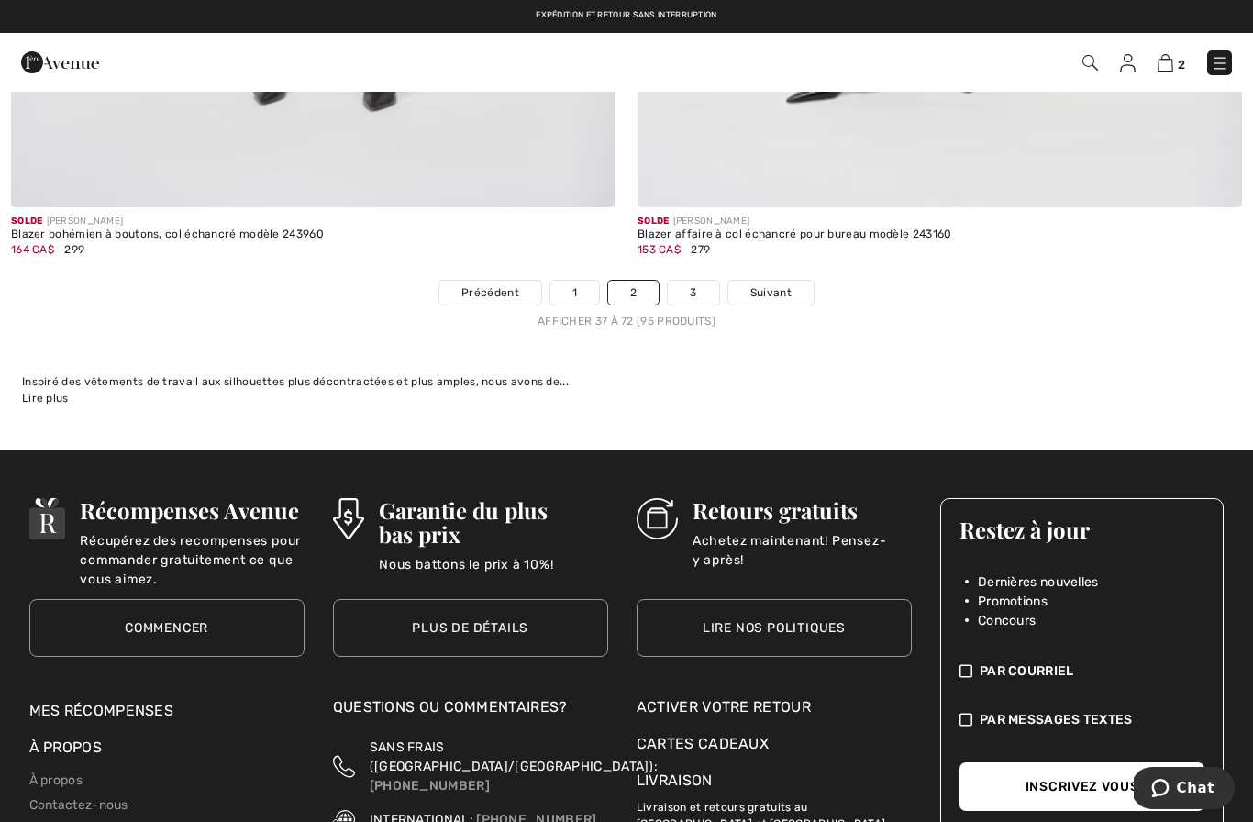
click at [689, 284] on link "3" at bounding box center [693, 293] width 50 height 24
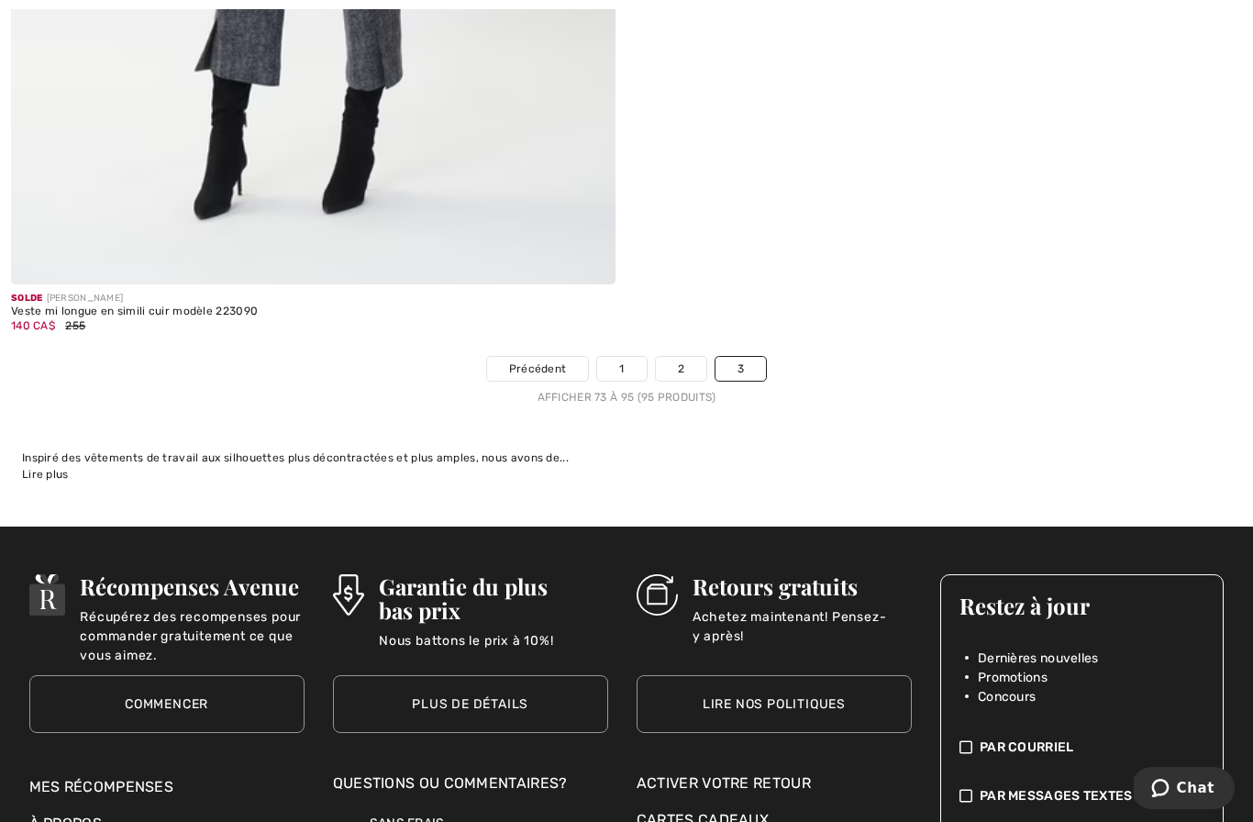
scroll to position [11919, 0]
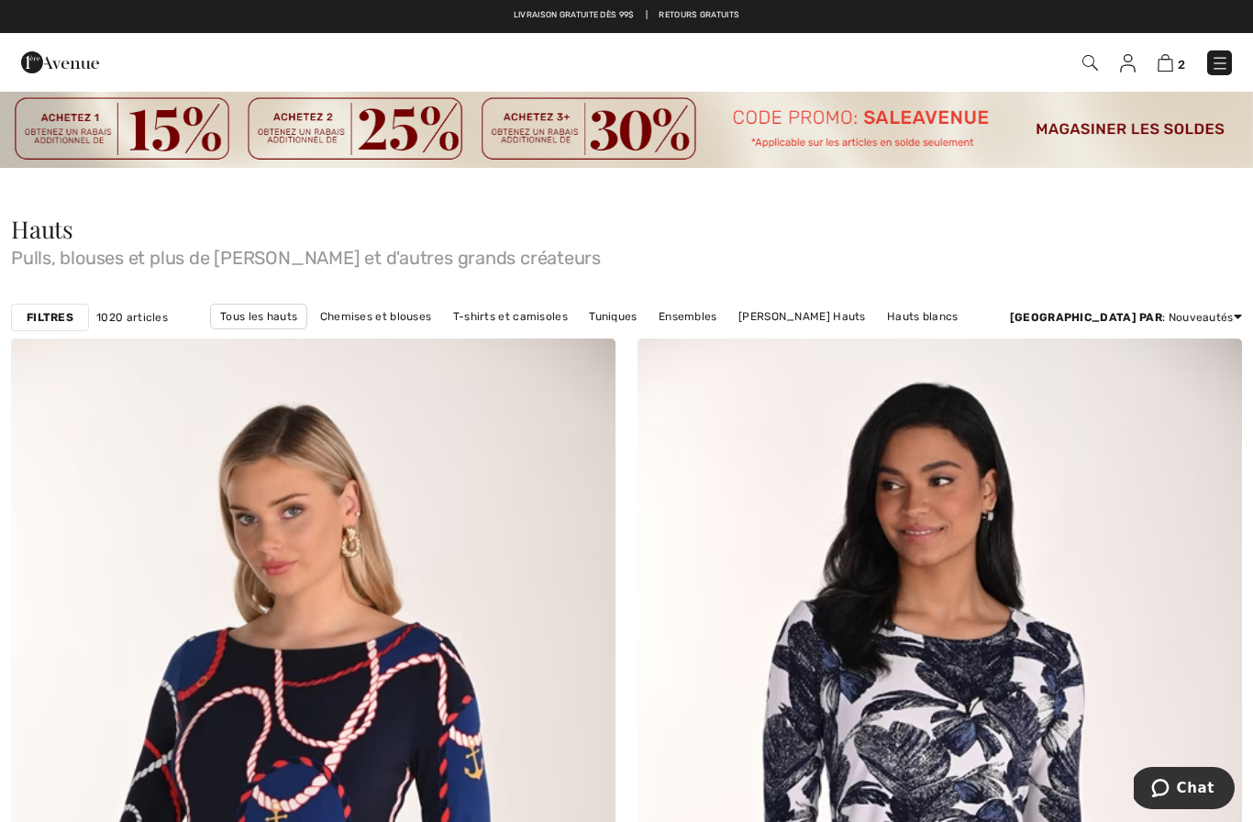
click at [1156, 72] on span "2" at bounding box center [885, 62] width 695 height 25
click at [1167, 54] on img at bounding box center [1166, 62] width 16 height 17
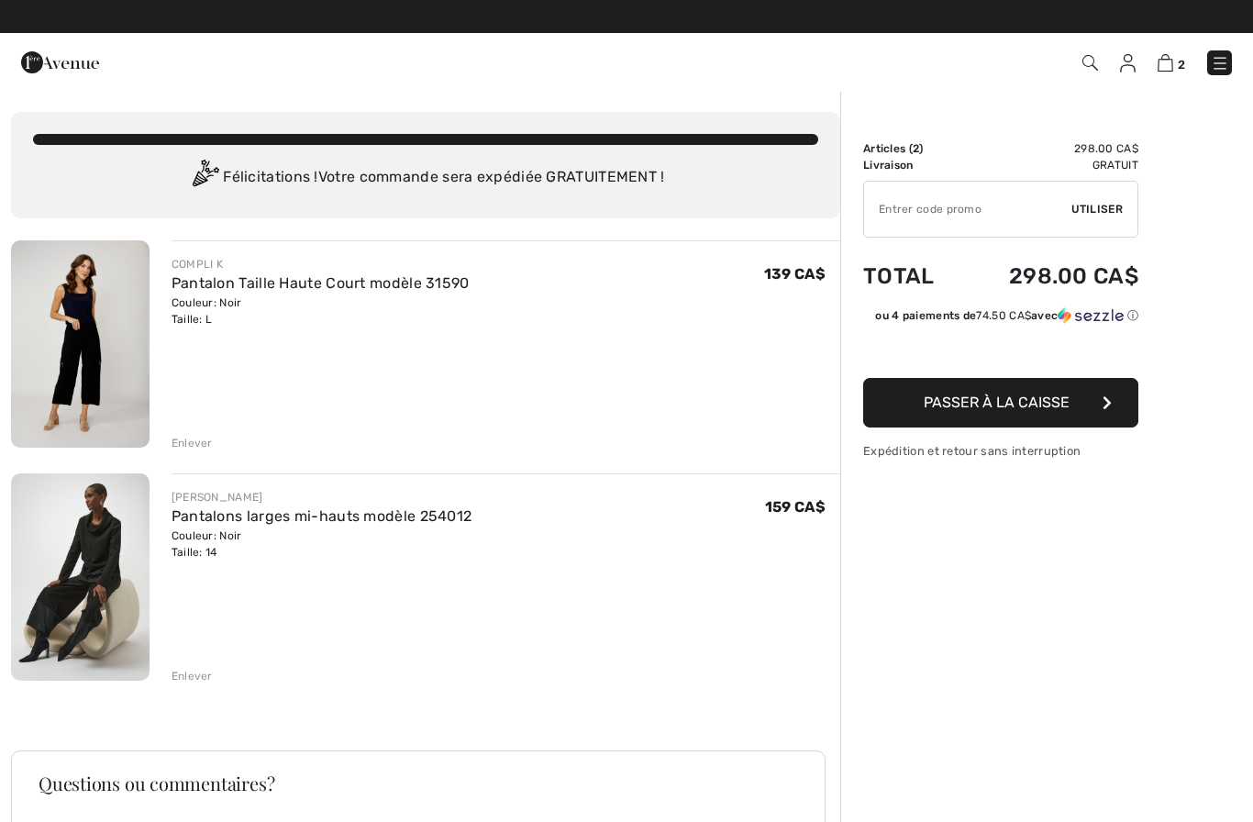
click at [960, 222] on input "TEXT" at bounding box center [967, 209] width 207 height 55
type input "SALEAVENUE"
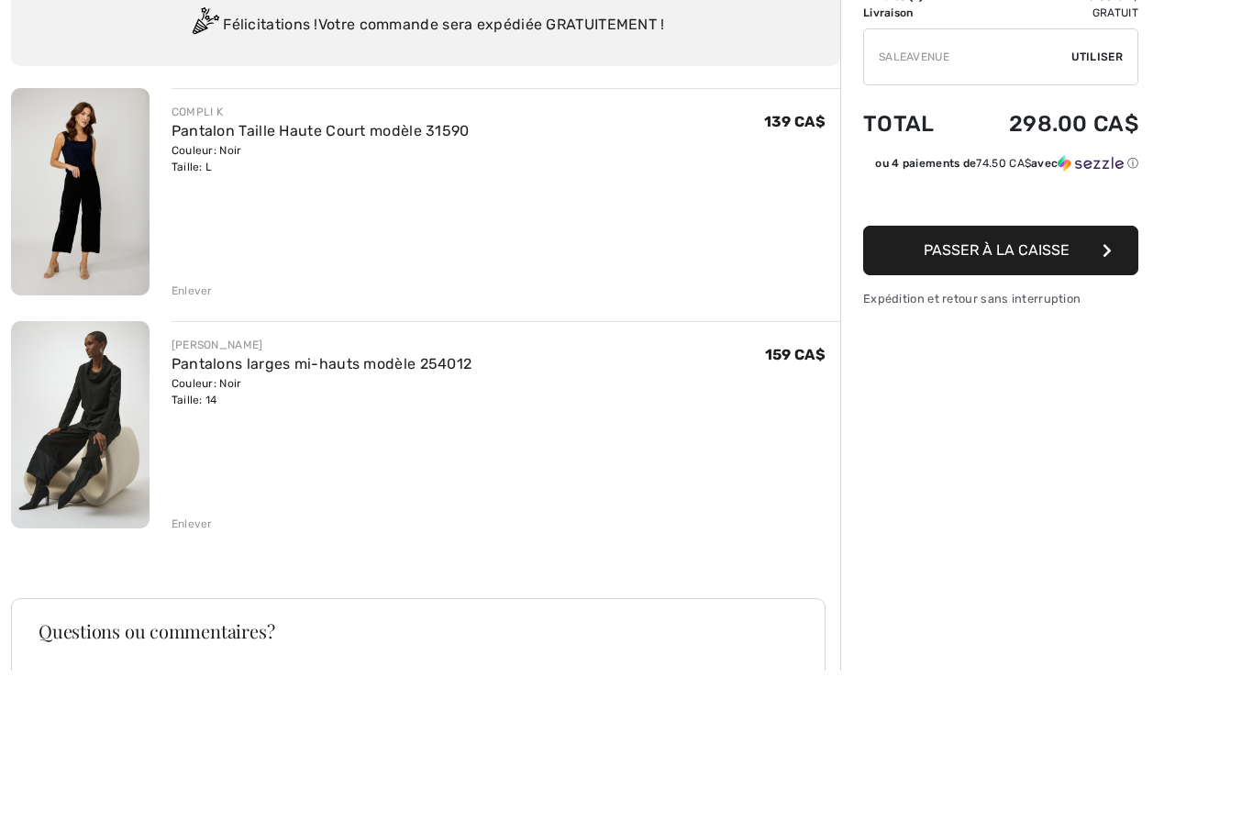
click at [983, 378] on button "Passer à la caisse" at bounding box center [1000, 403] width 275 height 50
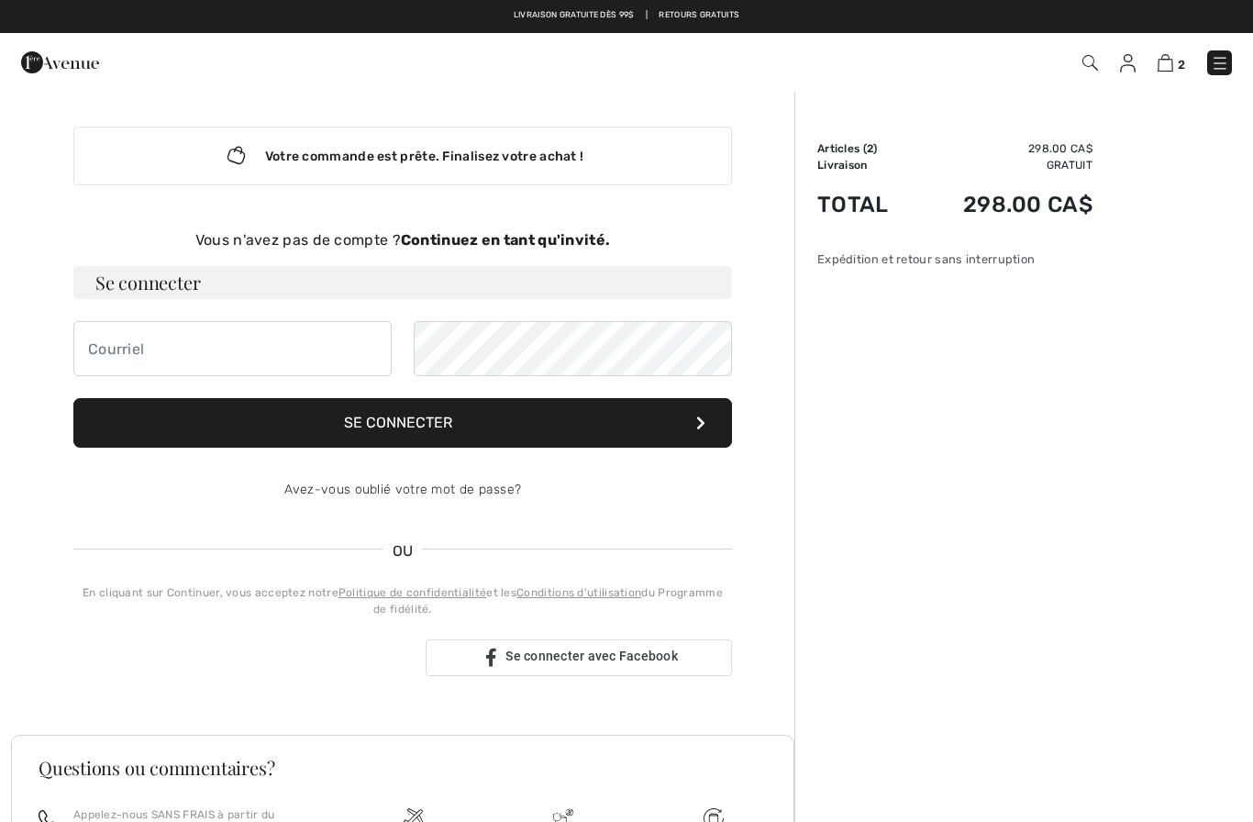
click at [550, 249] on div "Vous n'avez pas de compte ? Continuez en tant qu'invité." at bounding box center [402, 240] width 659 height 22
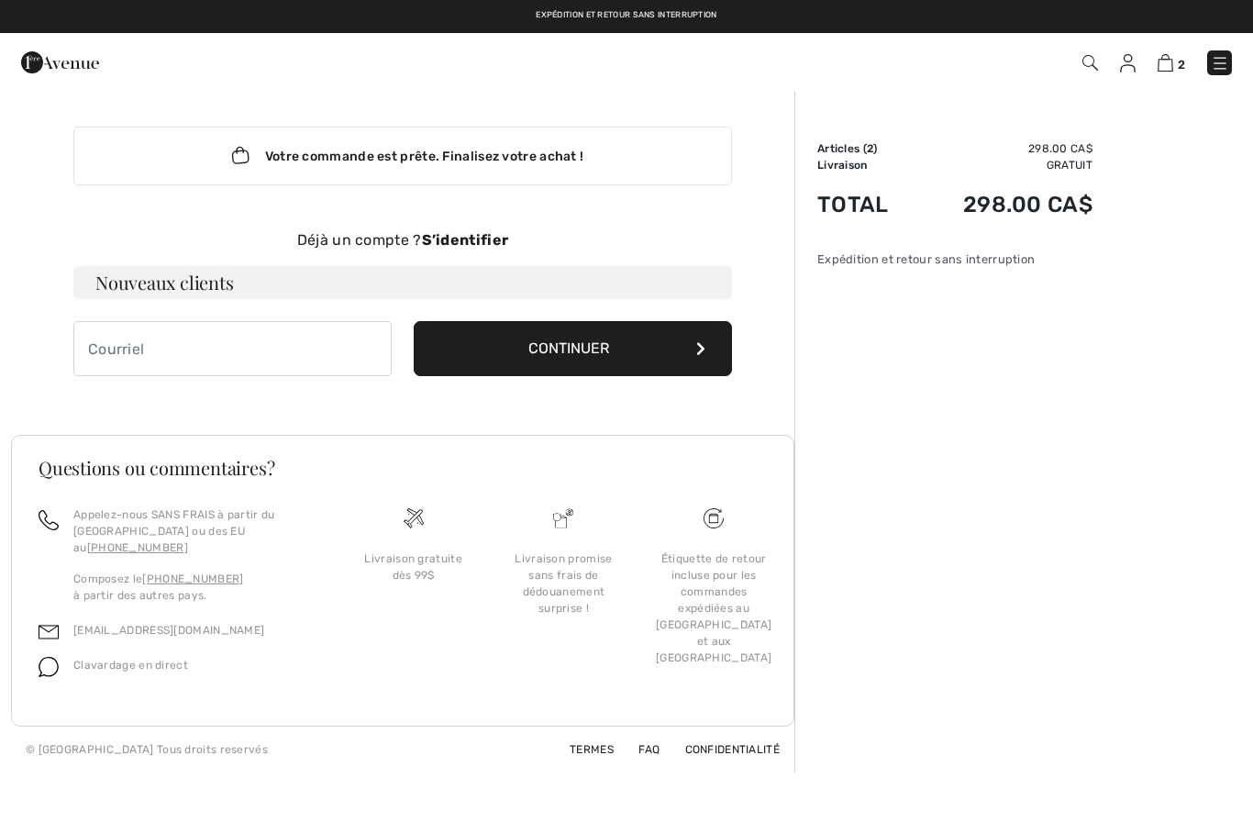
click at [634, 354] on button "Continuer" at bounding box center [573, 348] width 318 height 55
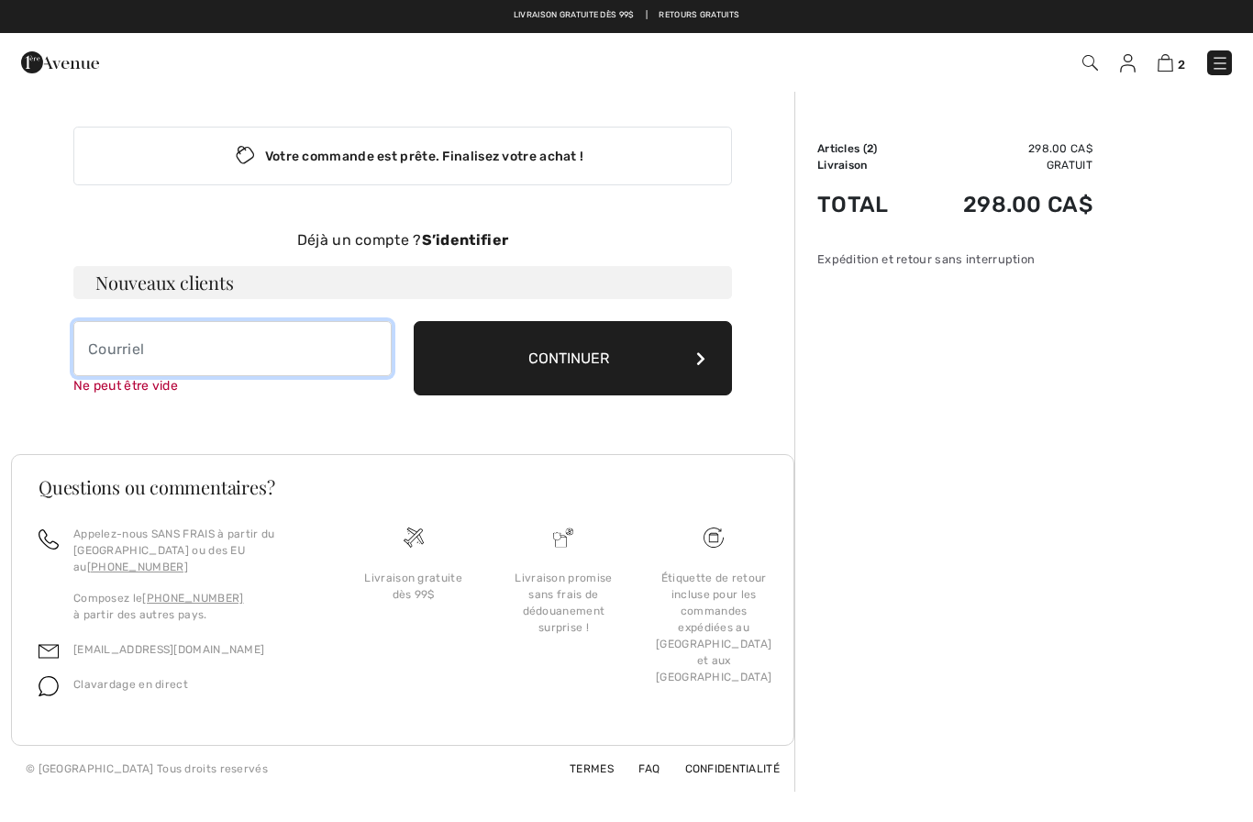
click at [239, 355] on input "email" at bounding box center [232, 348] width 318 height 55
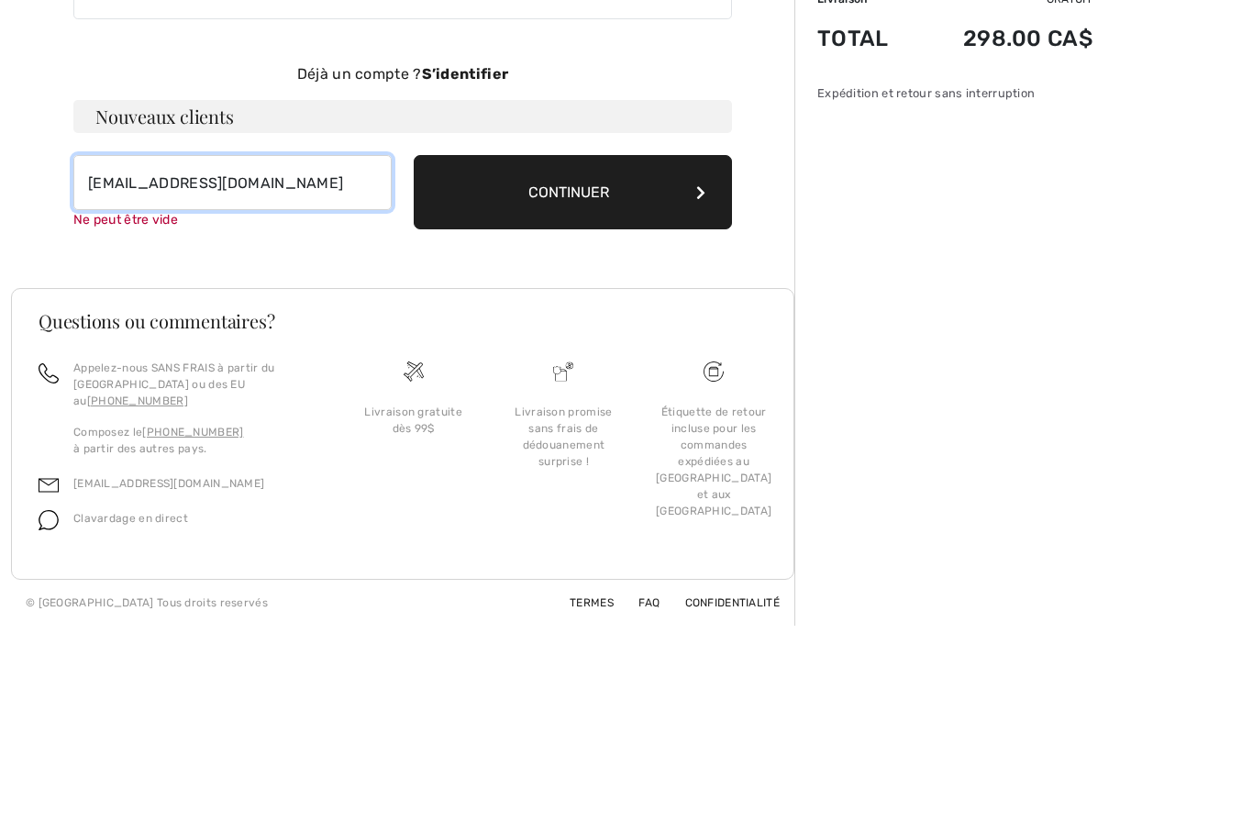
type input "[EMAIL_ADDRESS][DOMAIN_NAME]"
click at [616, 321] on button "Continuer" at bounding box center [573, 358] width 318 height 74
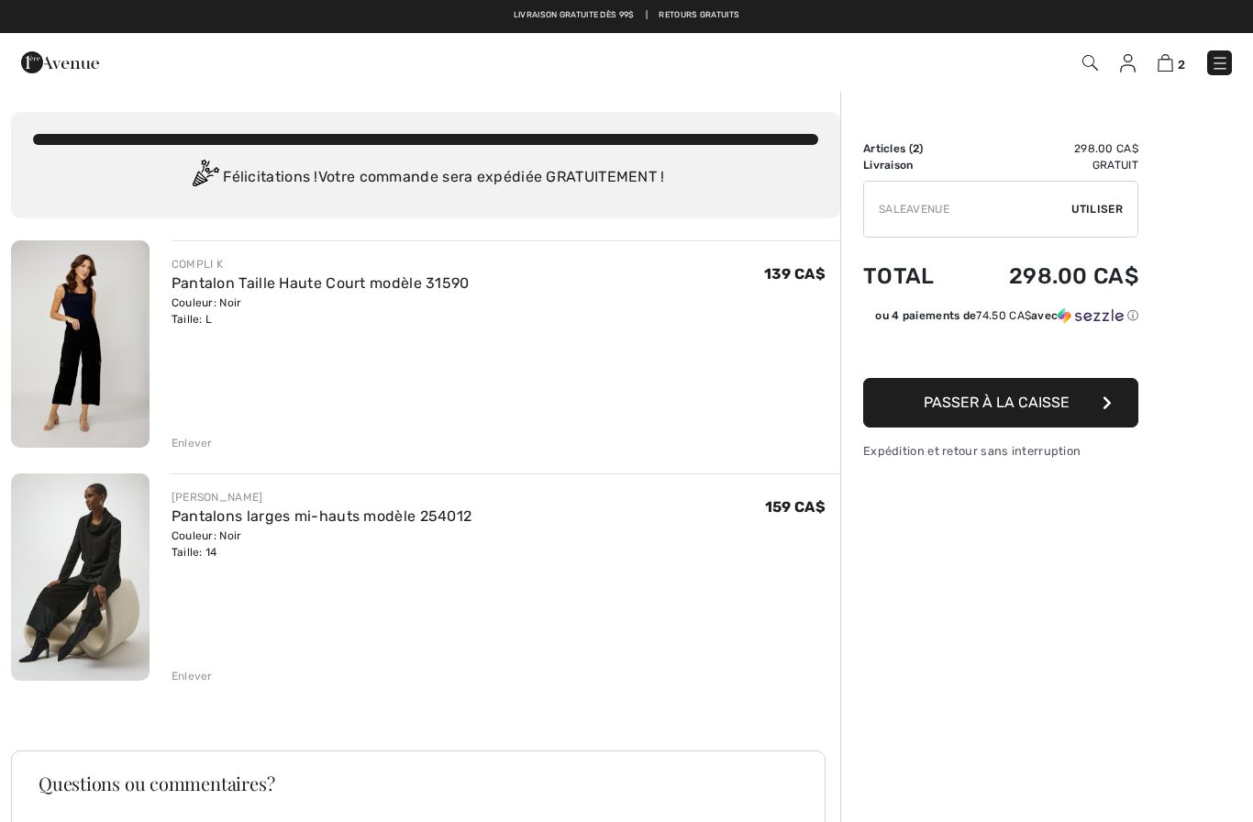
click at [1040, 414] on button "Passer à la caisse" at bounding box center [1000, 403] width 275 height 50
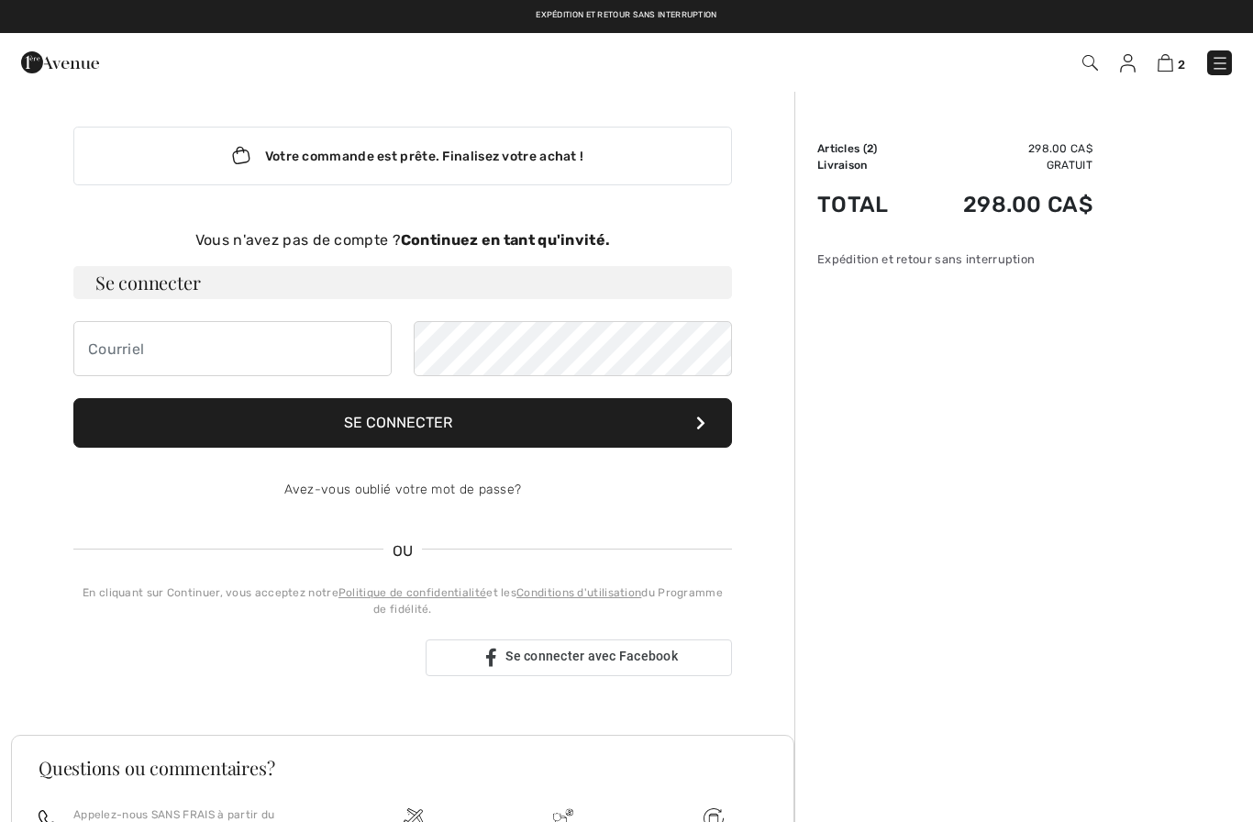
click at [586, 250] on div "Vous n'avez pas de compte ? Continuez en tant qu'invité." at bounding box center [402, 240] width 659 height 22
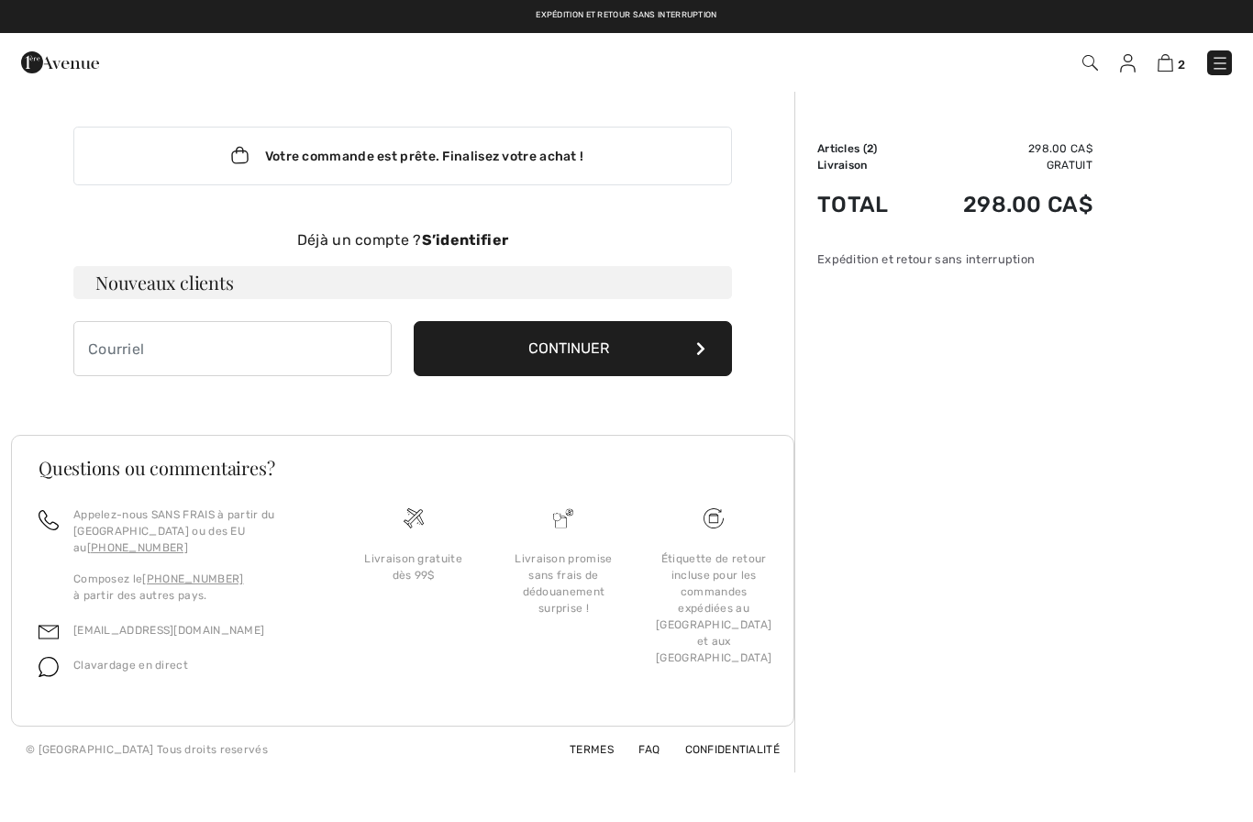
click at [591, 357] on button "Continuer" at bounding box center [573, 348] width 318 height 55
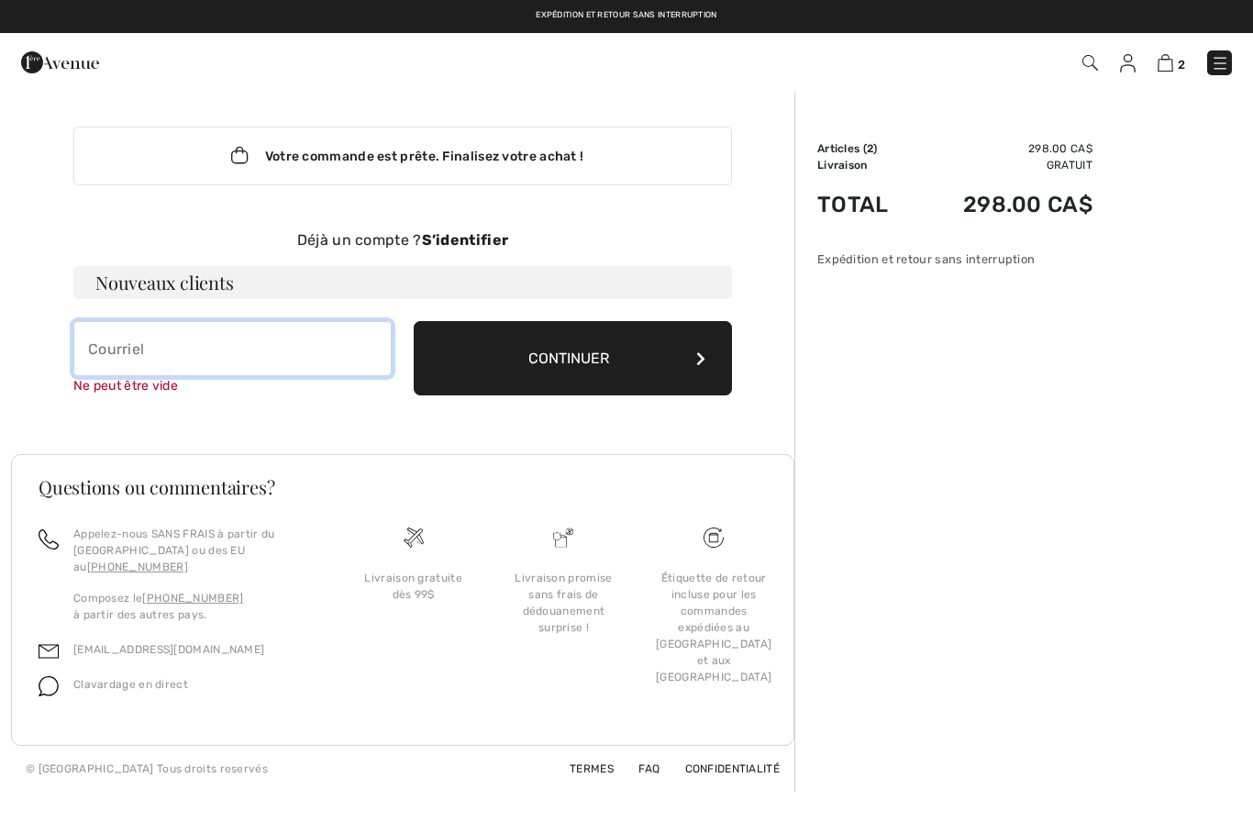
click at [206, 363] on input "email" at bounding box center [232, 348] width 318 height 55
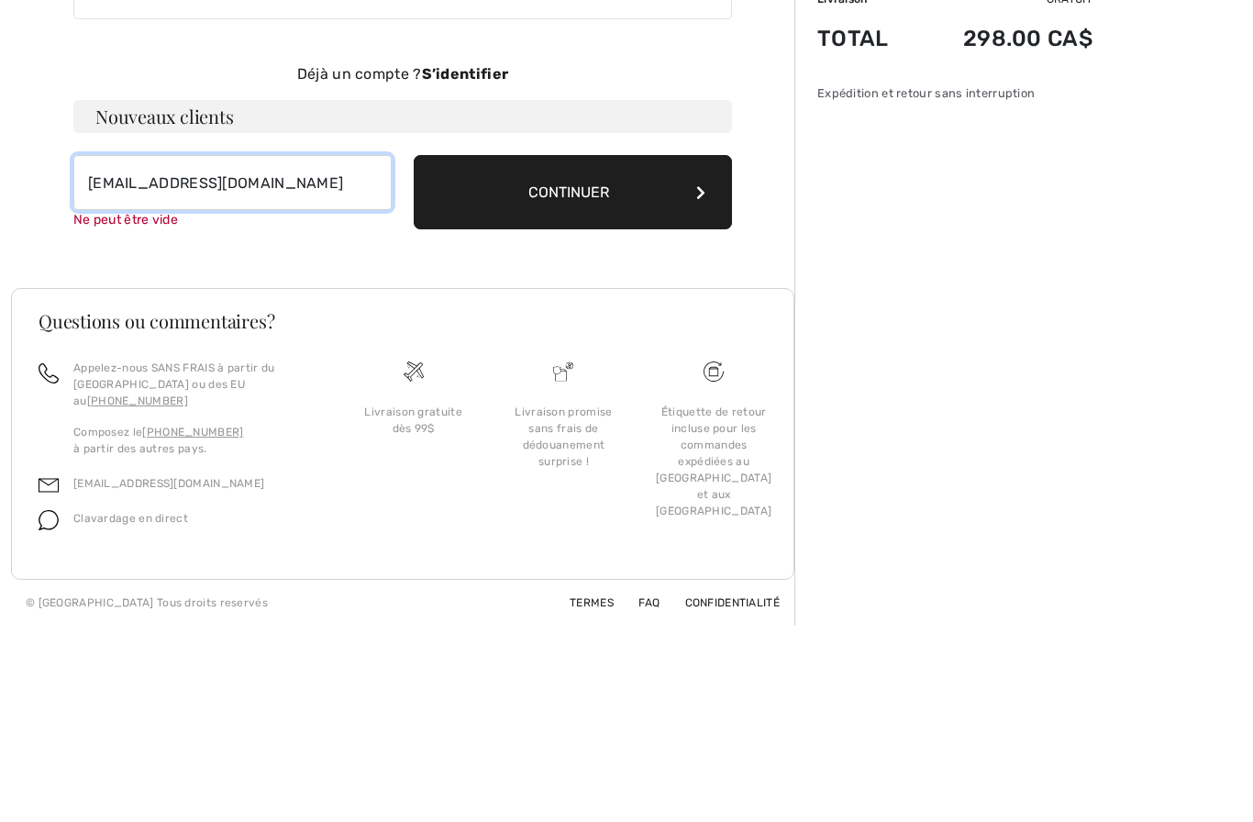
type input "carolesavard@videotron.ca"
click at [648, 321] on button "Continuer" at bounding box center [573, 358] width 318 height 74
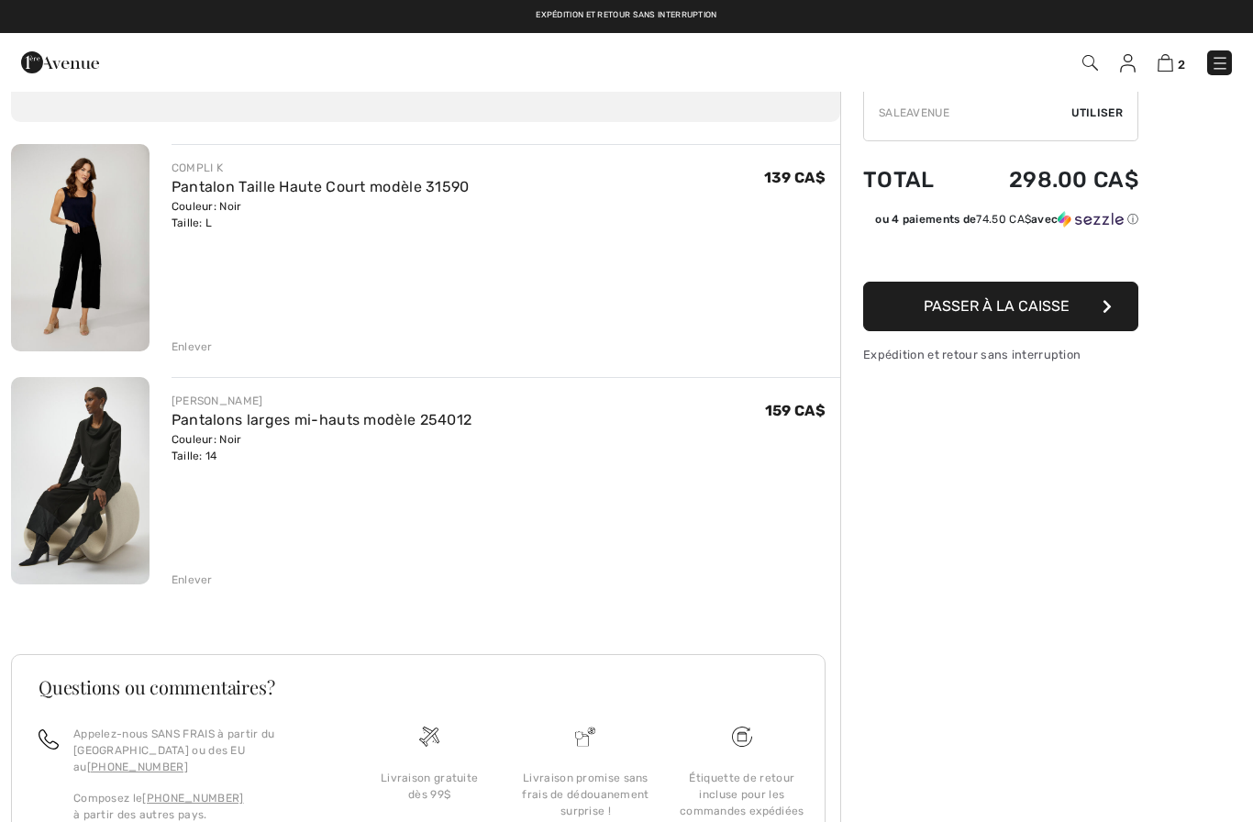
scroll to position [33, 0]
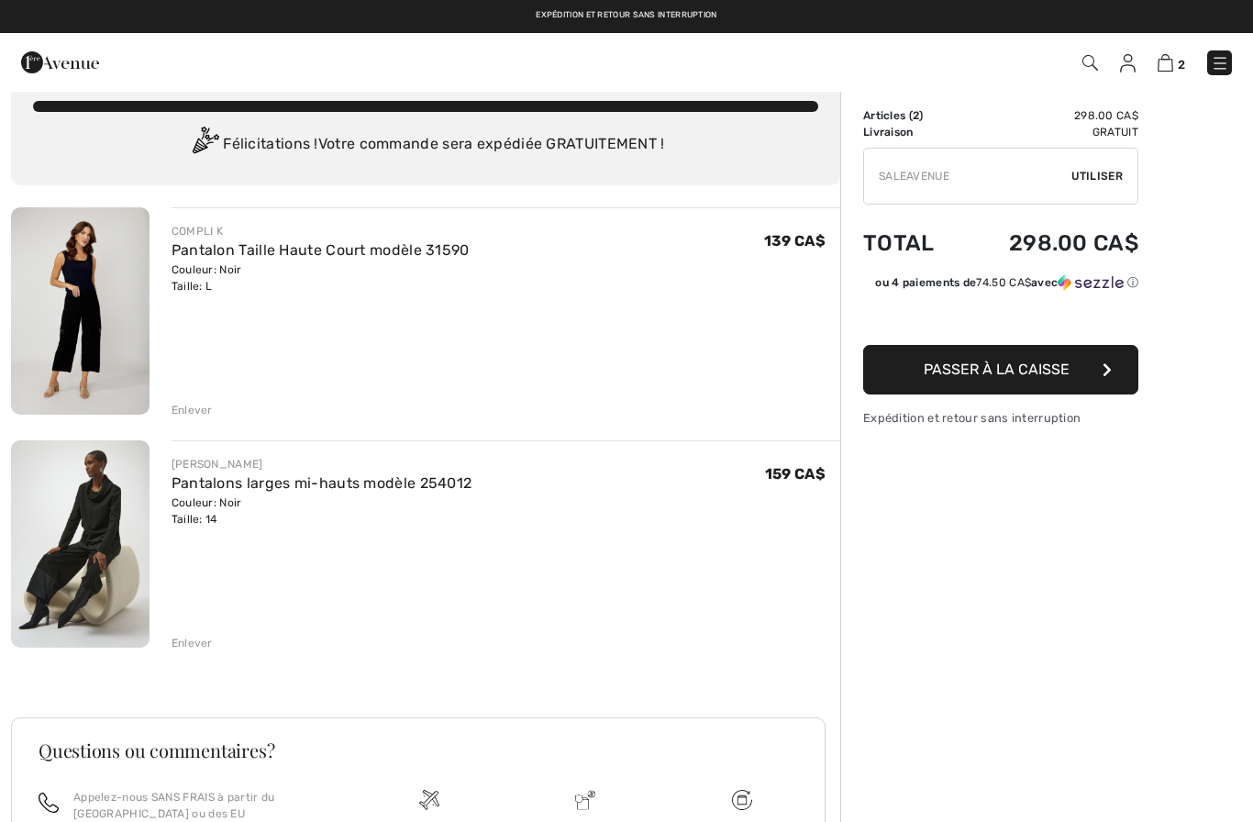
click at [942, 385] on button "Passer à la caisse" at bounding box center [1000, 370] width 275 height 50
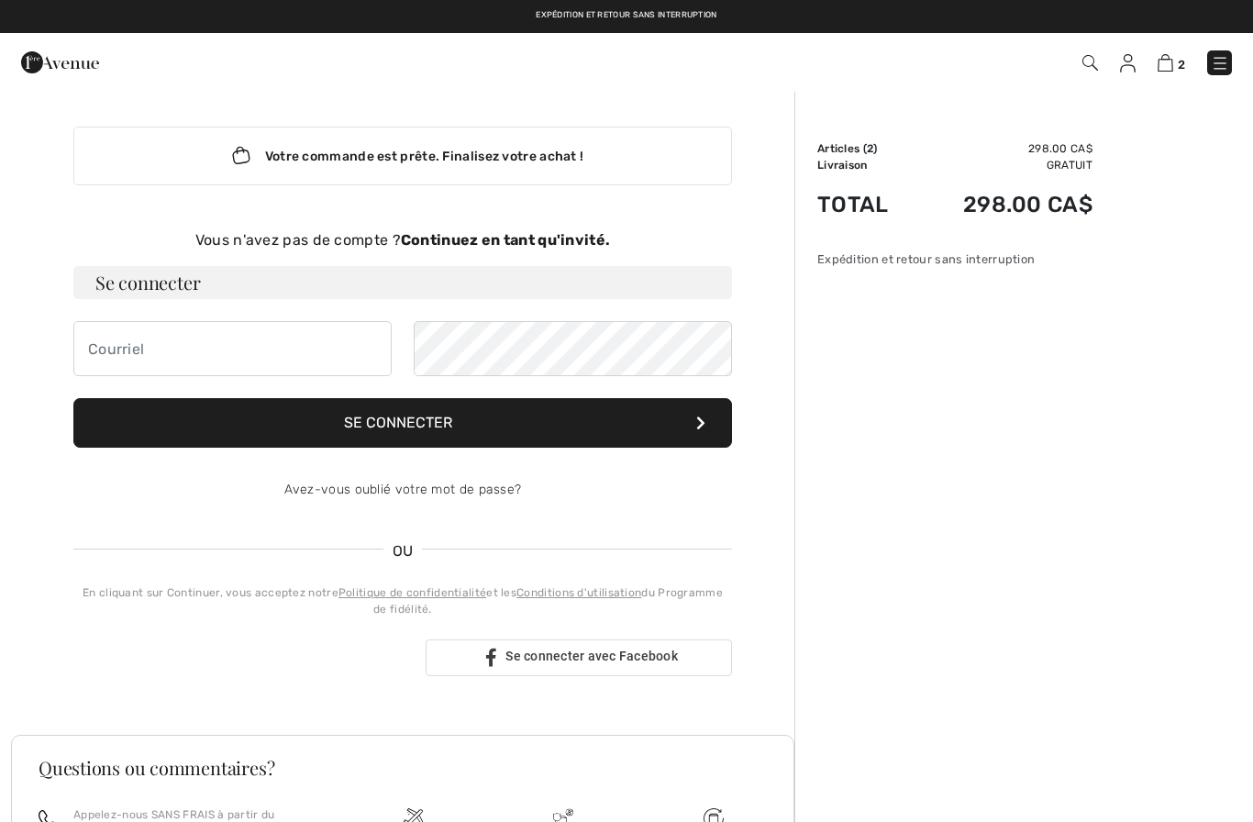
click at [576, 248] on strong "Continuez en tant qu'invité." at bounding box center [505, 239] width 209 height 17
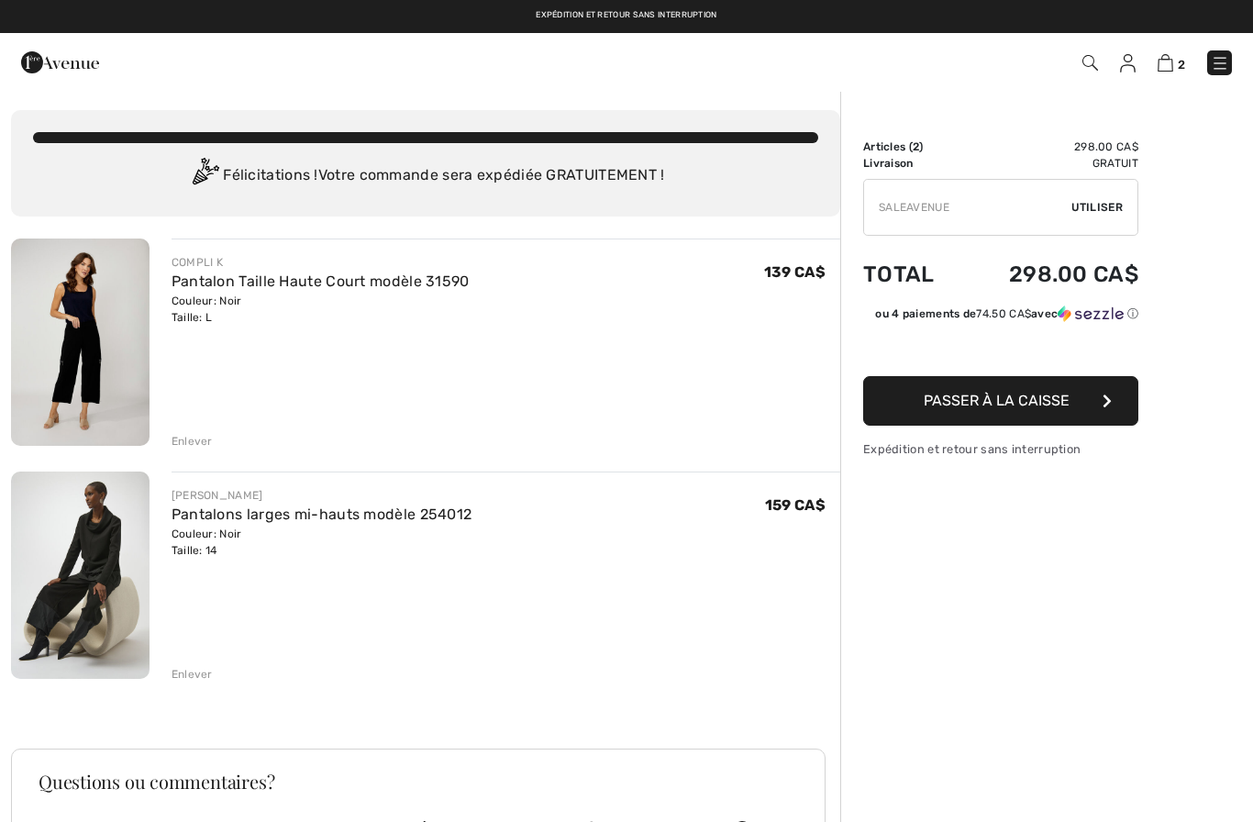
scroll to position [3, 0]
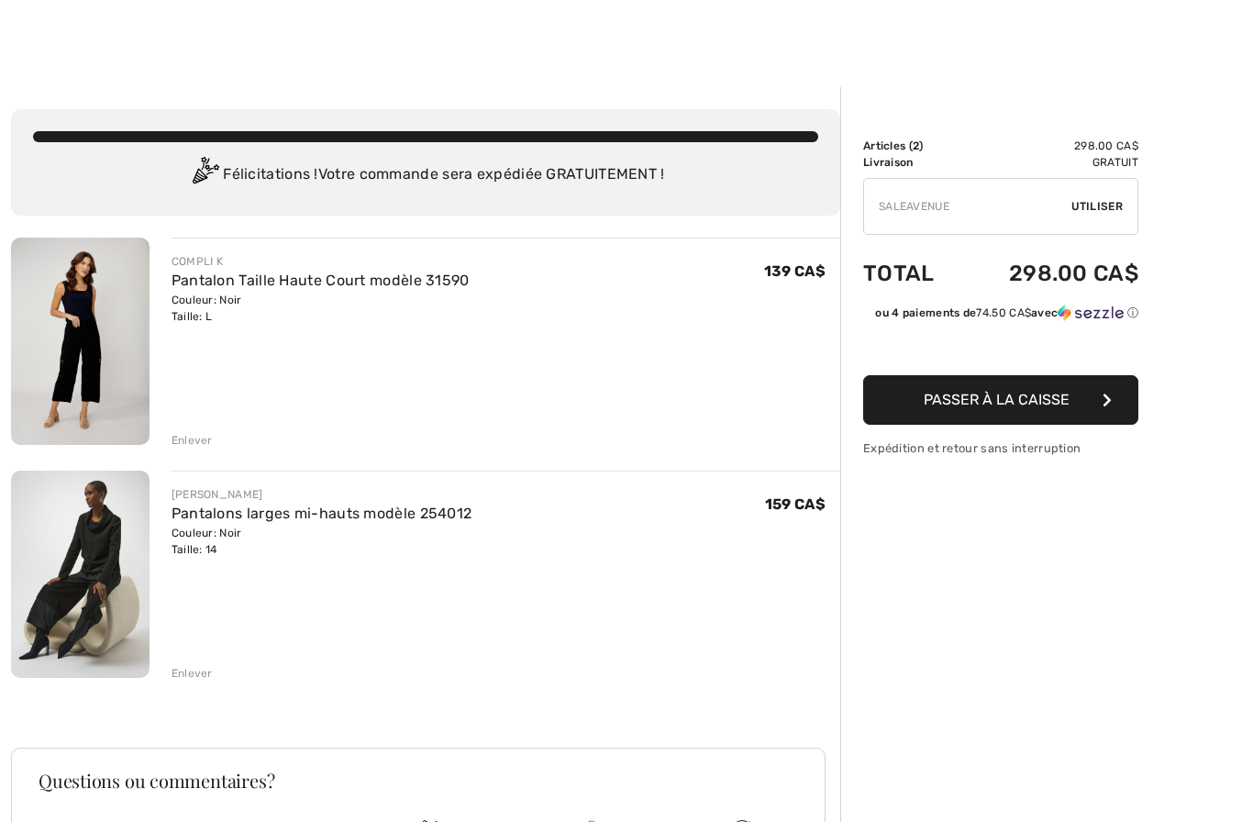
click at [1070, 212] on input "TEXT" at bounding box center [967, 206] width 207 height 55
click at [561, 291] on div "COMPLI K Pantalon Taille Haute Court modèle 31590 Couleur: Noir Taille: L Vente…" at bounding box center [506, 289] width 669 height 72
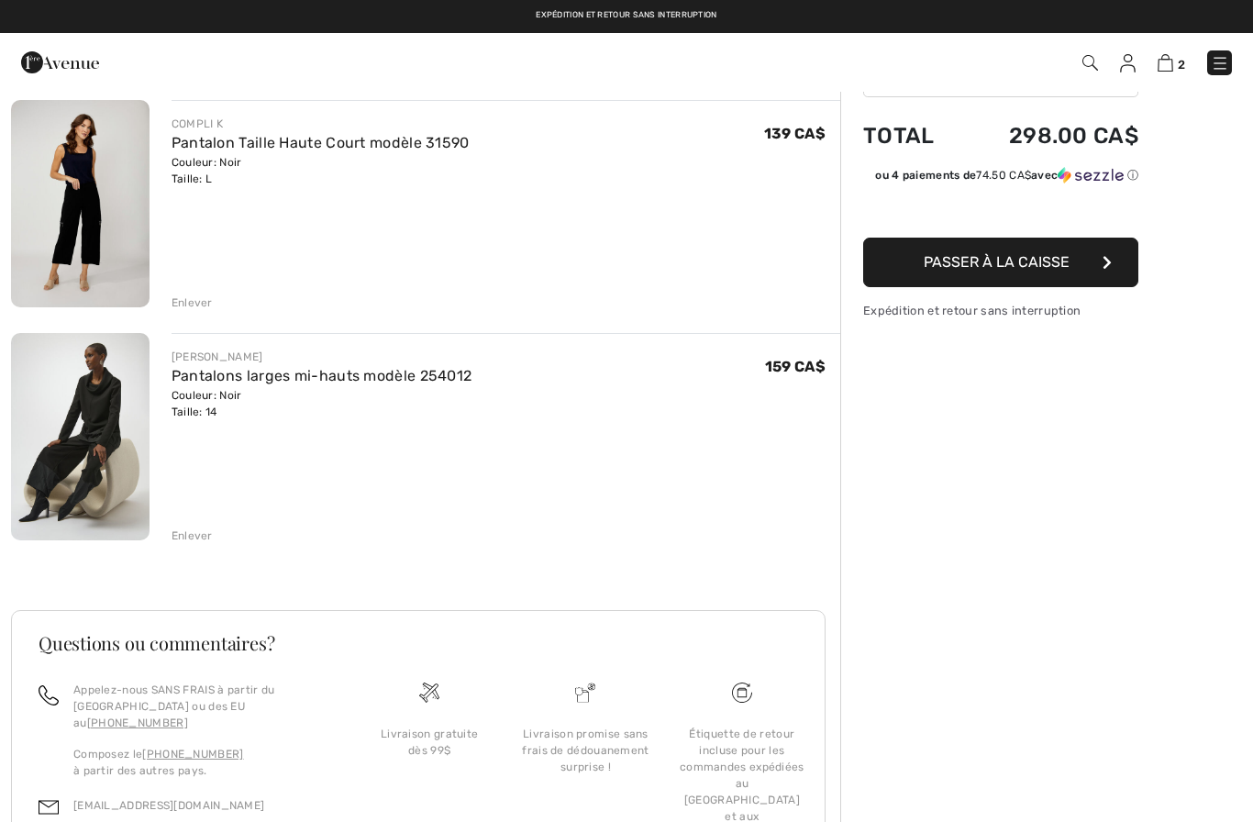
scroll to position [0, 0]
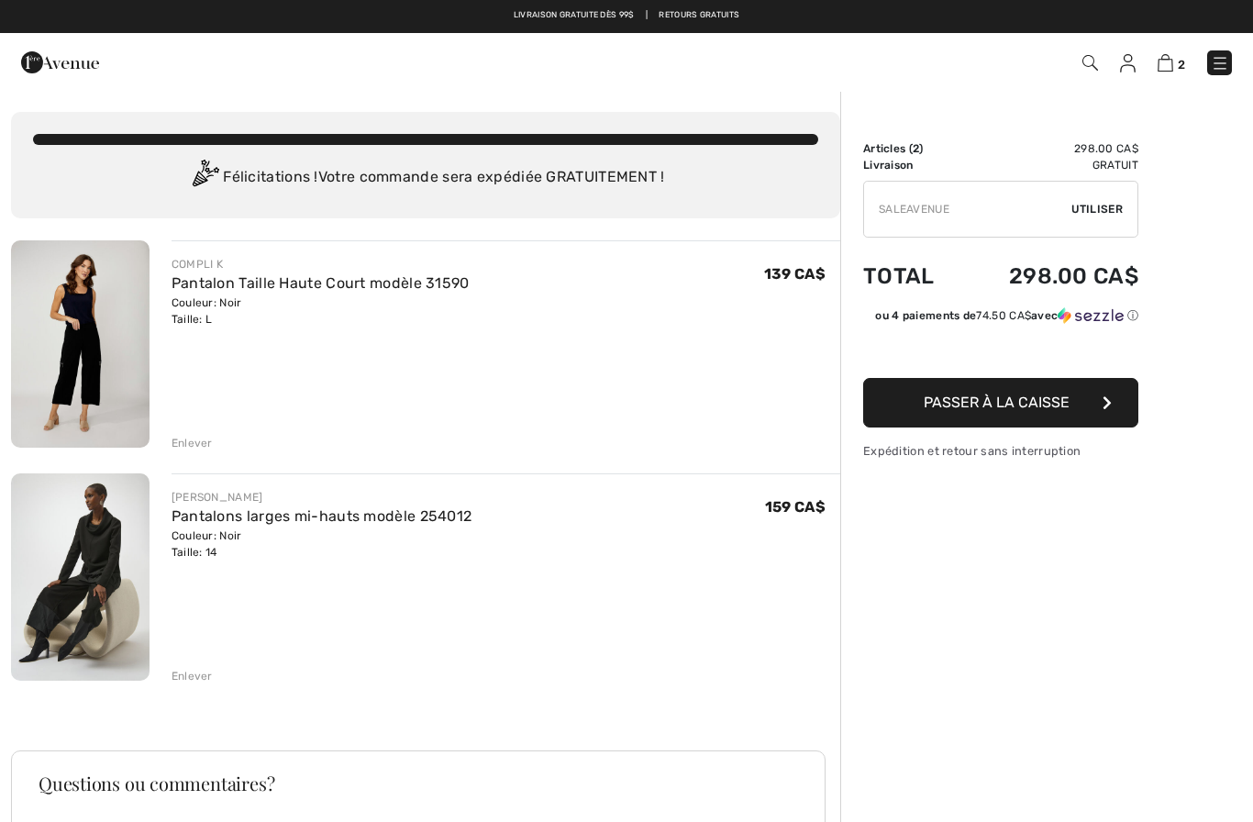
click at [1025, 400] on span "Passer à la caisse" at bounding box center [997, 402] width 146 height 17
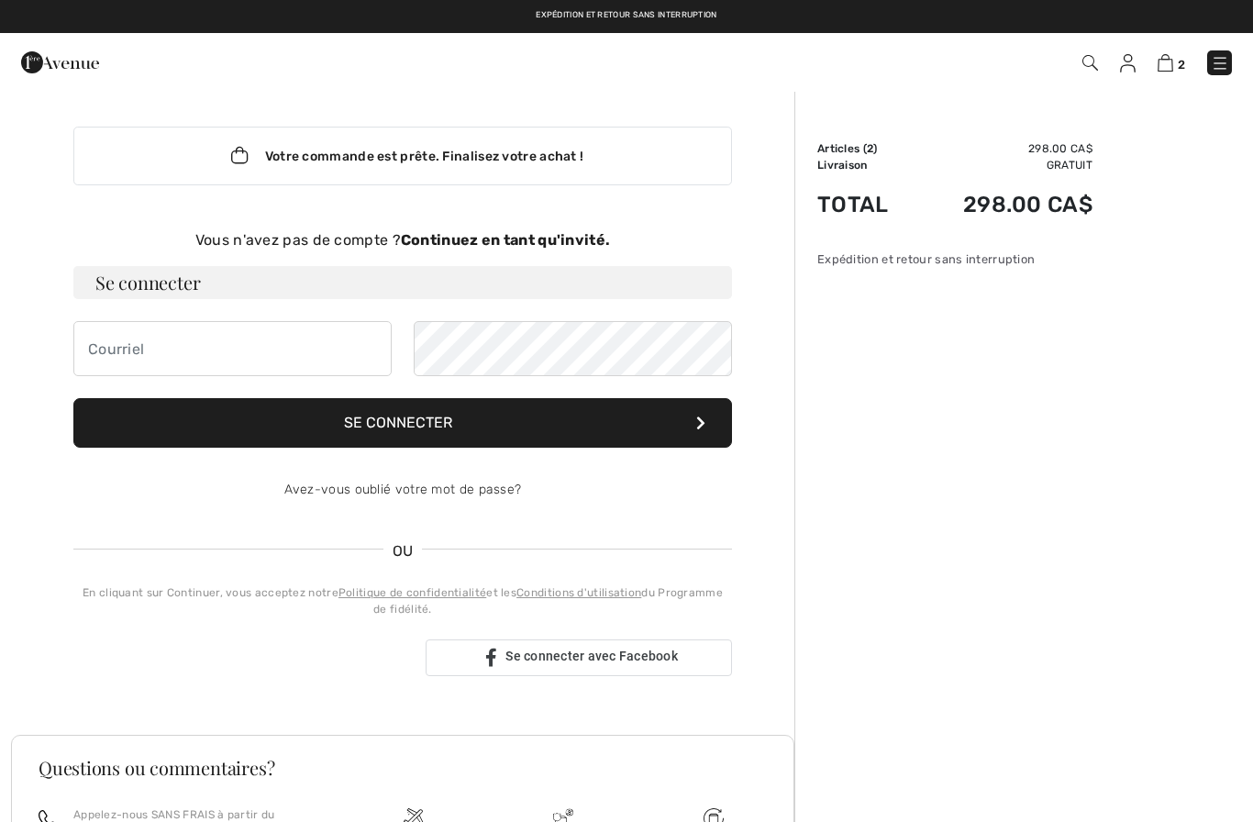
click at [195, 302] on form "Se connecter Se connecter Avez-vous oublié votre mot de passe?" at bounding box center [402, 391] width 659 height 251
click at [317, 433] on button "Se connecter" at bounding box center [402, 423] width 659 height 50
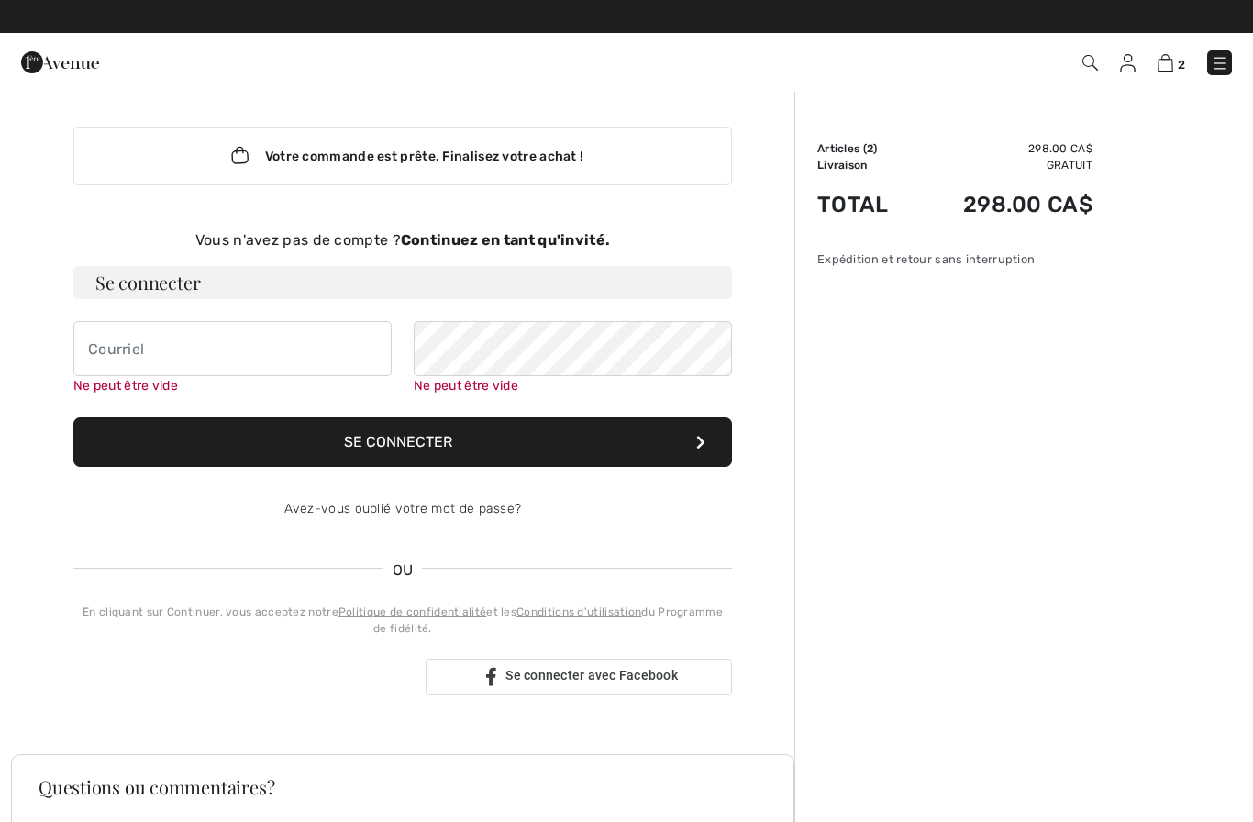
click at [573, 247] on strong "Continuez en tant qu'invité." at bounding box center [505, 239] width 209 height 17
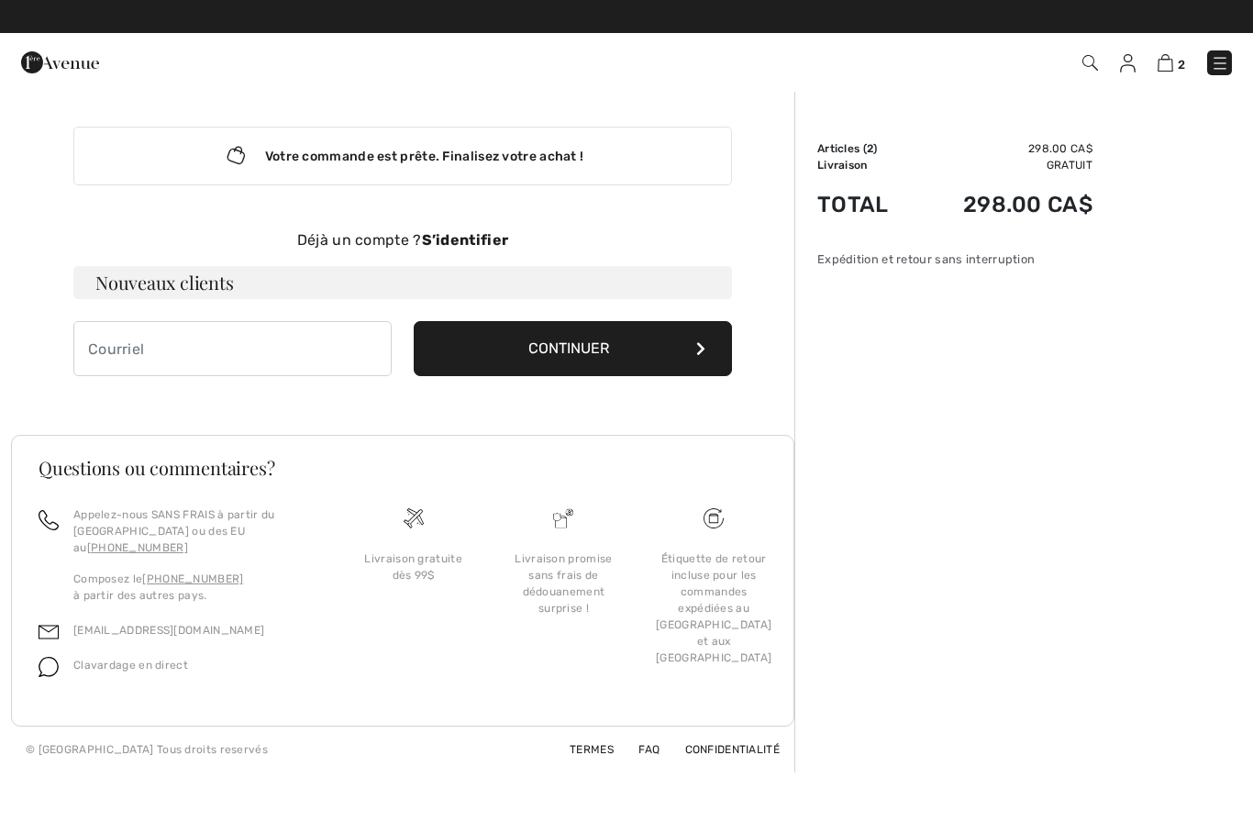
click at [571, 250] on div "Déjà un compte ? S’identifier" at bounding box center [402, 240] width 659 height 22
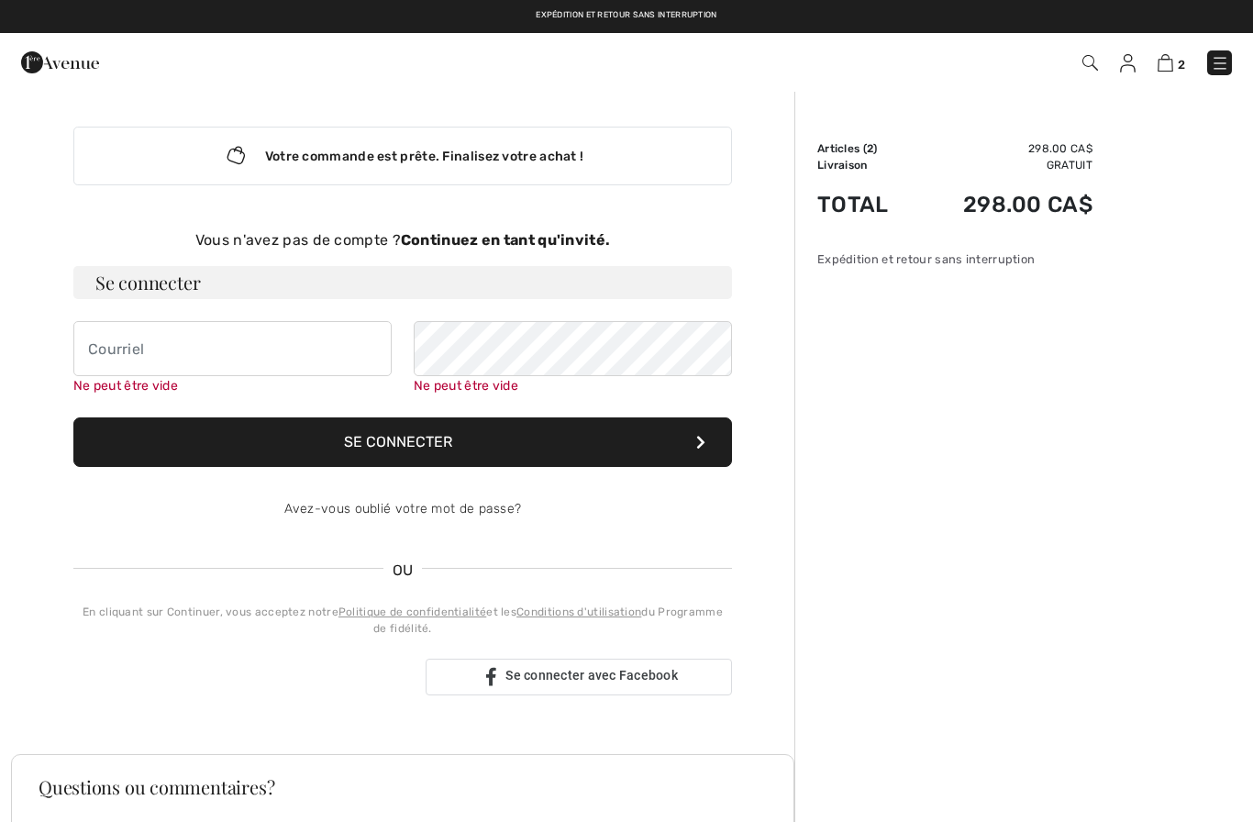
click at [584, 240] on strong "Continuez en tant qu'invité." at bounding box center [505, 239] width 209 height 17
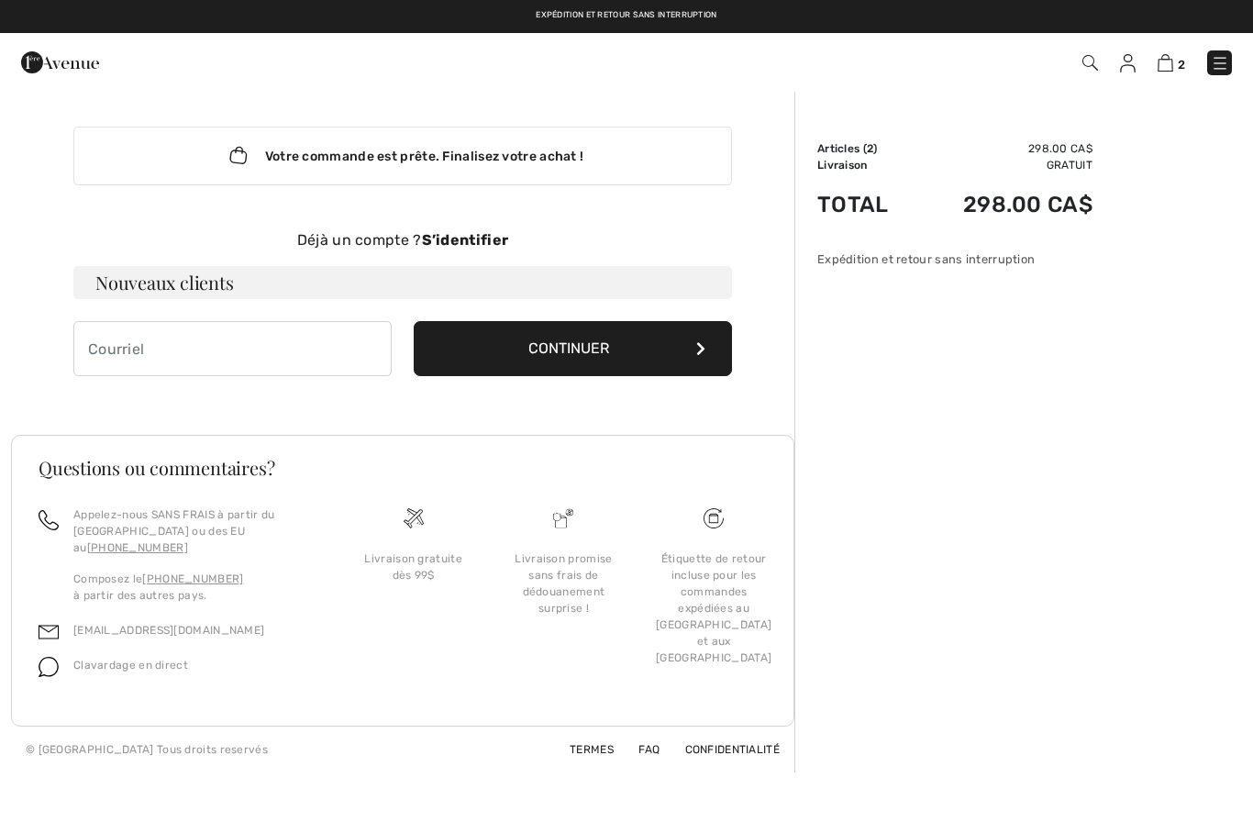
click at [493, 244] on strong "S’identifier" at bounding box center [465, 239] width 87 height 17
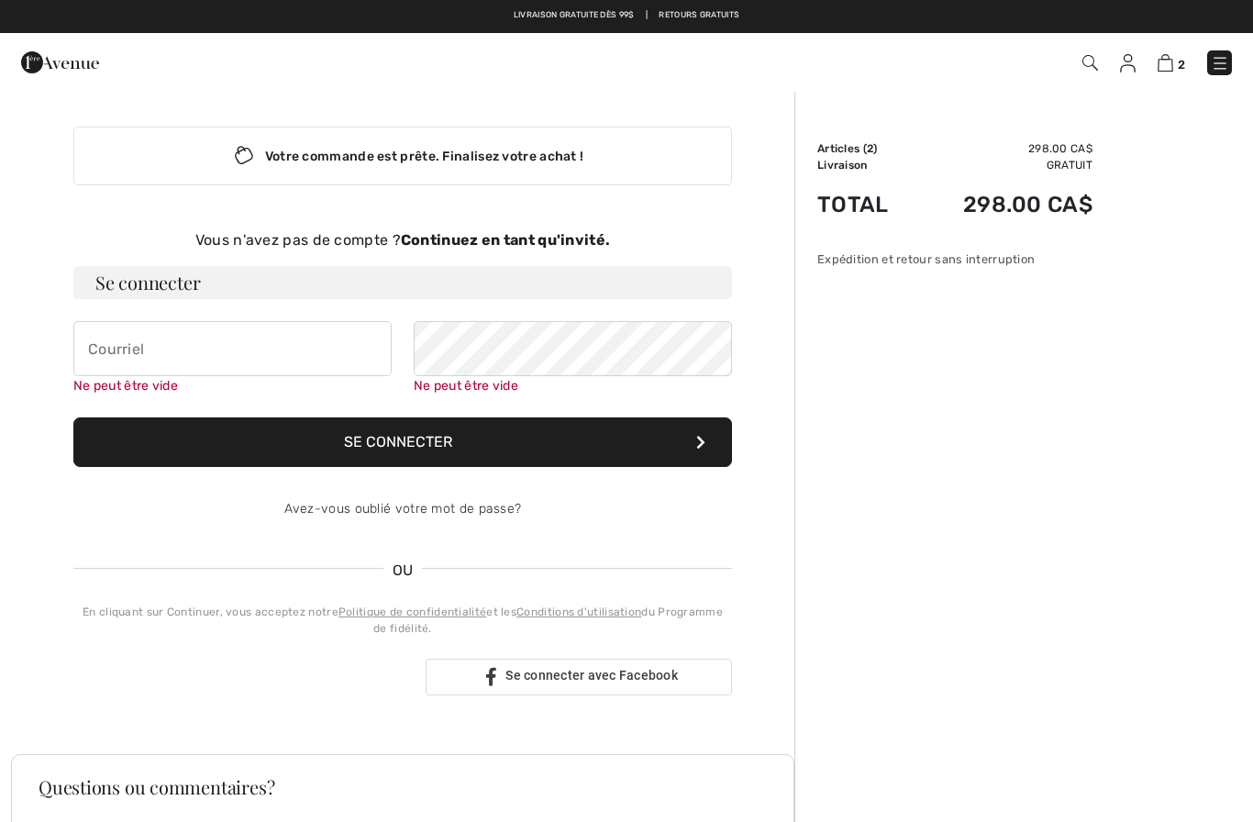
click at [526, 238] on strong "Continuez en tant qu'invité." at bounding box center [505, 239] width 209 height 17
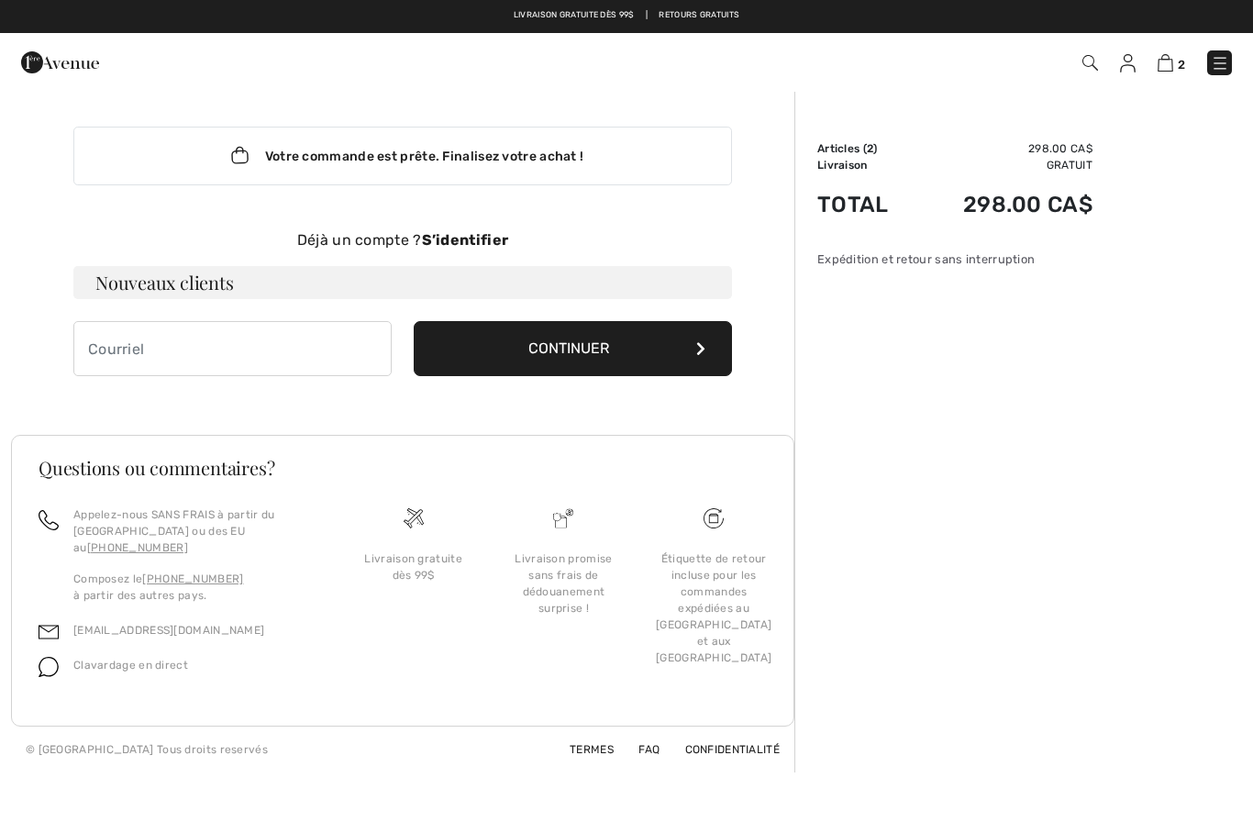
click at [506, 240] on strong "S’identifier" at bounding box center [465, 239] width 87 height 17
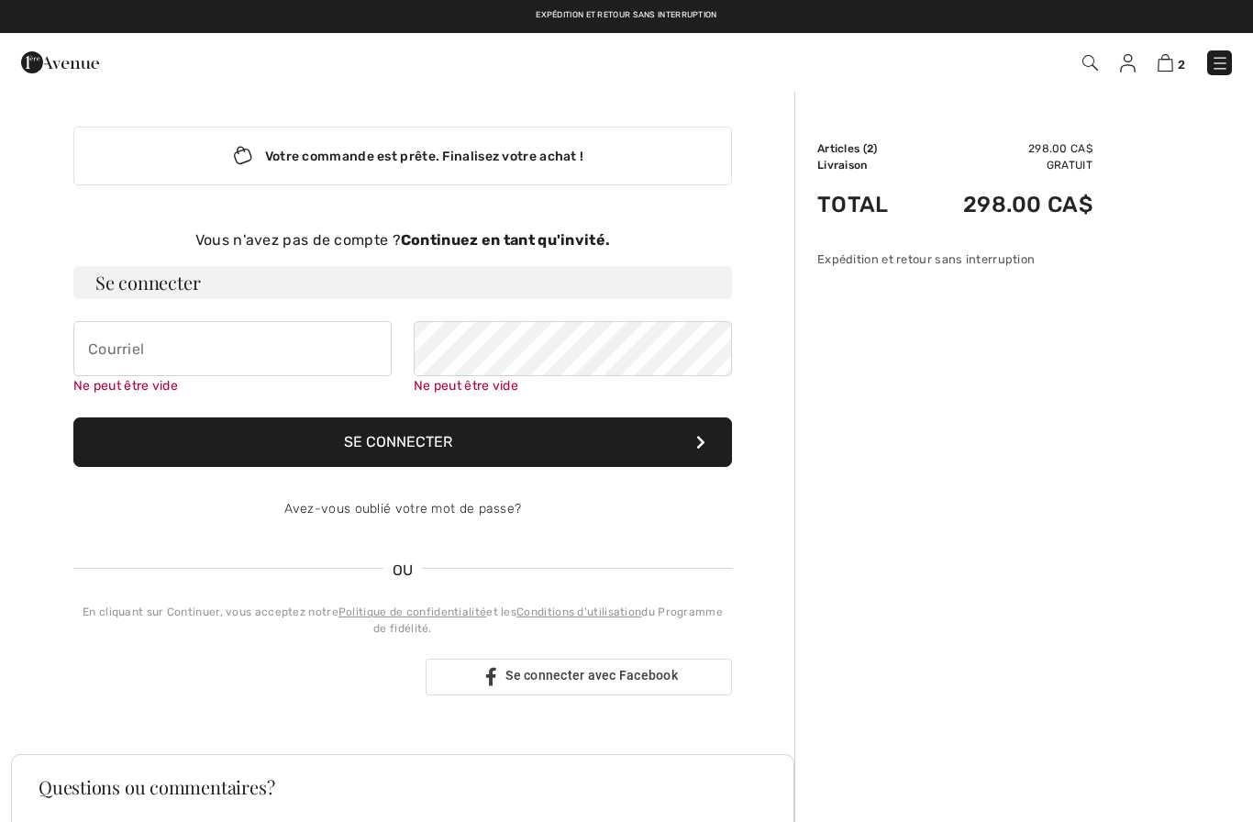
click at [510, 248] on strong "Continuez en tant qu'invité." at bounding box center [505, 239] width 209 height 17
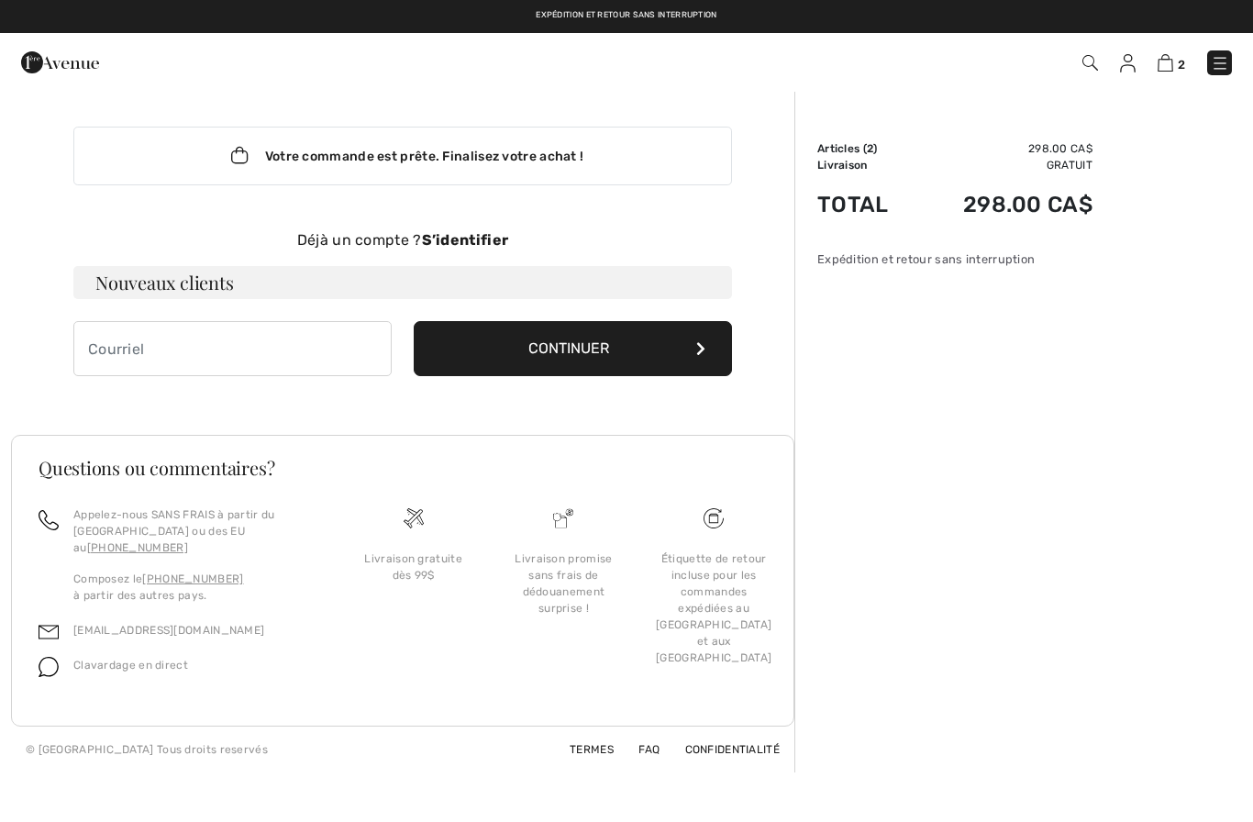
click at [488, 249] on div "Déjà un compte ? S’identifier" at bounding box center [402, 240] width 659 height 22
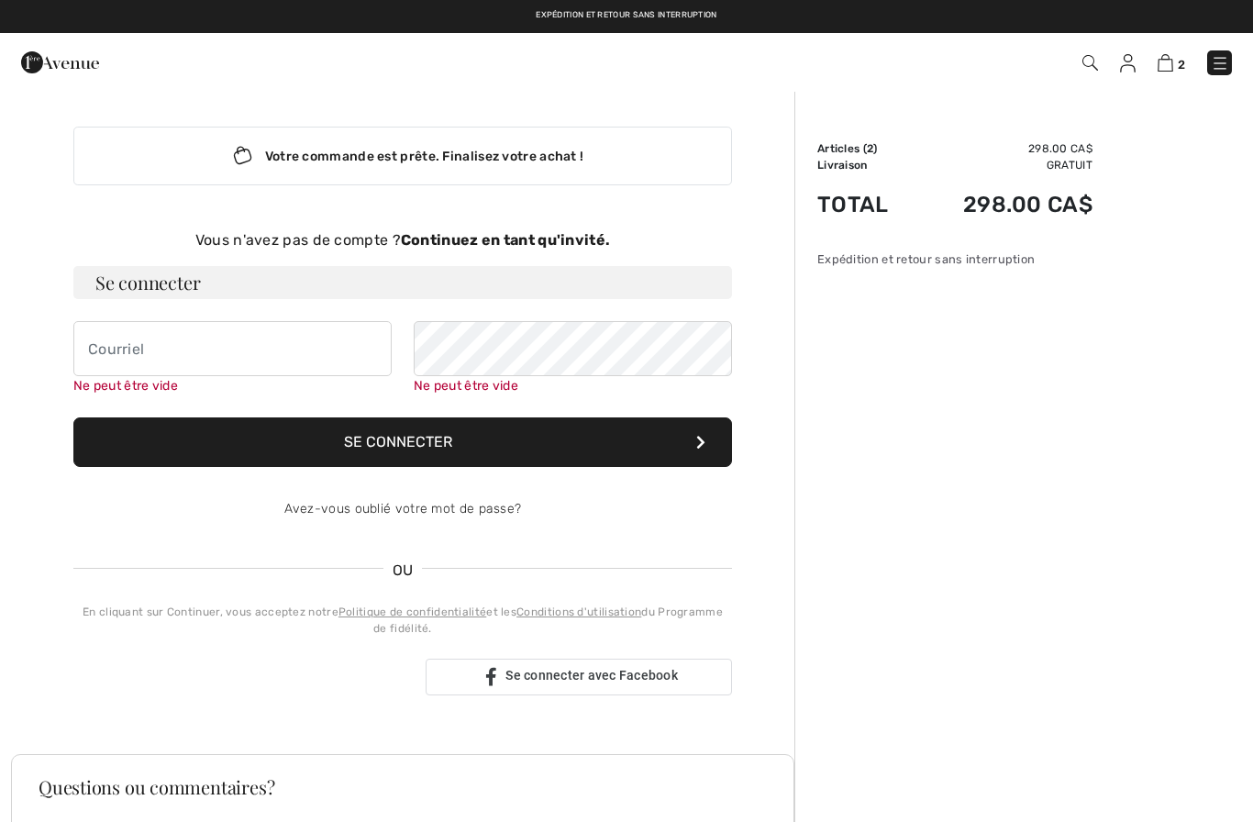
click at [517, 243] on strong "Continuez en tant qu'invité." at bounding box center [505, 239] width 209 height 17
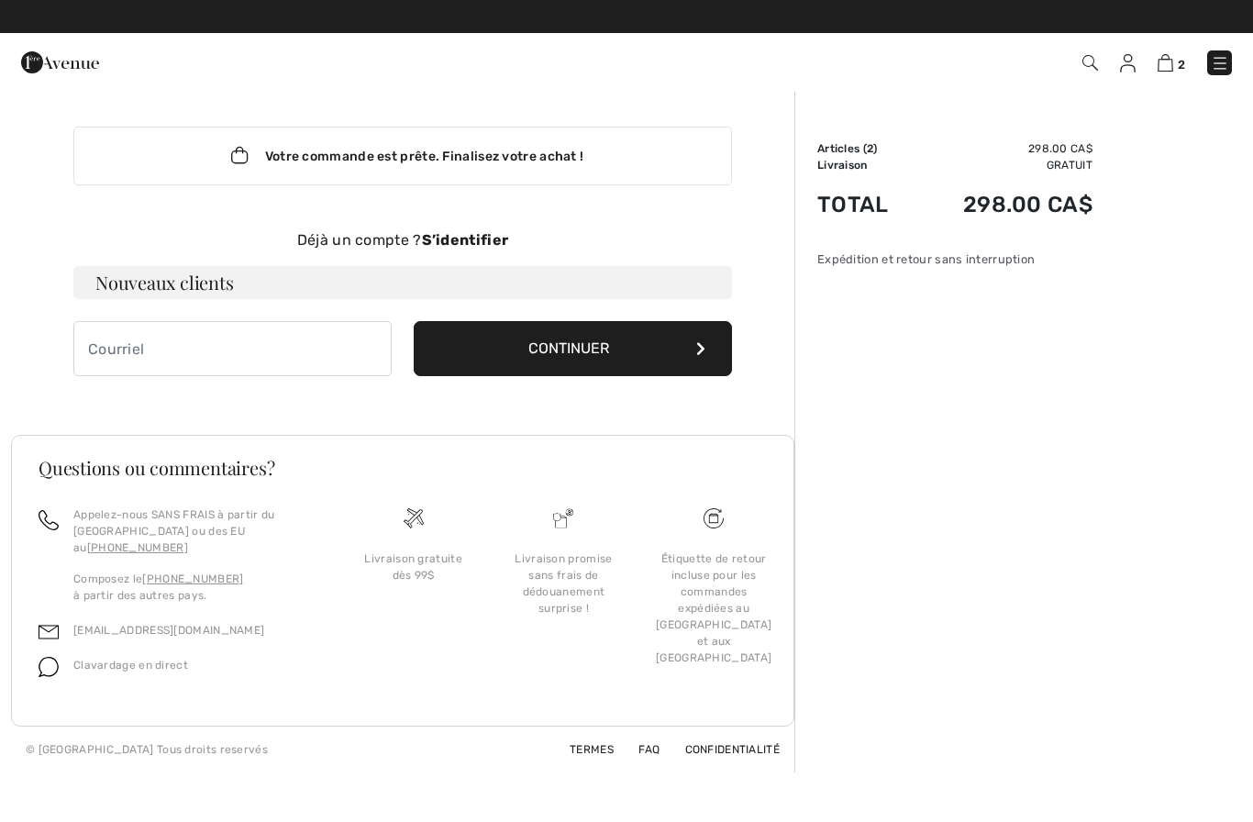
scroll to position [62, 0]
